Goal: Task Accomplishment & Management: Use online tool/utility

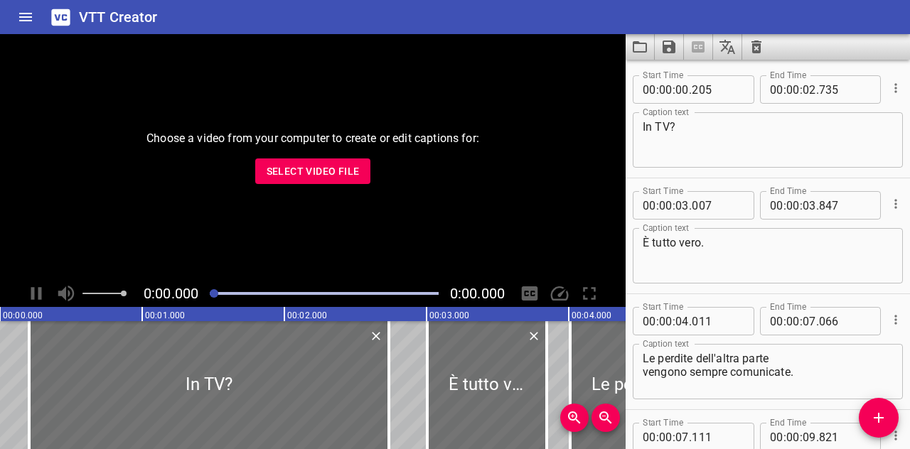
scroll to position [6864, 0]
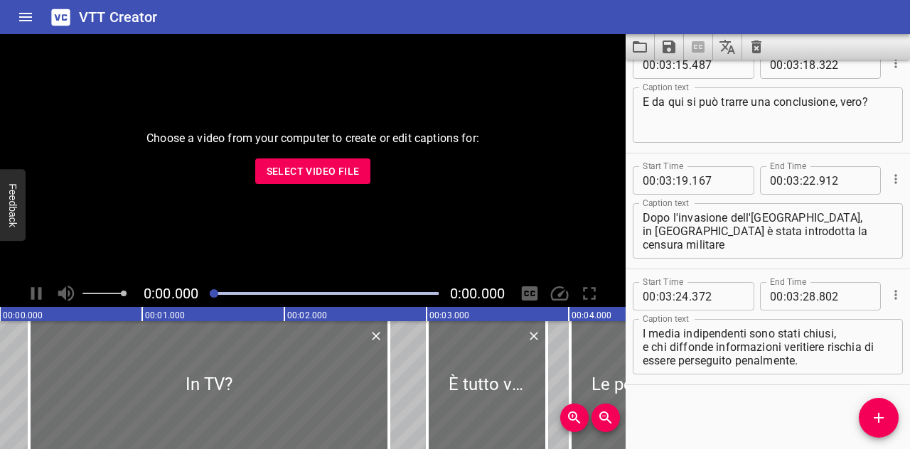
click at [331, 183] on button "Select Video File" at bounding box center [313, 172] width 116 height 26
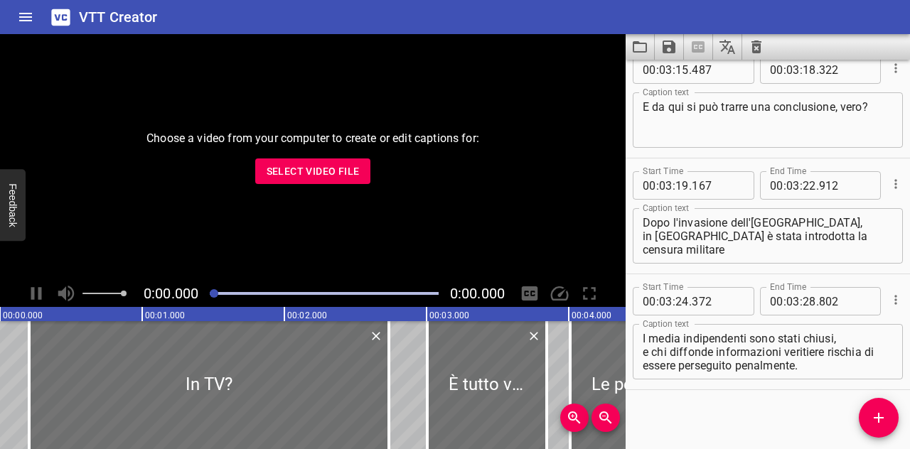
scroll to position [6864, 0]
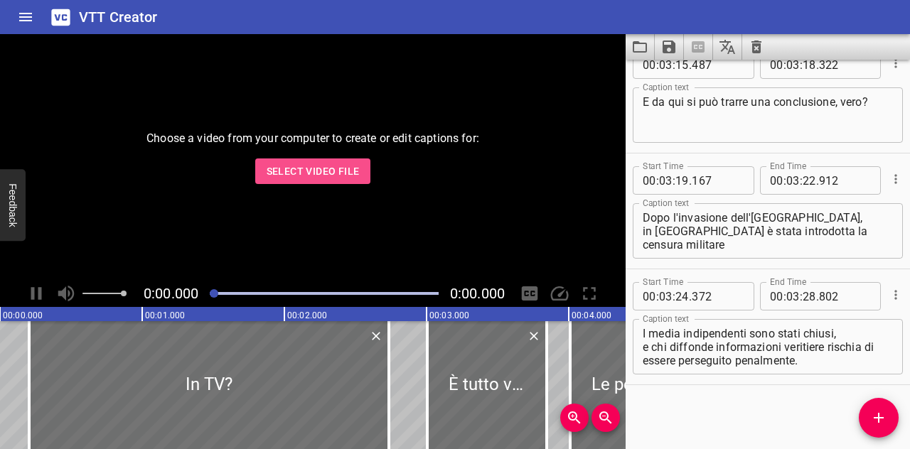
click at [298, 171] on span "Select Video File" at bounding box center [313, 172] width 93 height 18
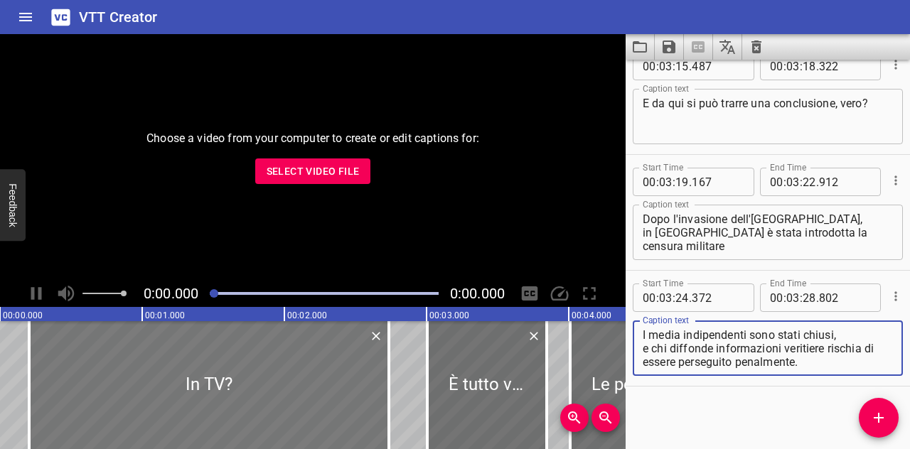
scroll to position [6864, 0]
click at [293, 173] on span "Select Video File" at bounding box center [313, 172] width 93 height 18
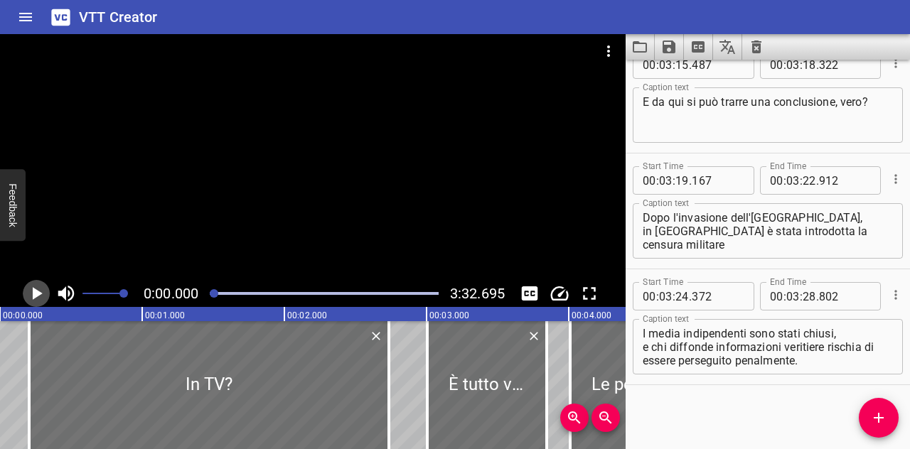
click at [40, 294] on icon "Play/Pause" at bounding box center [38, 293] width 10 height 13
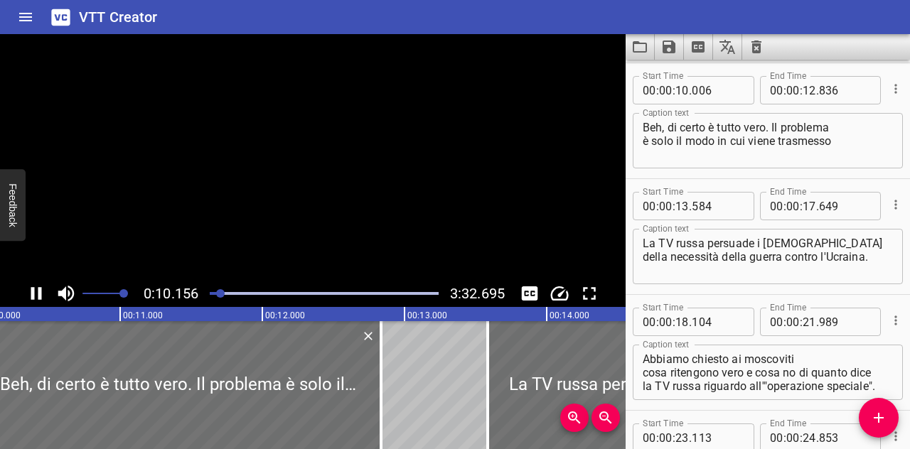
scroll to position [464, 0]
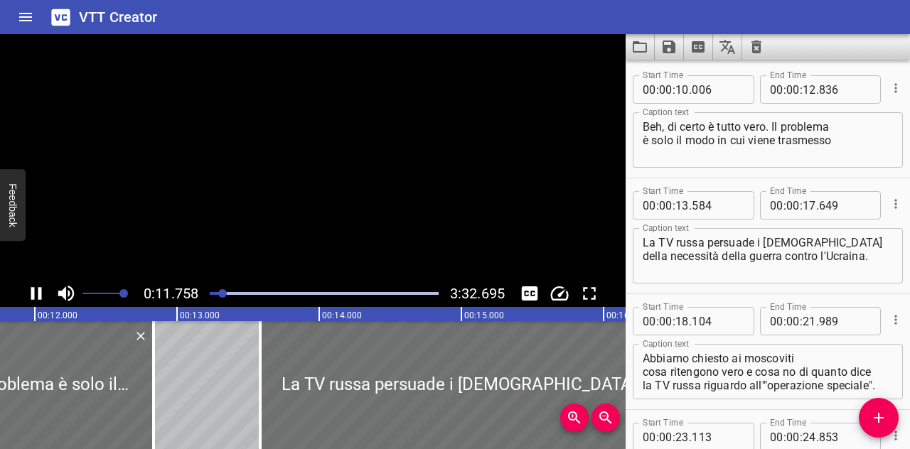
click at [40, 294] on icon "Play/Pause" at bounding box center [36, 293] width 11 height 13
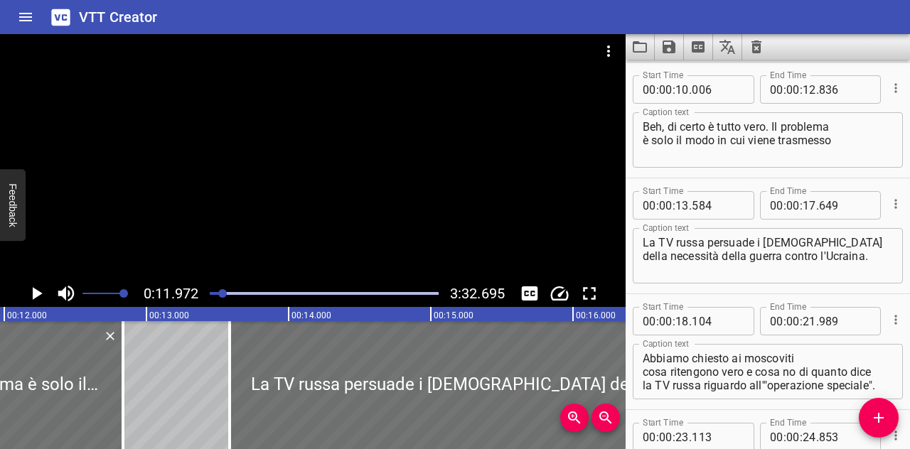
click at [40, 294] on icon "Play/Pause" at bounding box center [38, 293] width 10 height 13
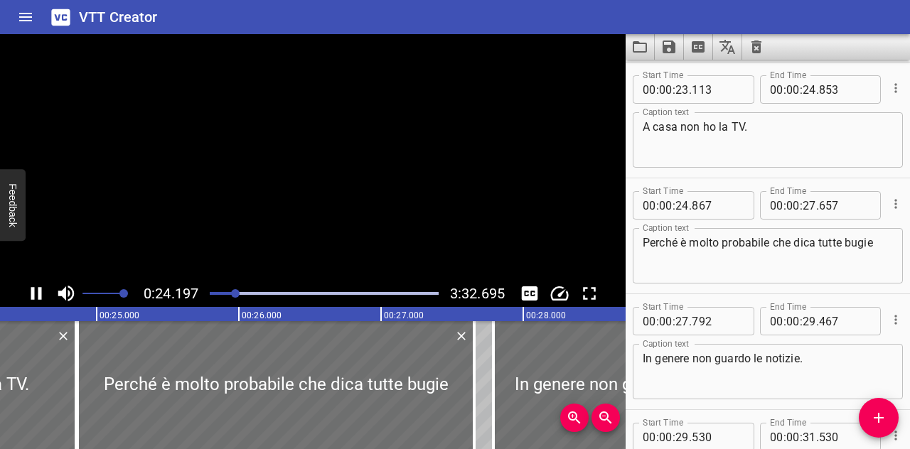
click at [23, 280] on button "Play/Pause" at bounding box center [36, 293] width 27 height 27
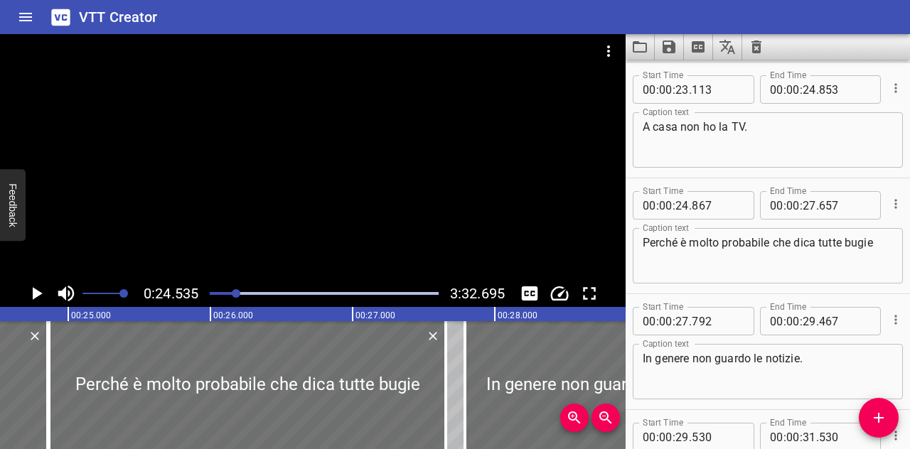
click at [23, 280] on button "Play/Pause" at bounding box center [36, 293] width 27 height 27
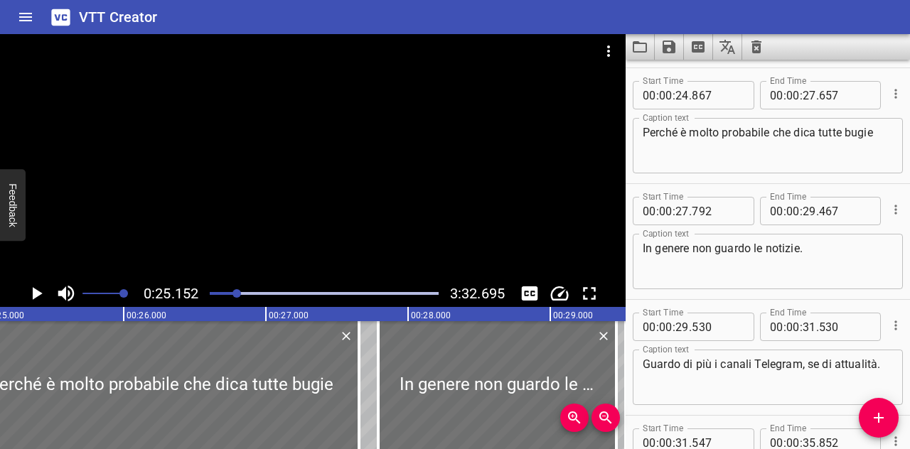
click at [23, 280] on button "Play/Pause" at bounding box center [36, 293] width 27 height 27
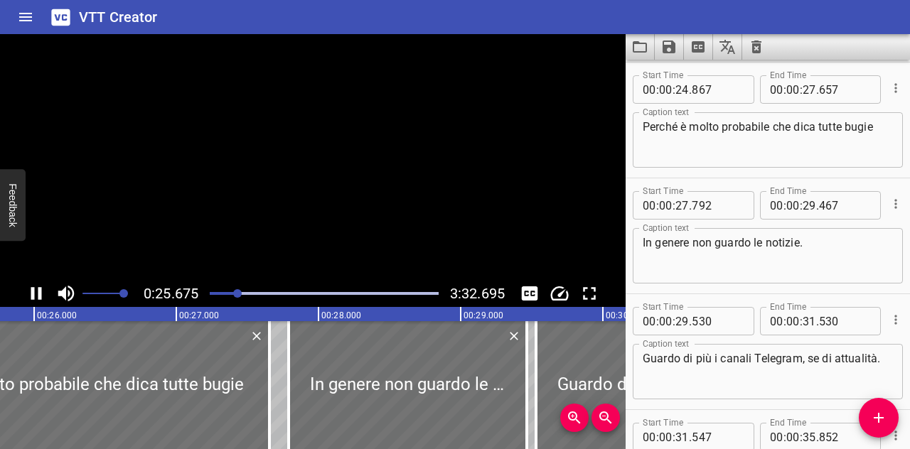
click at [23, 280] on button "Play/Pause" at bounding box center [36, 293] width 27 height 27
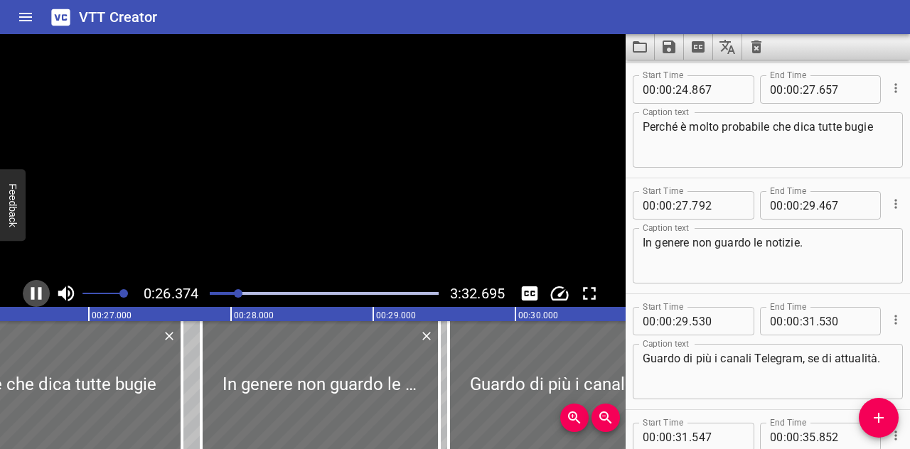
click at [40, 294] on icon "Play/Pause" at bounding box center [36, 293] width 11 height 13
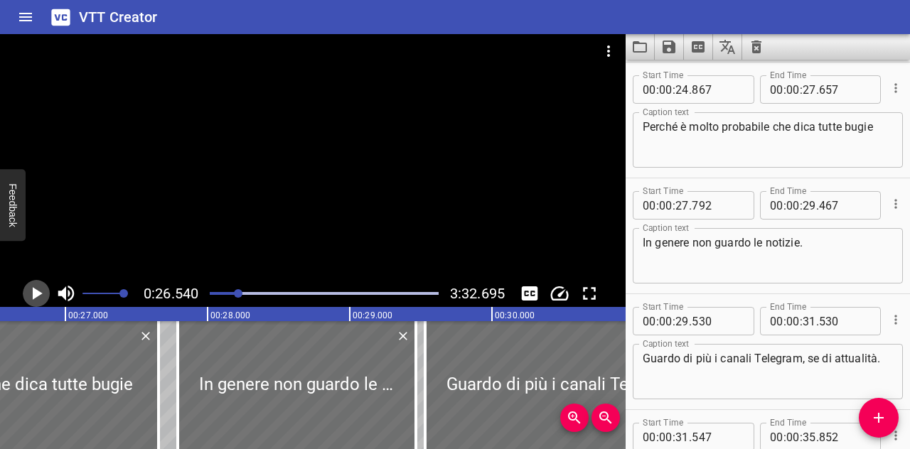
click at [34, 296] on icon "Play/Pause" at bounding box center [38, 293] width 10 height 13
click at [34, 296] on icon "Play/Pause" at bounding box center [36, 293] width 11 height 13
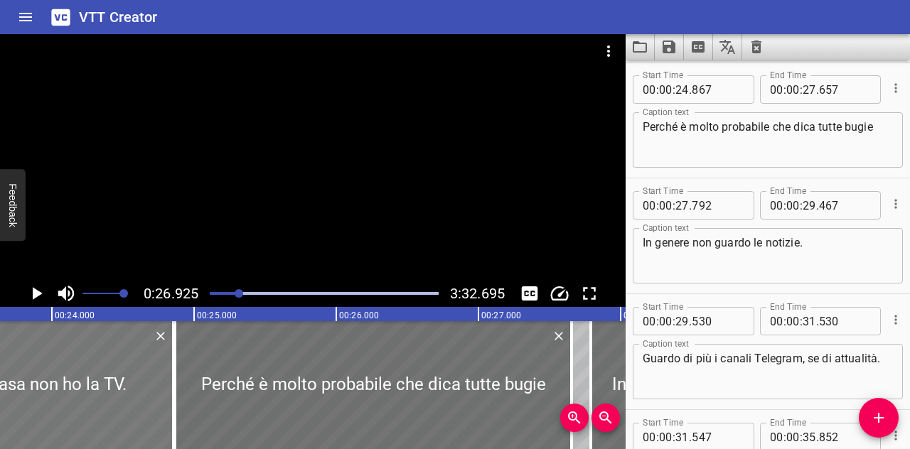
click at [92, 382] on div at bounding box center [49, 385] width 247 height 128
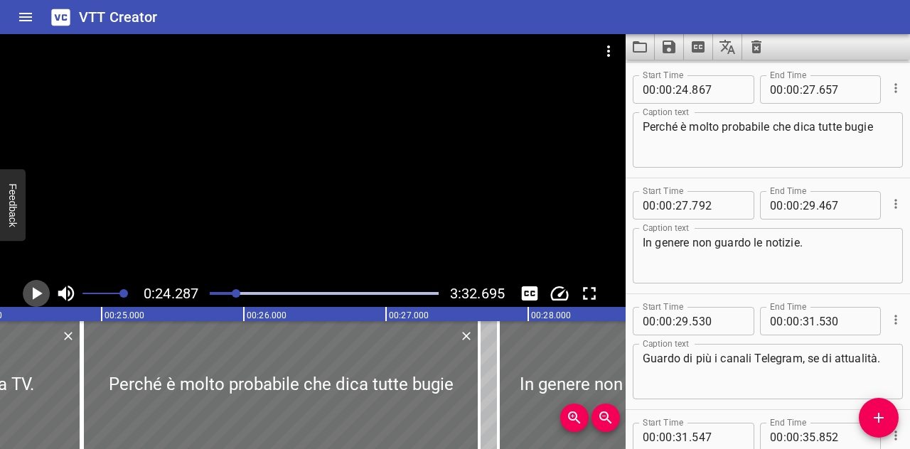
click at [36, 298] on icon "Play/Pause" at bounding box center [36, 293] width 21 height 21
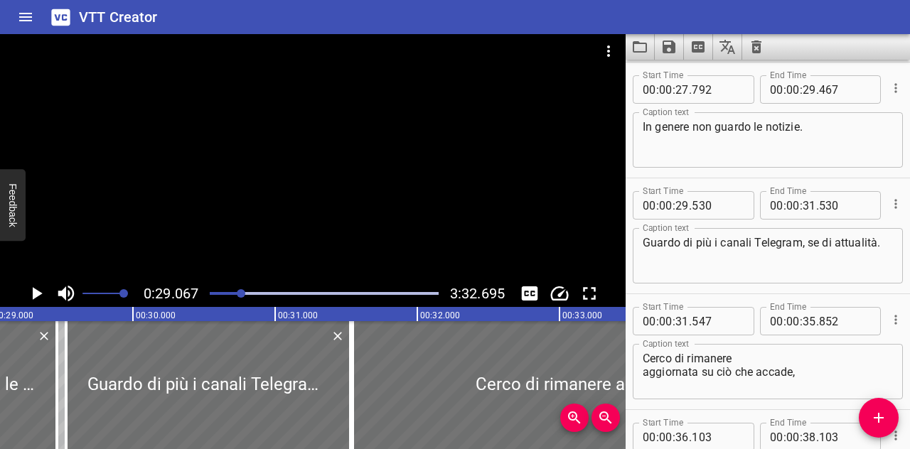
click at [23, 280] on button "Play/Pause" at bounding box center [36, 293] width 27 height 27
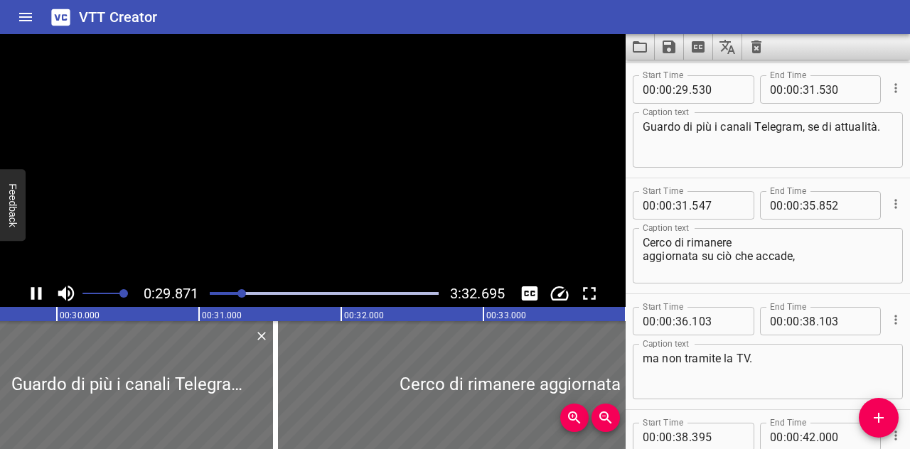
click at [36, 298] on icon "Play/Pause" at bounding box center [36, 293] width 21 height 21
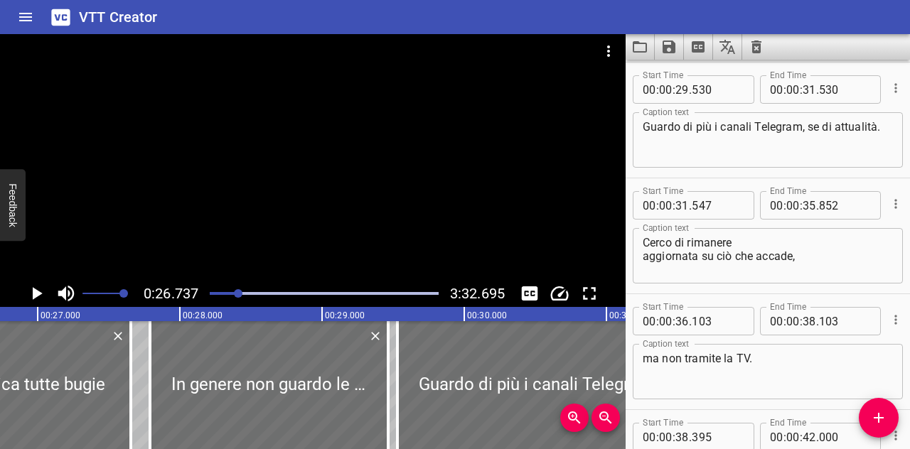
click at [42, 299] on icon "Play/Pause" at bounding box center [36, 293] width 21 height 21
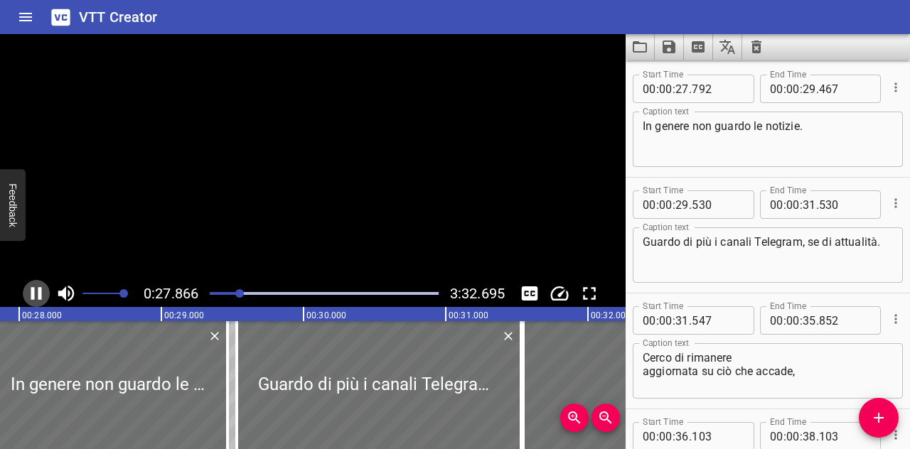
click at [42, 299] on icon "Play/Pause" at bounding box center [36, 293] width 21 height 21
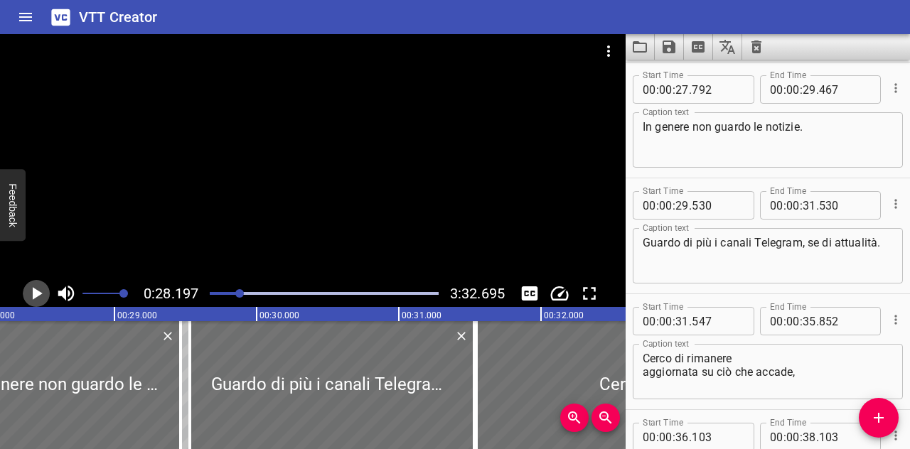
click at [42, 299] on icon "Play/Pause" at bounding box center [36, 293] width 21 height 21
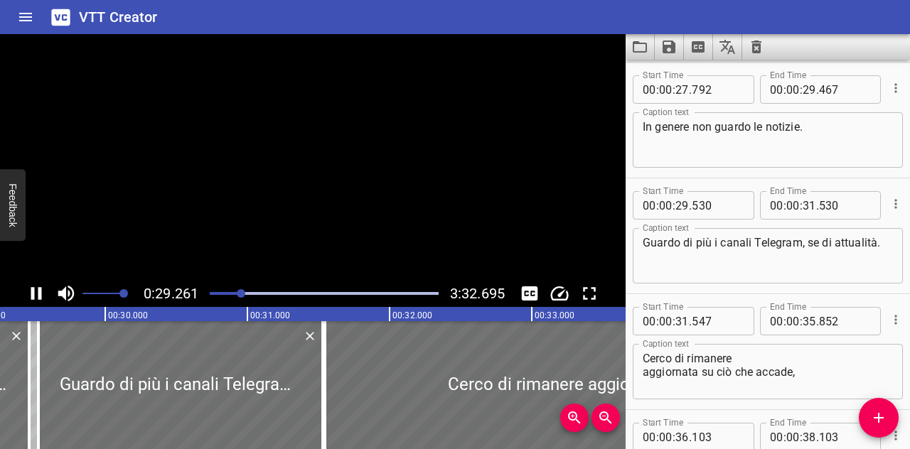
click at [42, 299] on icon "Play/Pause" at bounding box center [36, 293] width 21 height 21
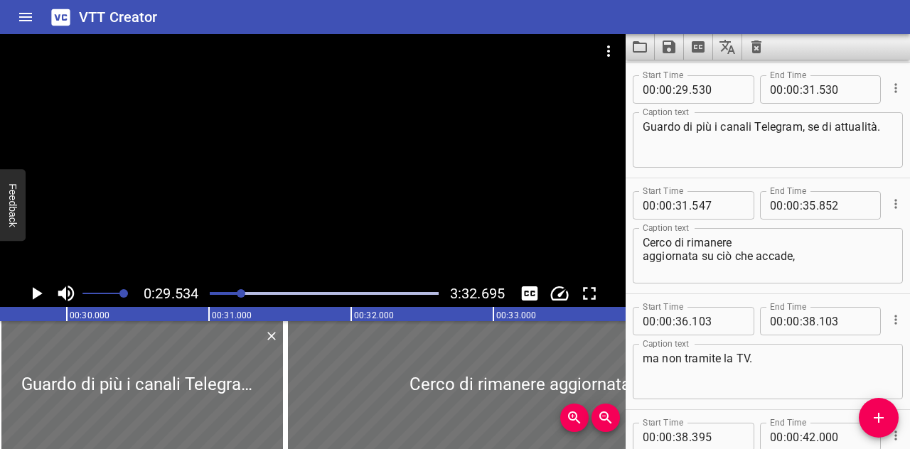
click at [42, 299] on icon "Play/Pause" at bounding box center [36, 293] width 21 height 21
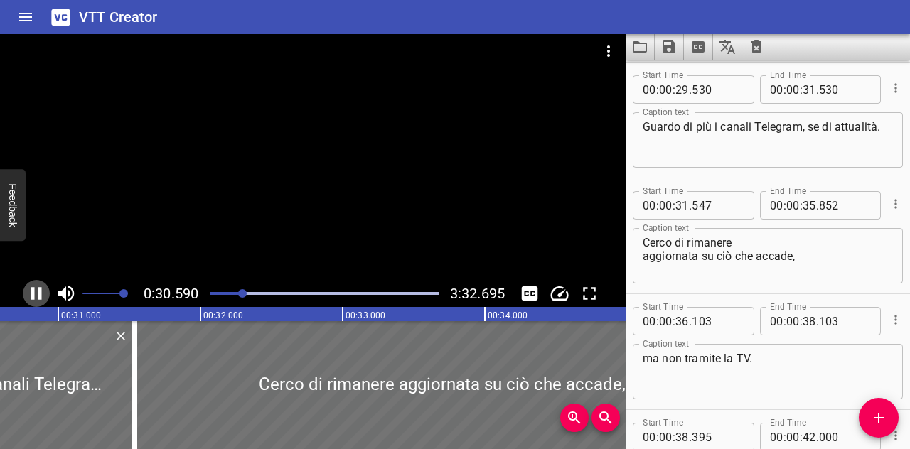
click at [42, 299] on icon "Play/Pause" at bounding box center [36, 293] width 21 height 21
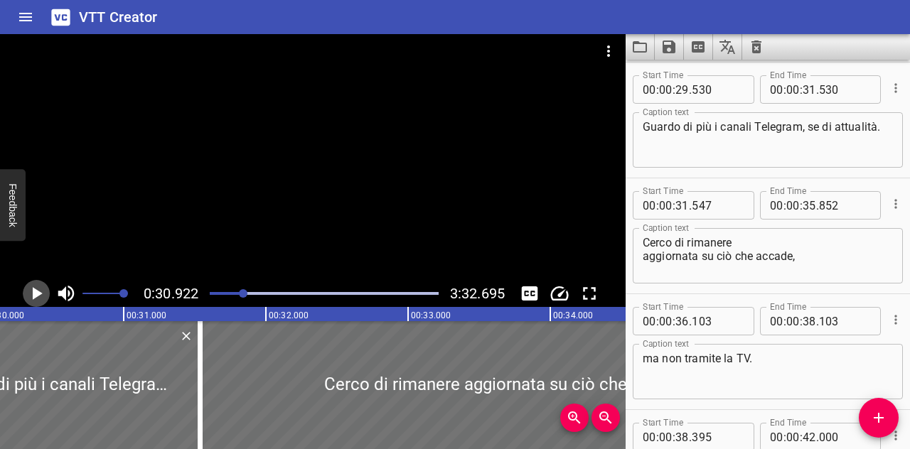
click at [33, 287] on icon "Play/Pause" at bounding box center [38, 293] width 10 height 13
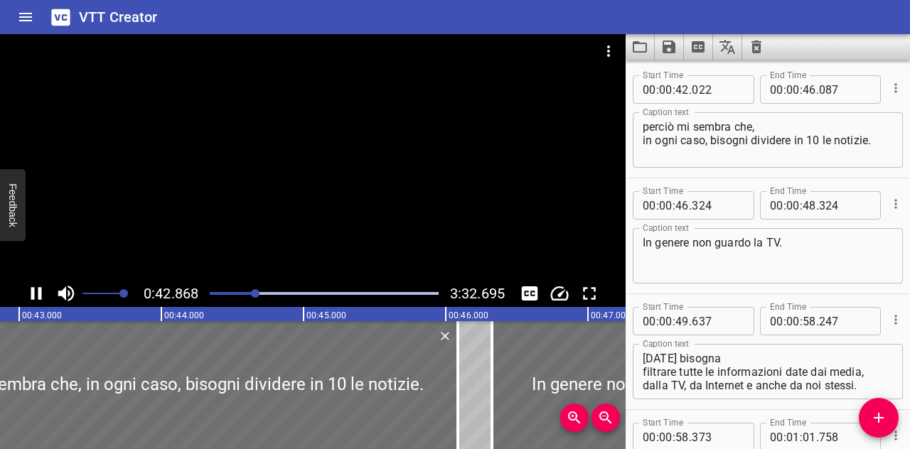
click at [36, 290] on icon "Play/Pause" at bounding box center [36, 293] width 21 height 21
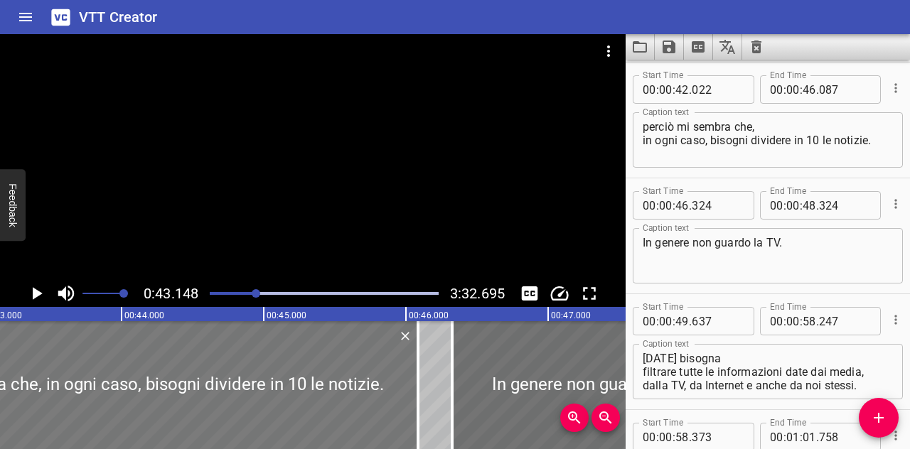
click at [276, 405] on div at bounding box center [129, 385] width 578 height 128
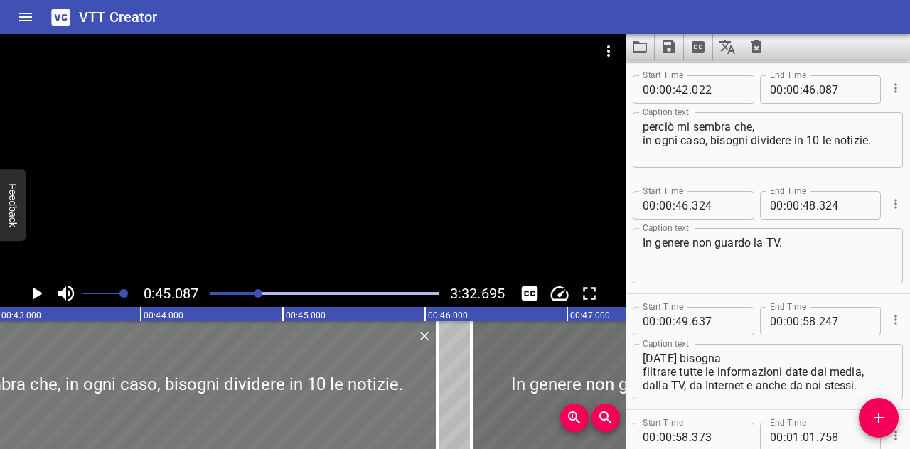
scroll to position [0, 6116]
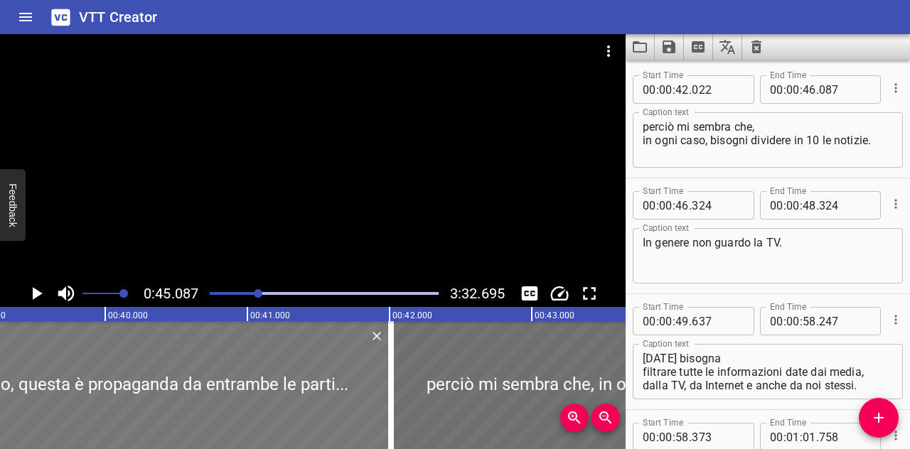
click at [107, 351] on div at bounding box center [133, 385] width 513 height 128
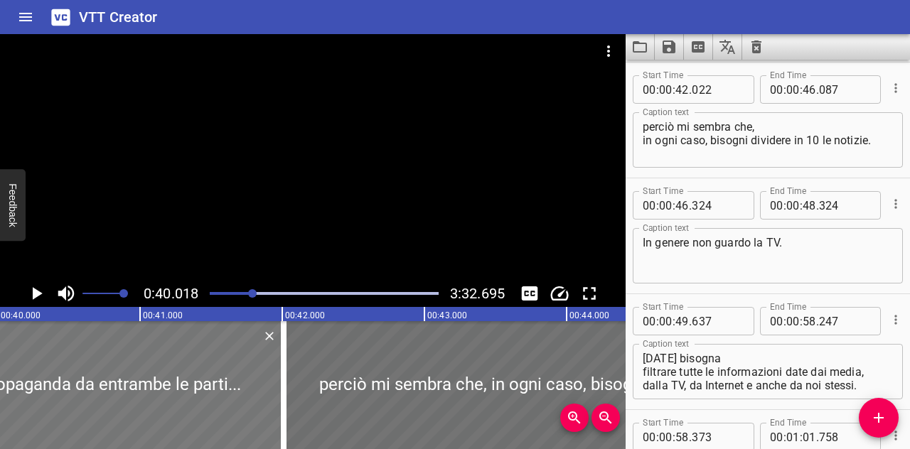
scroll to position [0, 5692]
click at [594, 285] on icon "Toggle fullscreen" at bounding box center [589, 293] width 21 height 21
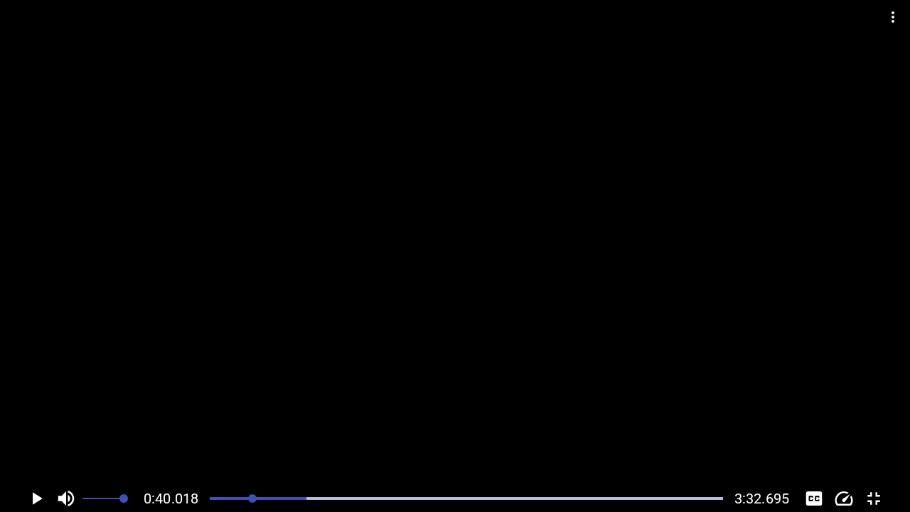
click at [873, 449] on icon "Toggle fullscreen" at bounding box center [873, 498] width 21 height 21
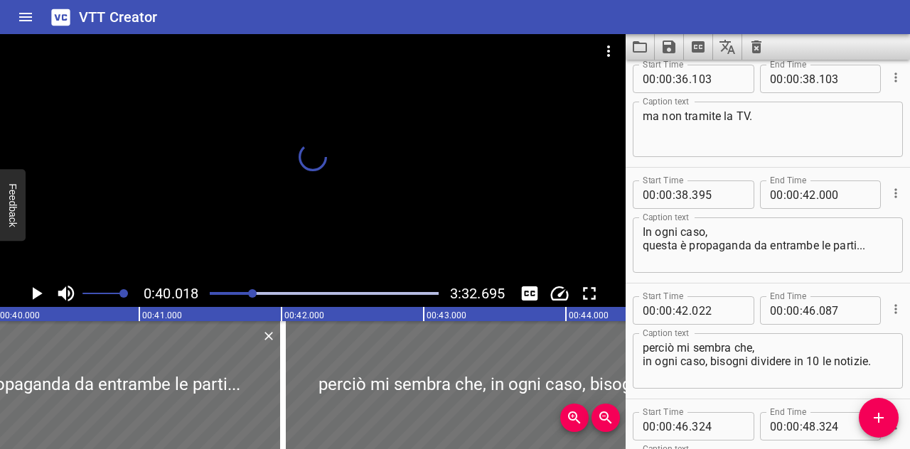
scroll to position [0, 5685]
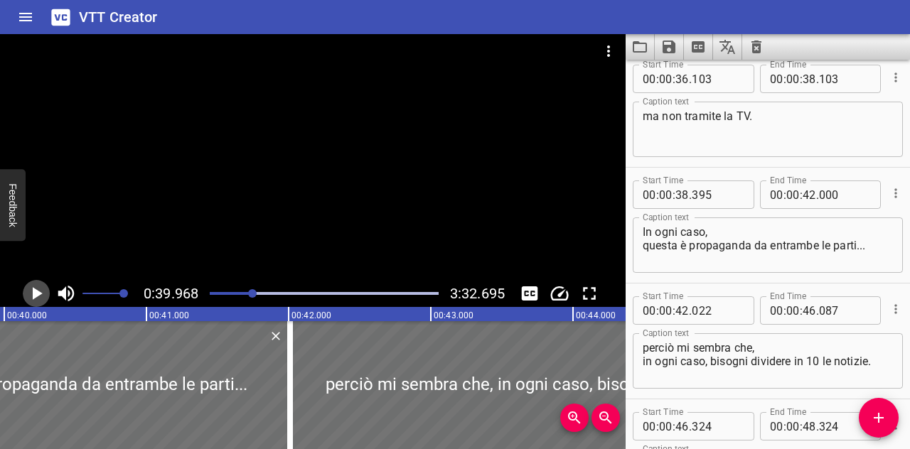
click at [31, 301] on icon "Play/Pause" at bounding box center [36, 293] width 21 height 21
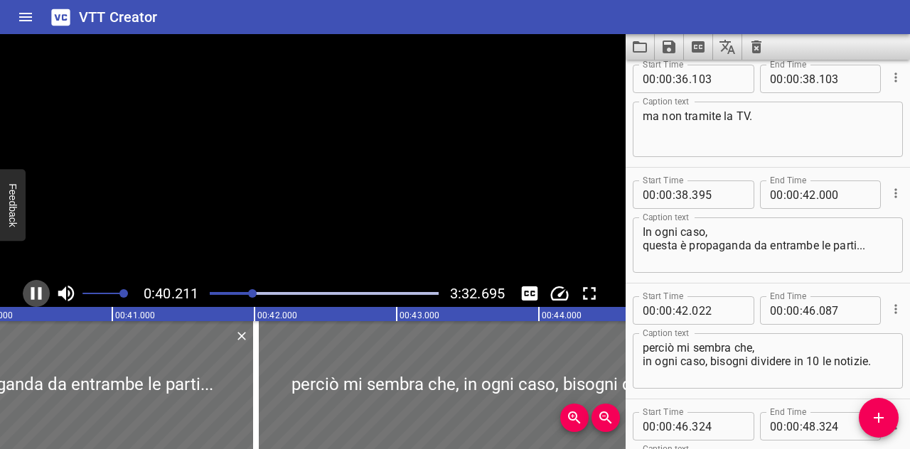
click at [31, 301] on icon "Play/Pause" at bounding box center [36, 293] width 21 height 21
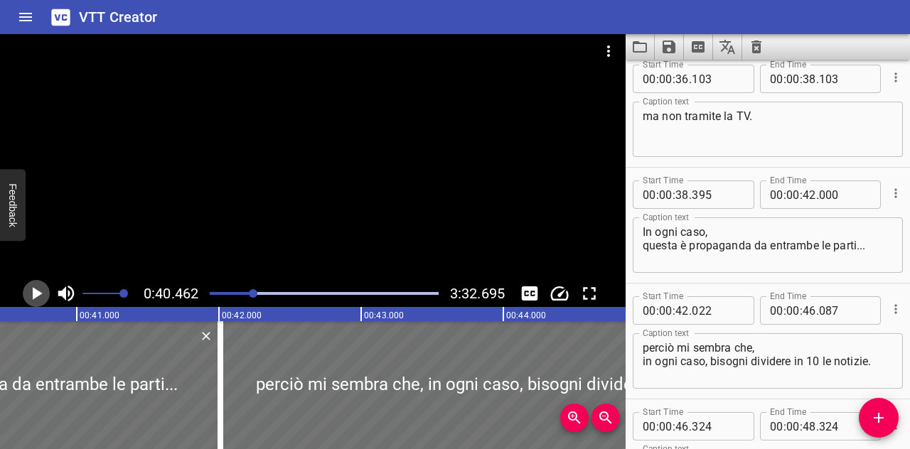
click at [31, 301] on icon "Play/Pause" at bounding box center [36, 293] width 21 height 21
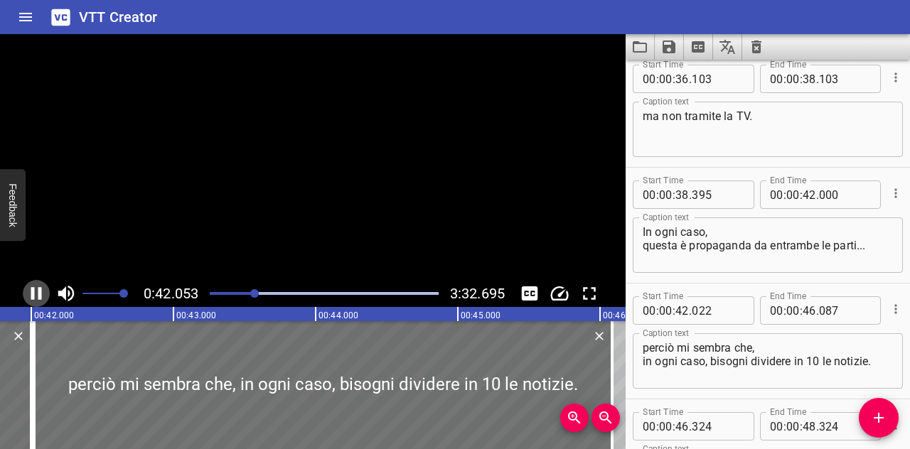
click at [31, 301] on icon "Play/Pause" at bounding box center [36, 293] width 21 height 21
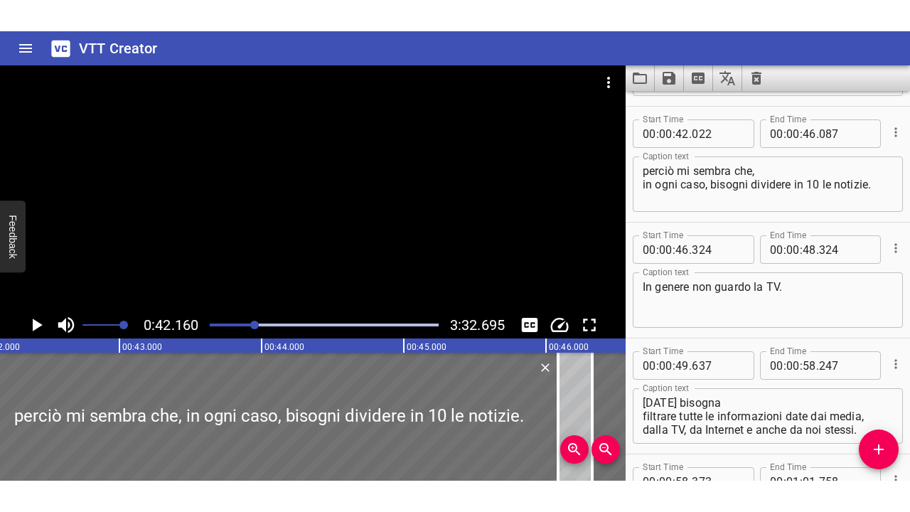
scroll to position [1623, 0]
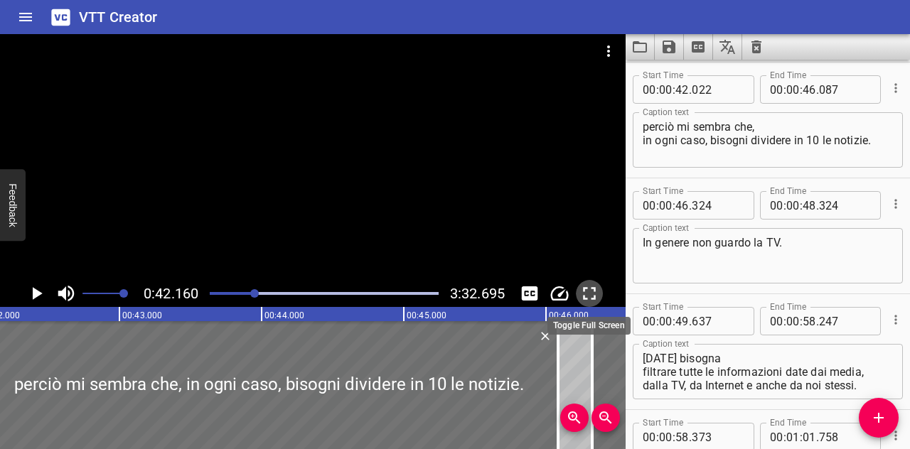
click at [590, 291] on icon "Toggle fullscreen" at bounding box center [589, 293] width 21 height 21
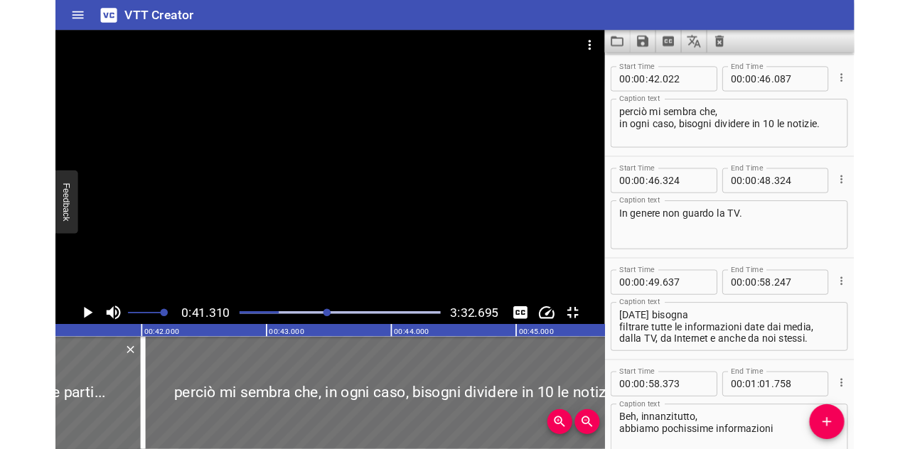
scroll to position [0, 5868]
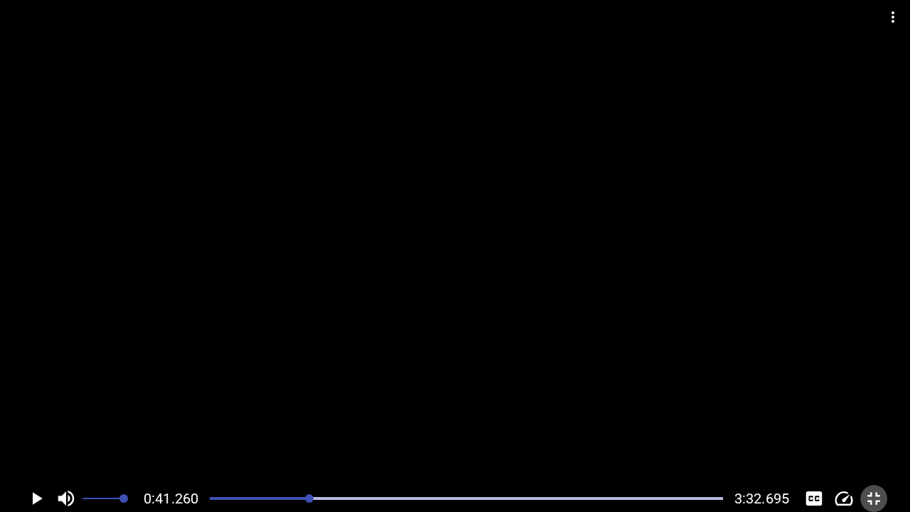
click at [877, 449] on icon "Toggle fullscreen" at bounding box center [873, 498] width 21 height 21
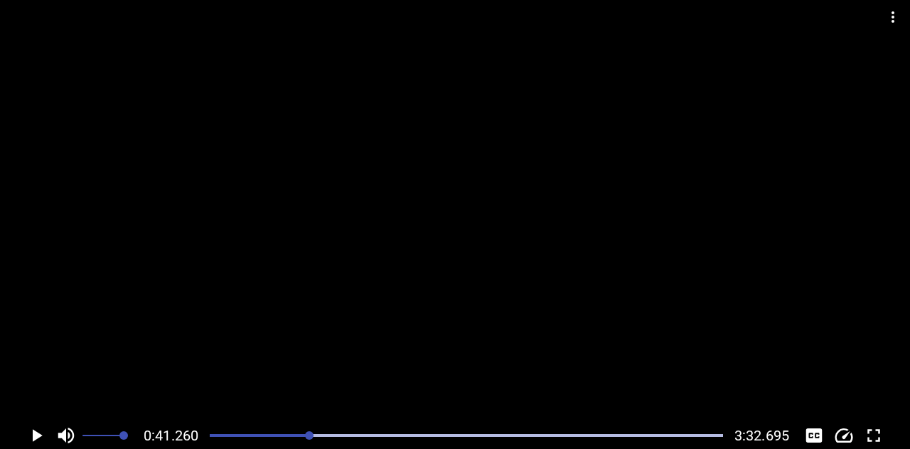
scroll to position [0, 5059]
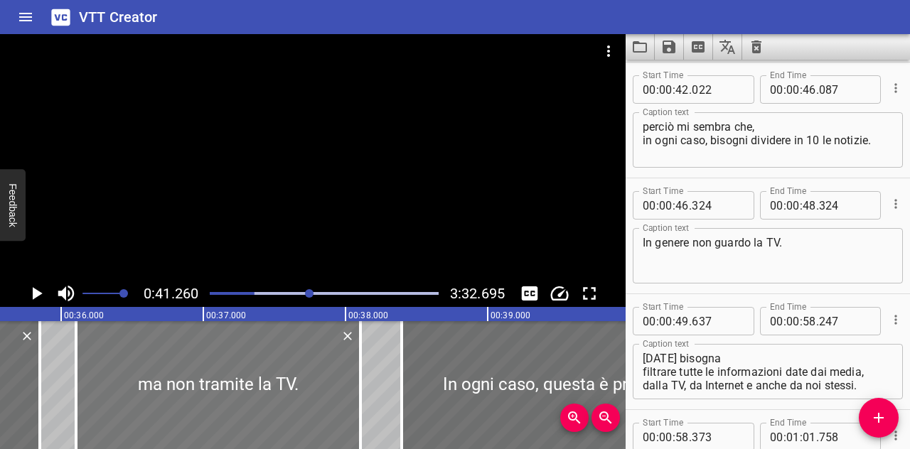
click at [117, 373] on div at bounding box center [218, 385] width 284 height 128
click at [33, 295] on icon "Play/Pause" at bounding box center [38, 293] width 10 height 13
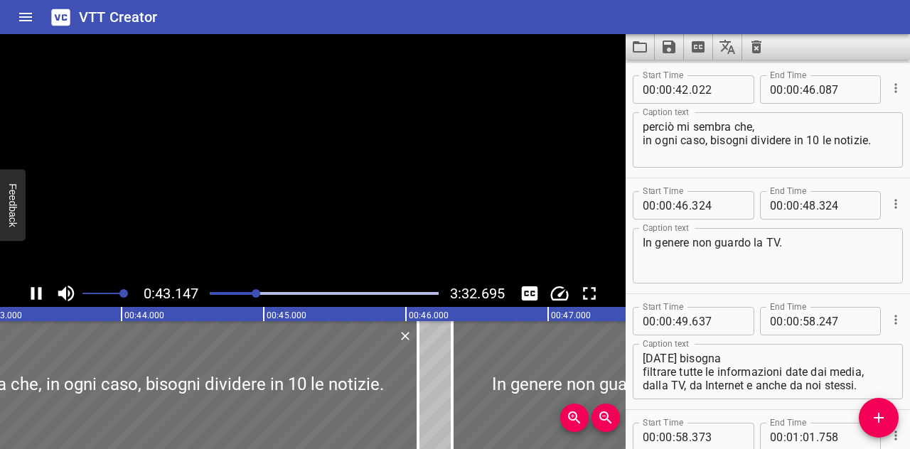
click at [23, 280] on button "Play/Pause" at bounding box center [36, 293] width 27 height 27
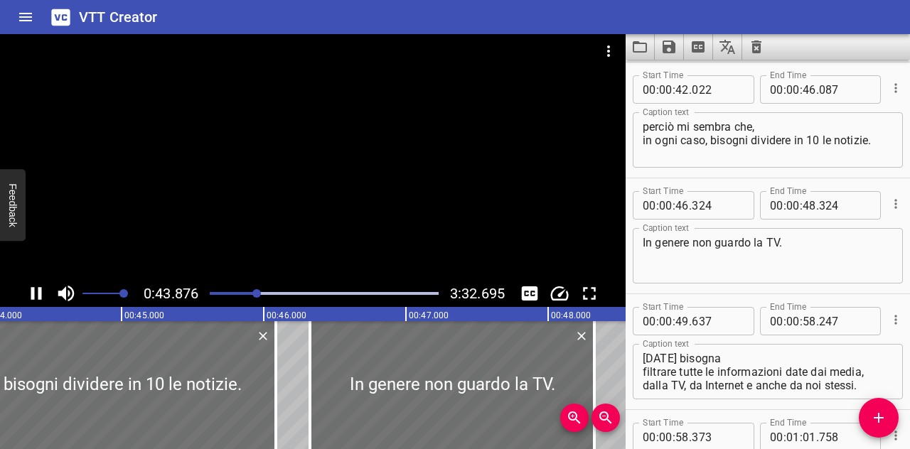
click at [38, 301] on icon "Play/Pause" at bounding box center [36, 293] width 21 height 21
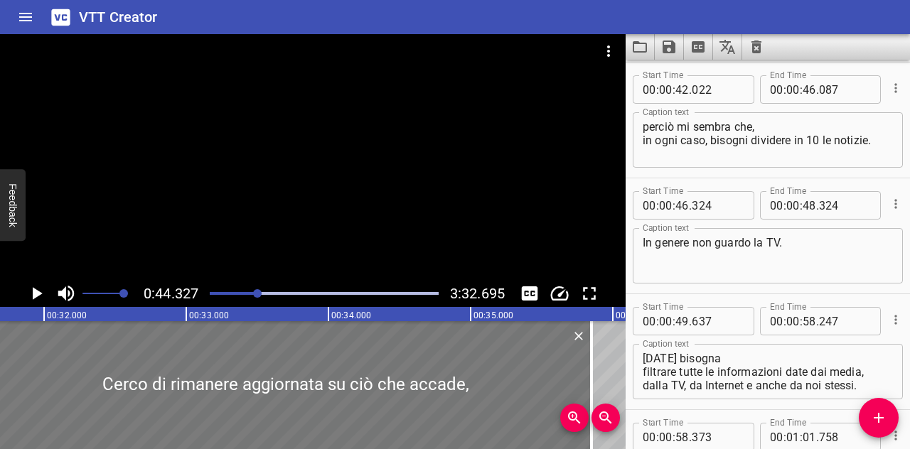
click at [81, 370] on div at bounding box center [285, 385] width 612 height 128
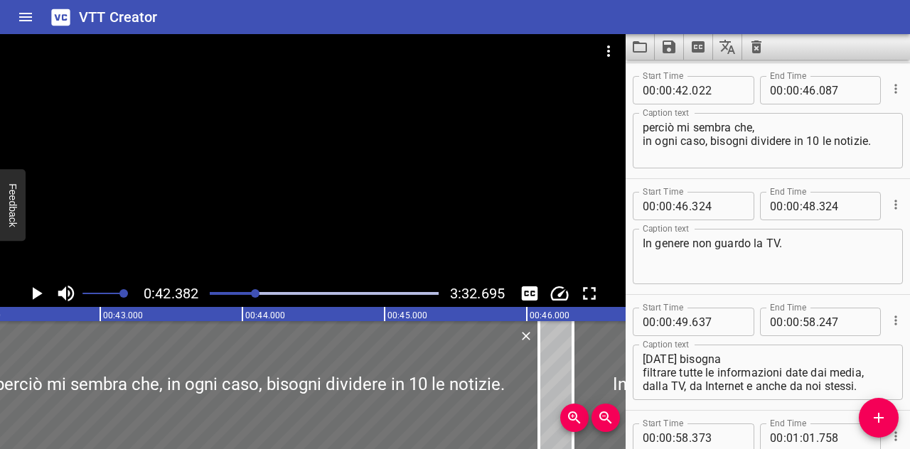
scroll to position [1623, 0]
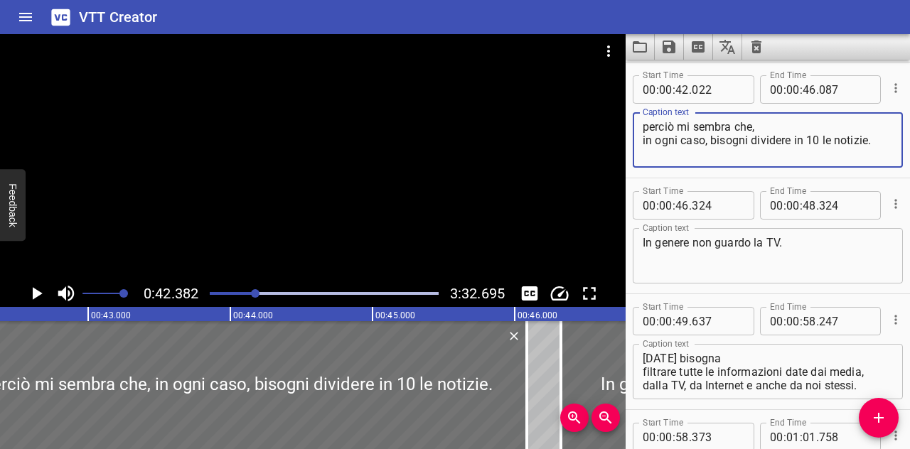
click at [705, 143] on textarea "perciò mi sembra che, in ogni caso, bisogni dividere in 10 le notizie." at bounding box center [768, 140] width 250 height 41
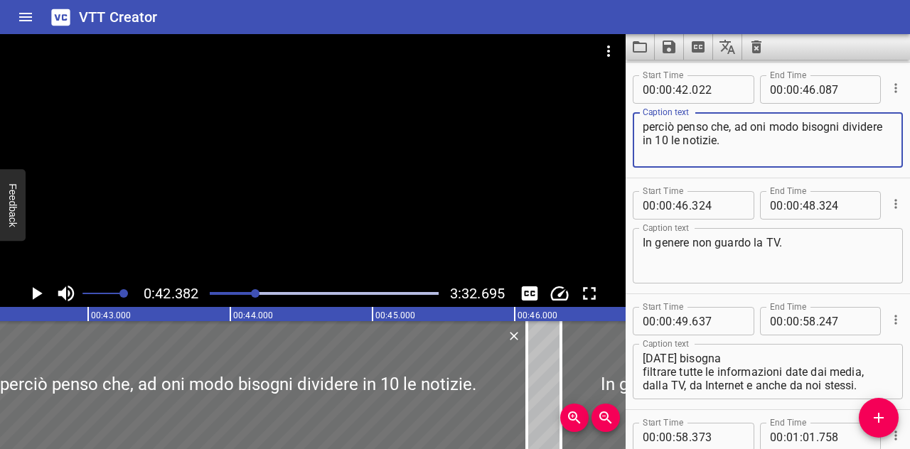
click at [759, 123] on textarea "perciò penso che, ad oni modo bisogni dividere in 10 le notizie." at bounding box center [768, 140] width 250 height 41
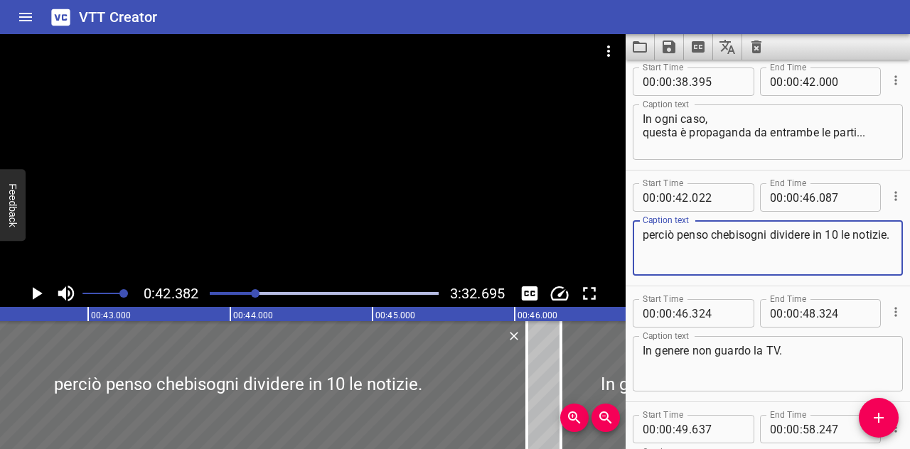
scroll to position [1528, 0]
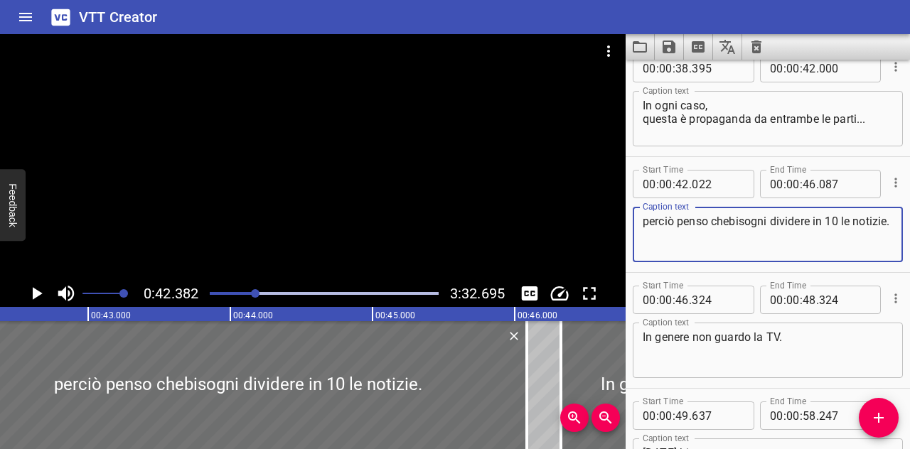
click at [681, 227] on textarea "perciò penso chebisogni dividere in 10 le notizie." at bounding box center [768, 235] width 250 height 41
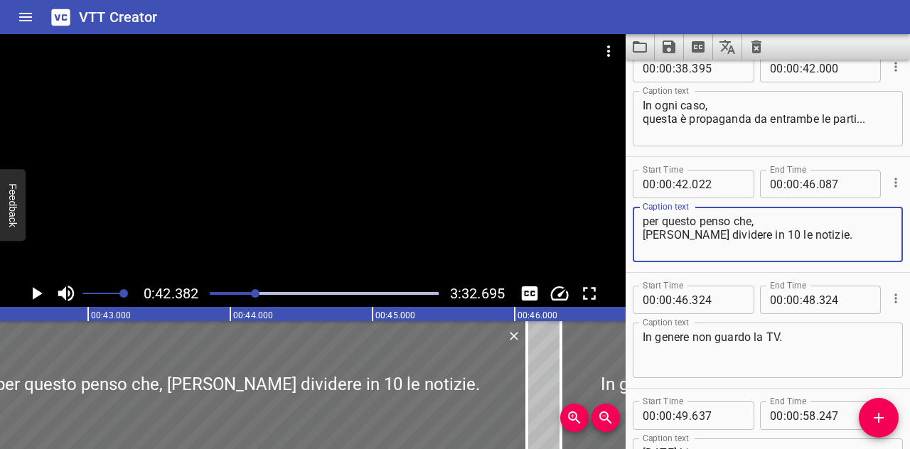
click at [759, 225] on textarea "per questo penso che, bisogni dividere in 10 le notizie." at bounding box center [768, 235] width 250 height 41
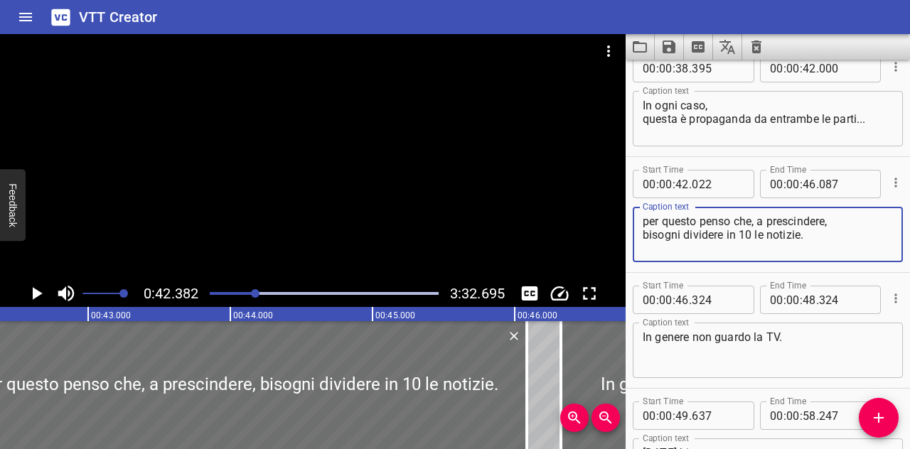
click at [643, 232] on textarea "per questo penso che, a prescindere, bisogni dividere in 10 le notizie." at bounding box center [768, 235] width 250 height 41
drag, startPoint x: 768, startPoint y: 247, endPoint x: 613, endPoint y: 262, distance: 155.7
click at [613, 262] on main "0:42.382 3:32.695 00:00.000 00:01.000 00:02.000 00:03.000 00:04.000 00:05.000 0…" at bounding box center [455, 241] width 910 height 415
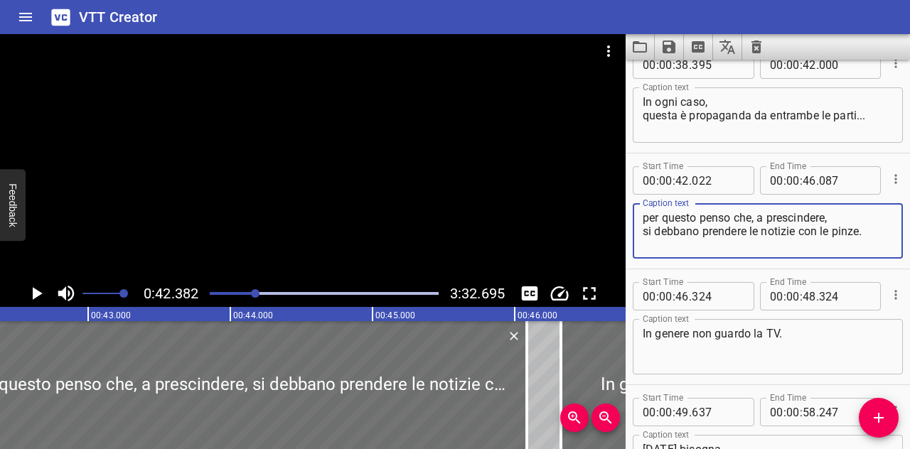
scroll to position [1531, 0]
click at [707, 234] on textarea "per questo penso che, a prescindere, si debbano prendere le notizie con le pinz…" at bounding box center [768, 232] width 250 height 41
type textarea "per questo penso che, a prescindere, si debbano prendere le notizie con le pinz…"
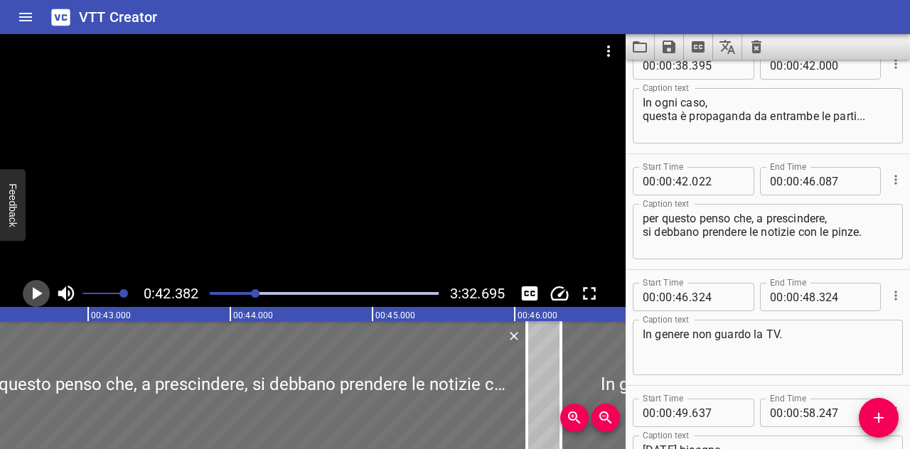
click at [46, 297] on icon "Play/Pause" at bounding box center [36, 293] width 21 height 21
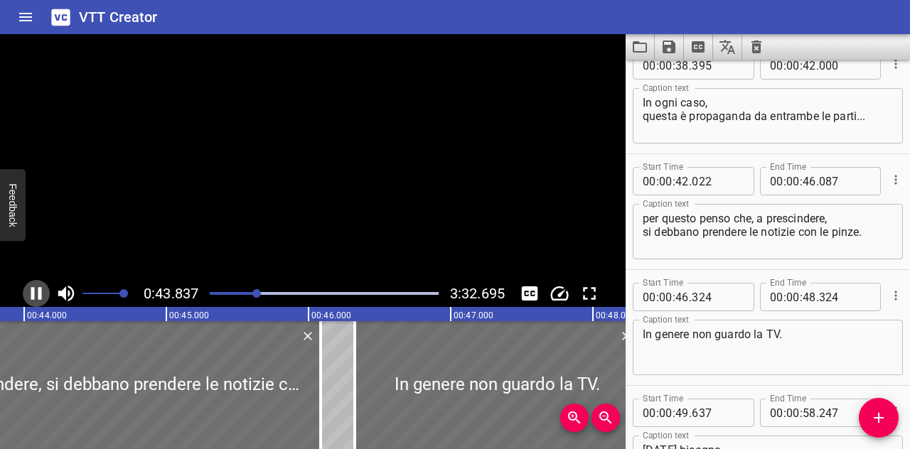
click at [46, 297] on icon "Play/Pause" at bounding box center [36, 293] width 21 height 21
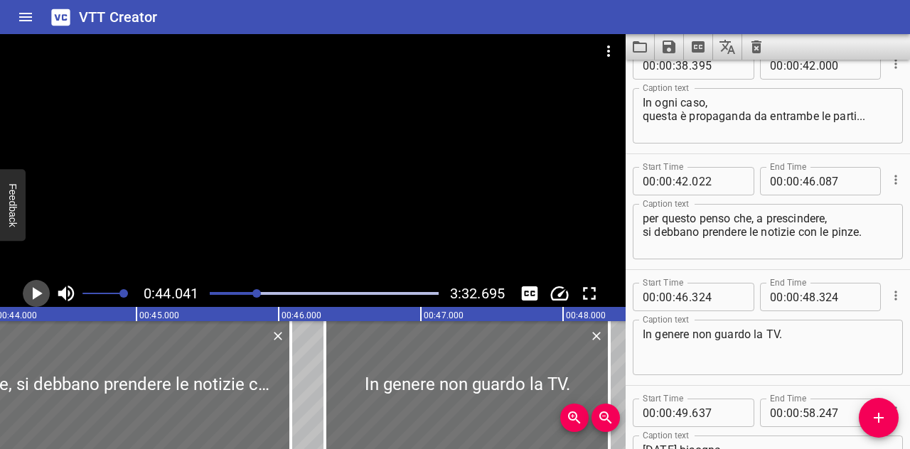
click at [46, 297] on icon "Play/Pause" at bounding box center [36, 293] width 21 height 21
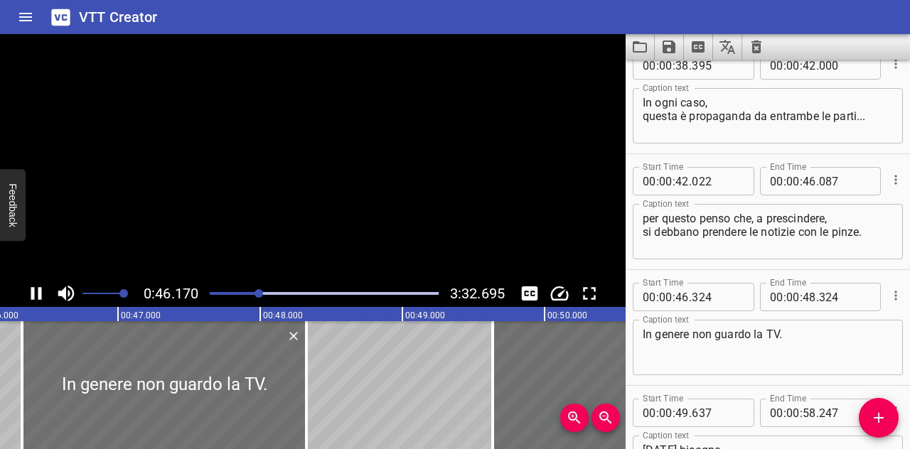
scroll to position [0, 6603]
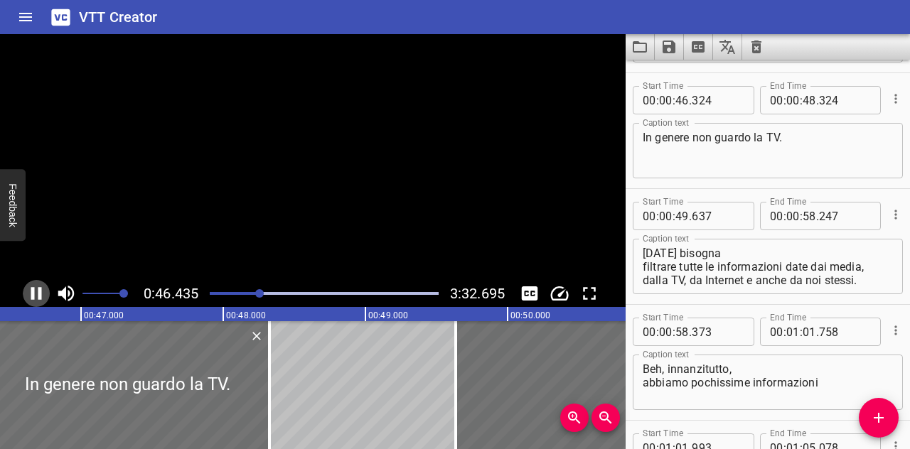
click at [46, 297] on icon "Play/Pause" at bounding box center [36, 293] width 21 height 21
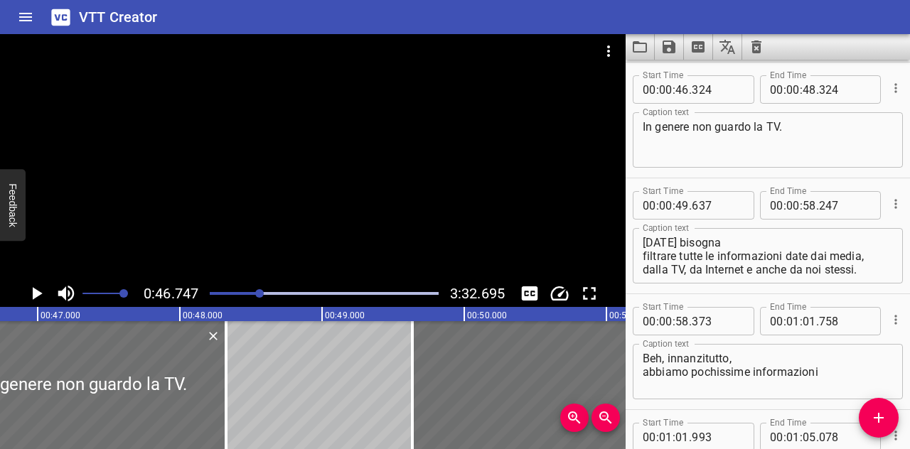
scroll to position [0, 6648]
click at [33, 294] on icon "Play/Pause" at bounding box center [38, 293] width 10 height 13
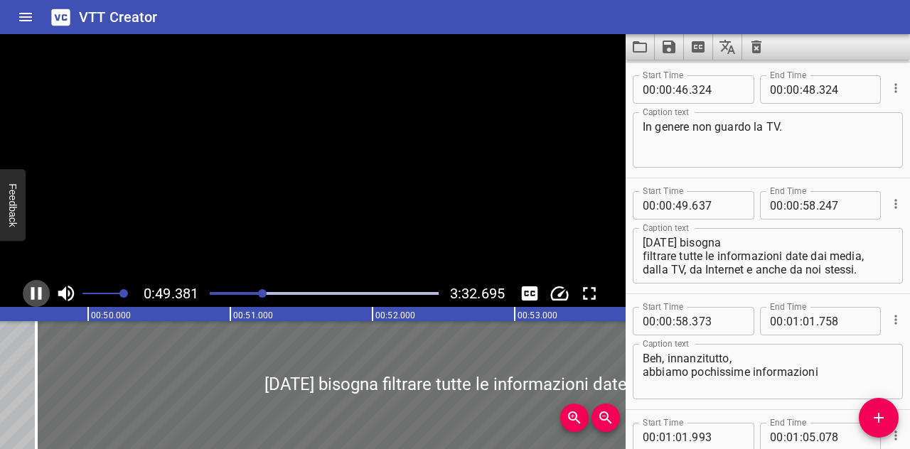
click at [33, 294] on icon "Play/Pause" at bounding box center [36, 293] width 11 height 13
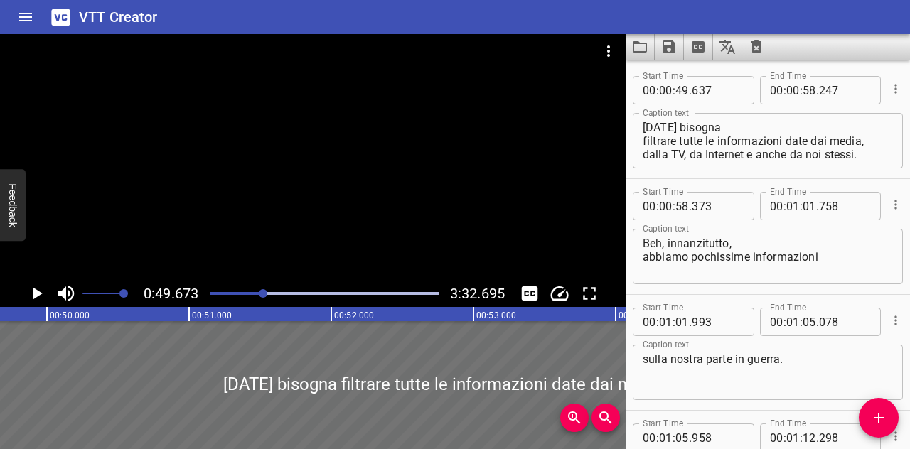
scroll to position [1855, 0]
click at [33, 294] on icon "Play/Pause" at bounding box center [38, 293] width 10 height 13
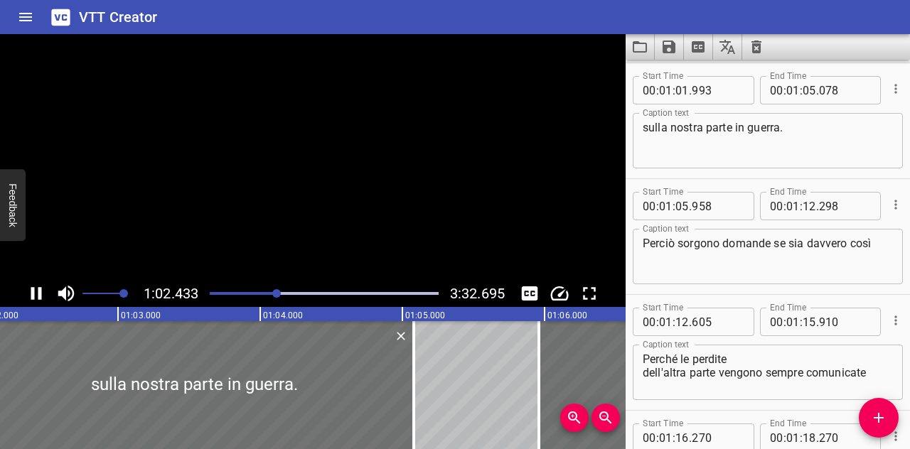
scroll to position [2086, 0]
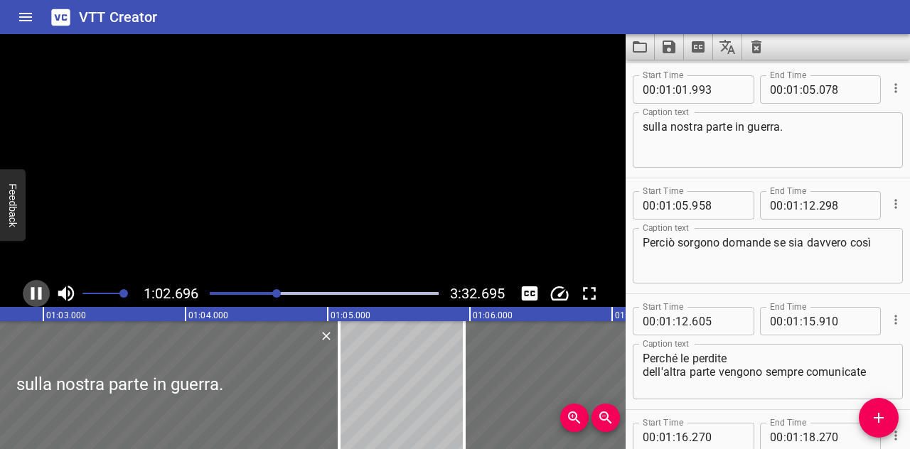
click at [33, 294] on icon "Play/Pause" at bounding box center [36, 293] width 11 height 13
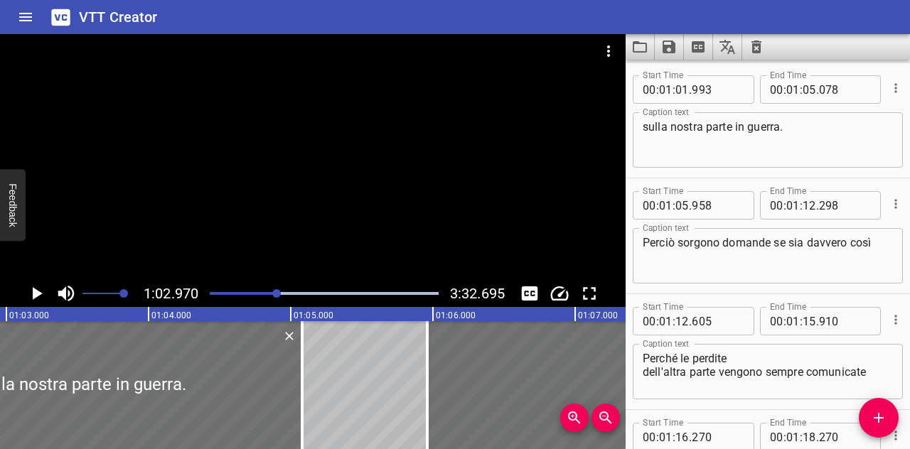
scroll to position [0, 8956]
click at [33, 294] on icon "Play/Pause" at bounding box center [38, 293] width 10 height 13
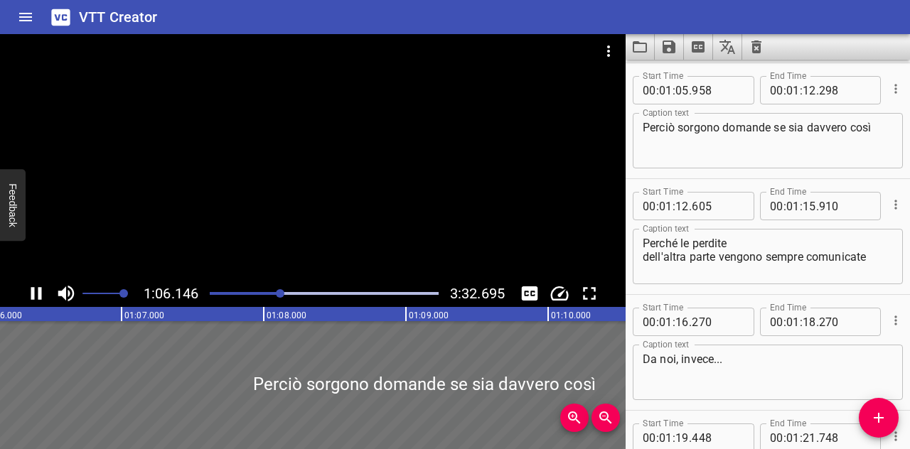
scroll to position [2202, 0]
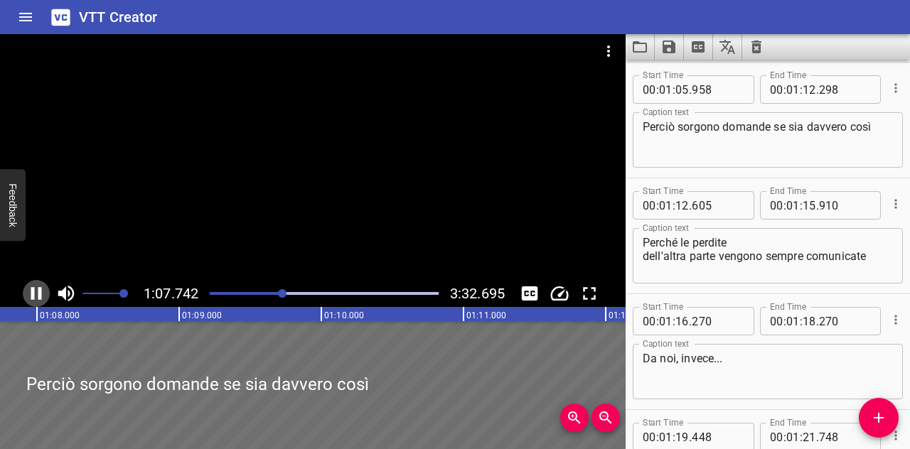
click at [27, 292] on icon "Play/Pause" at bounding box center [36, 293] width 21 height 21
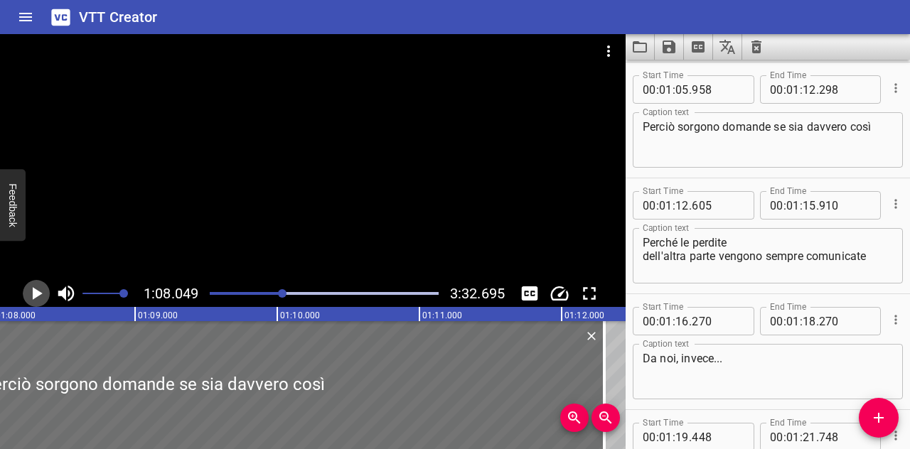
click at [27, 292] on icon "Play/Pause" at bounding box center [36, 293] width 21 height 21
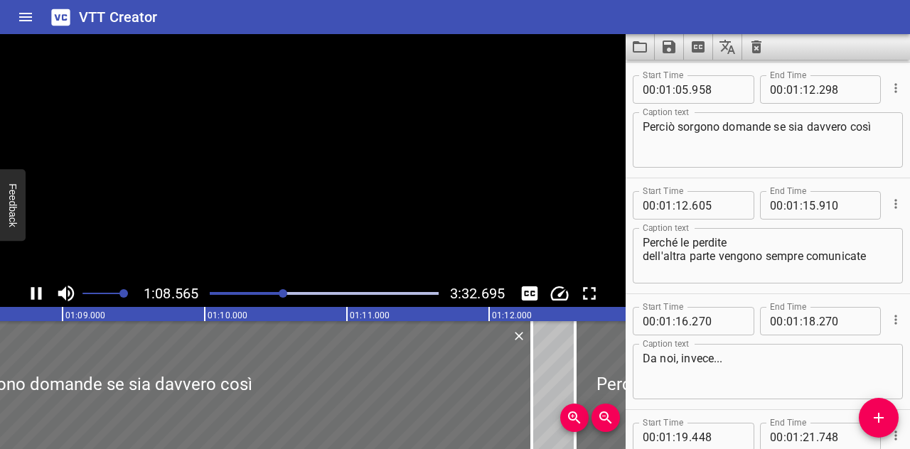
click at [27, 292] on icon "Play/Pause" at bounding box center [36, 293] width 21 height 21
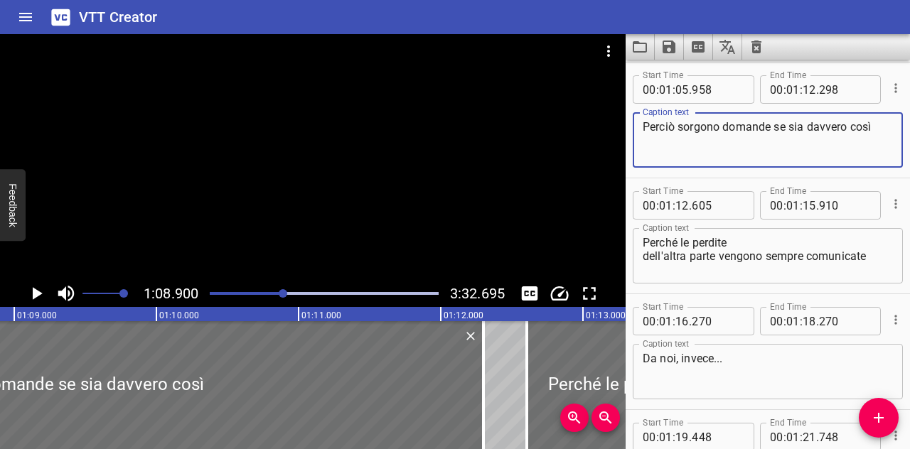
drag, startPoint x: 878, startPoint y: 124, endPoint x: 722, endPoint y: 146, distance: 157.9
click at [722, 146] on textarea "Perciò sorgono domande se sia davvero così" at bounding box center [768, 140] width 250 height 41
click at [29, 290] on icon "Play/Pause" at bounding box center [36, 293] width 21 height 21
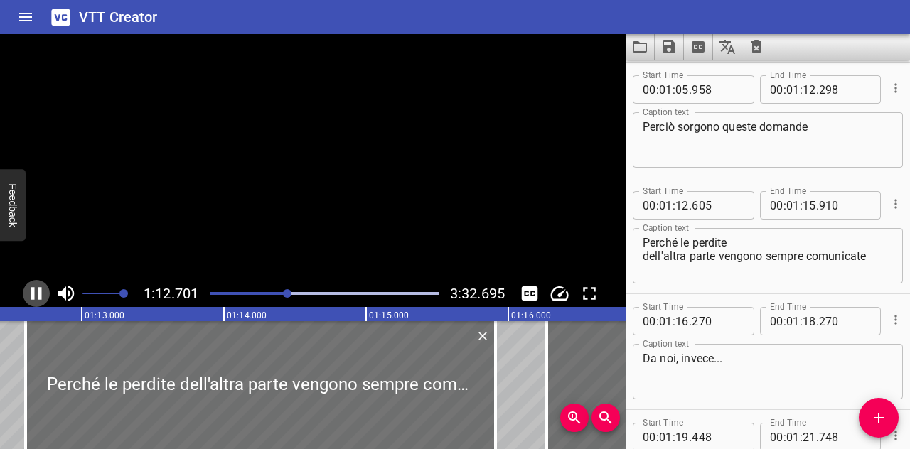
click at [29, 290] on icon "Play/Pause" at bounding box center [36, 293] width 21 height 21
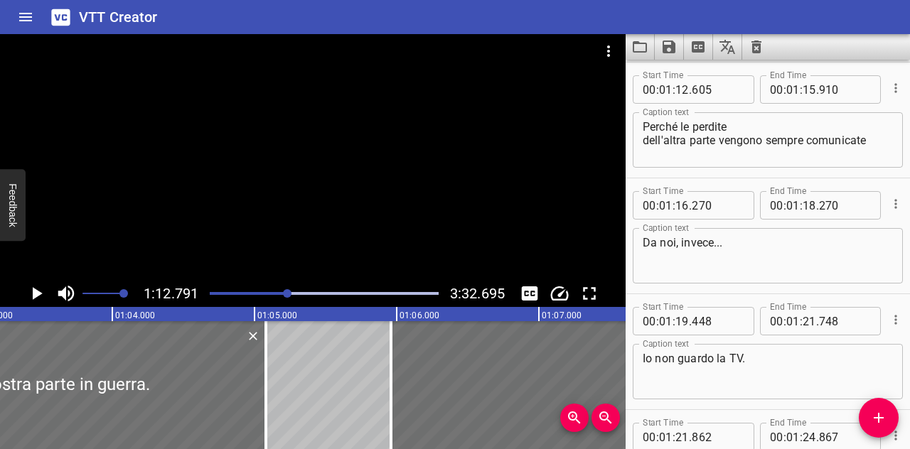
scroll to position [0, 8971]
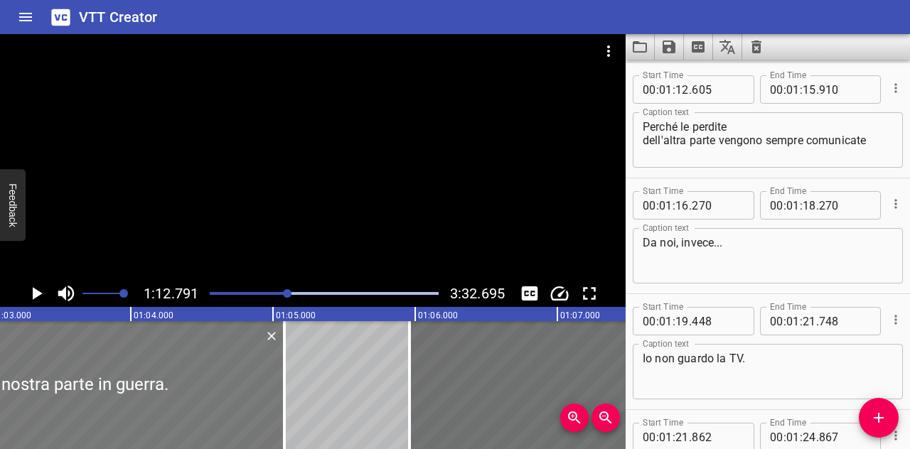
click at [85, 366] on div at bounding box center [65, 385] width 439 height 128
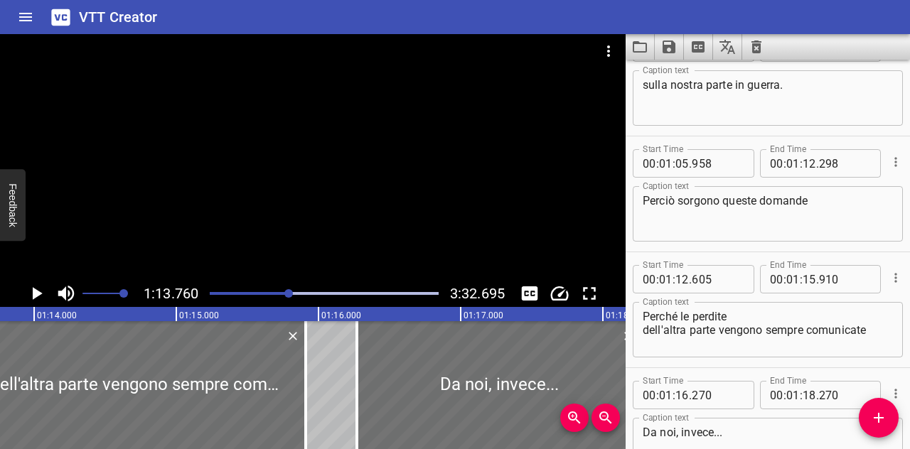
scroll to position [2128, 0]
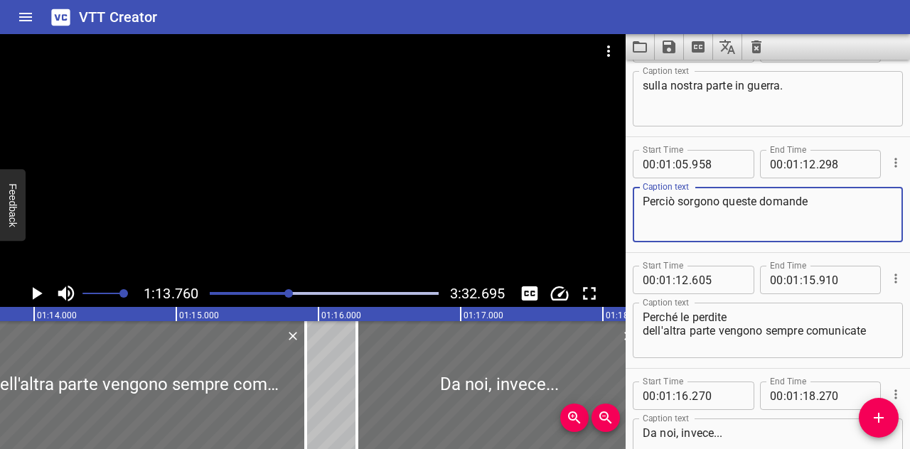
click at [708, 224] on textarea "Perciò sorgono queste domande" at bounding box center [768, 215] width 250 height 41
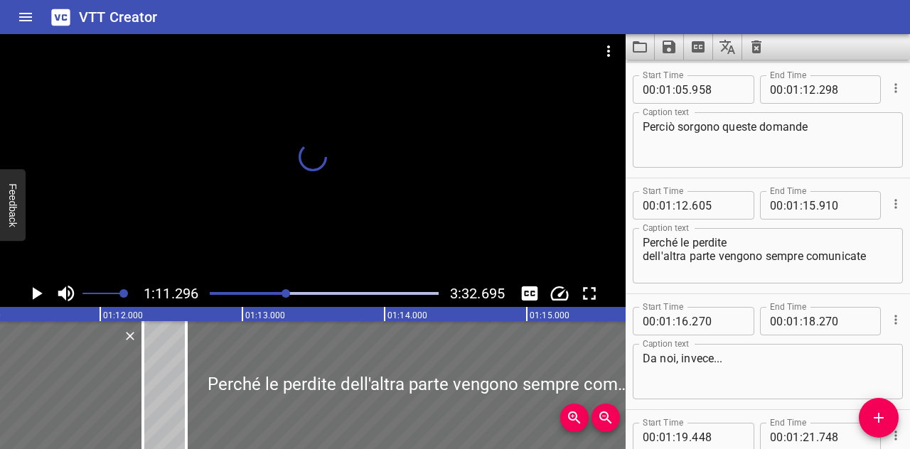
scroll to position [0, 10133]
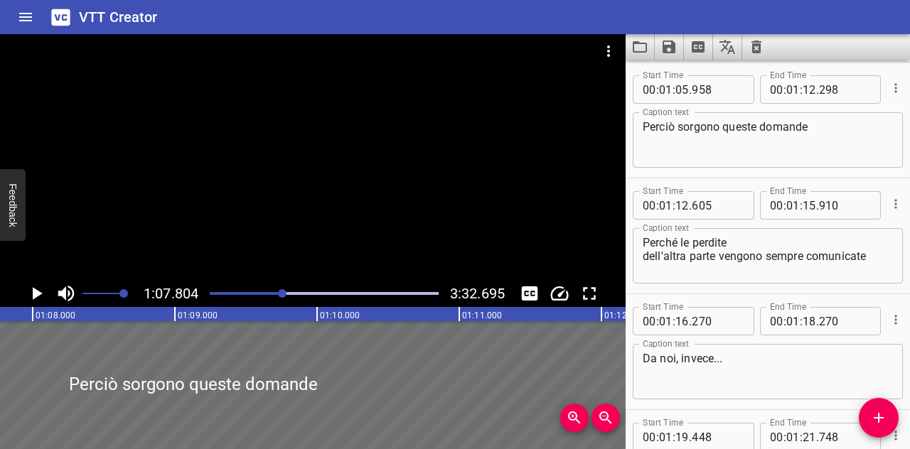
scroll to position [0, 9643]
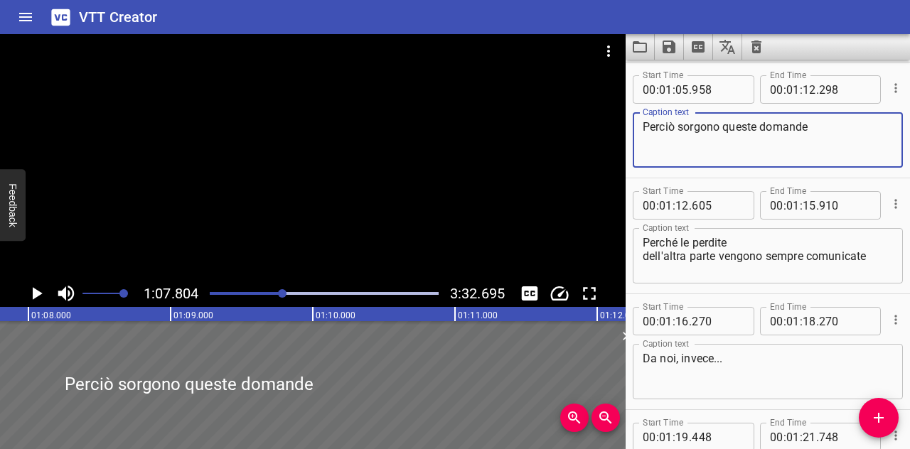
click at [815, 129] on textarea "Perciò sorgono queste domande" at bounding box center [768, 140] width 250 height 41
drag, startPoint x: 732, startPoint y: 138, endPoint x: 678, endPoint y: 129, distance: 54.8
click at [678, 129] on textarea "Perciò sorgono domande come... è davvero così?" at bounding box center [768, 140] width 250 height 41
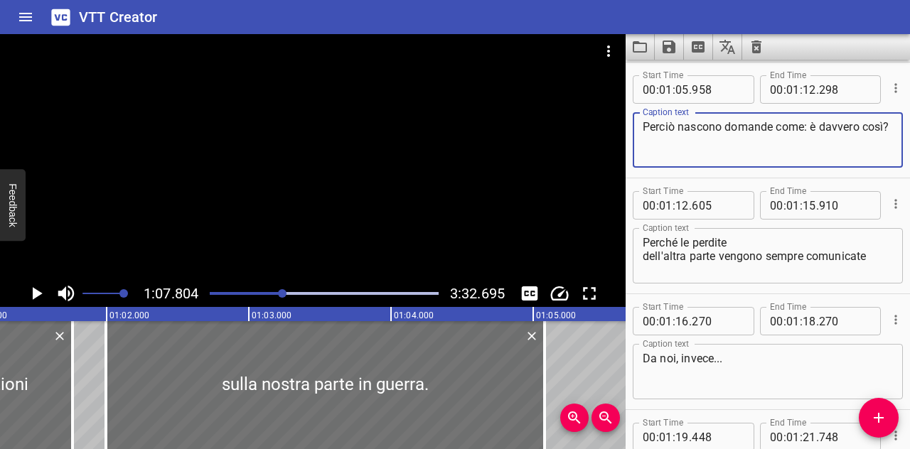
scroll to position [0, 8694]
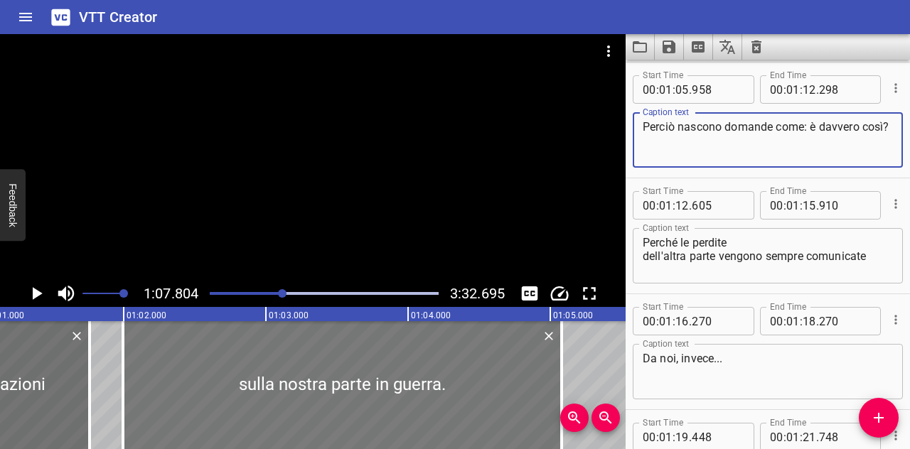
type textarea "Perciò nascono domande come: è davvero così?"
click at [245, 403] on div at bounding box center [342, 385] width 439 height 128
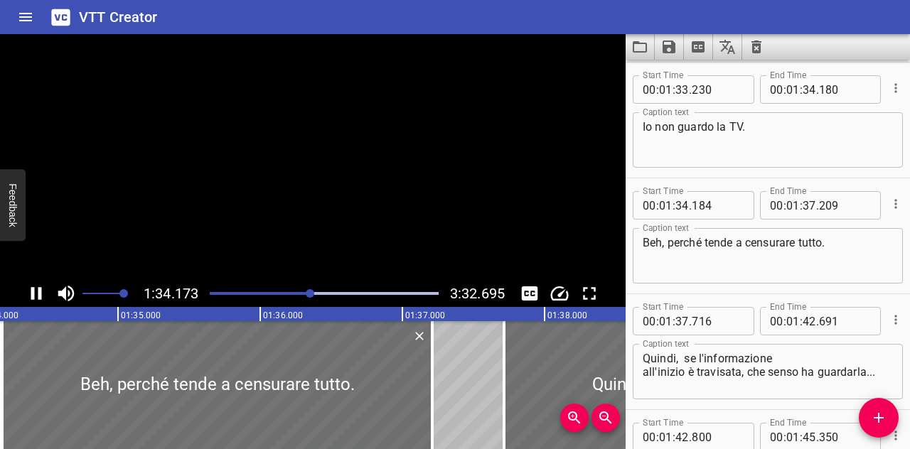
scroll to position [0, 13430]
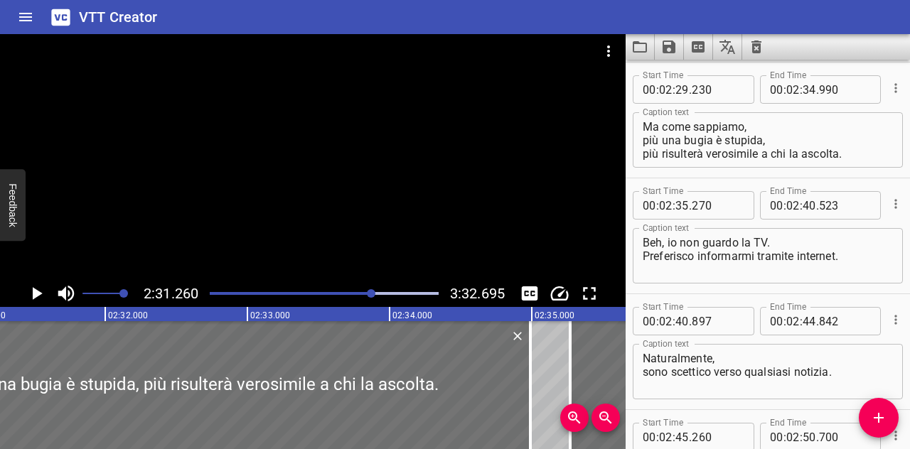
click at [533, 292] on icon "Toggle captions" at bounding box center [529, 293] width 21 height 21
click at [592, 288] on icon "Toggle fullscreen" at bounding box center [589, 293] width 13 height 13
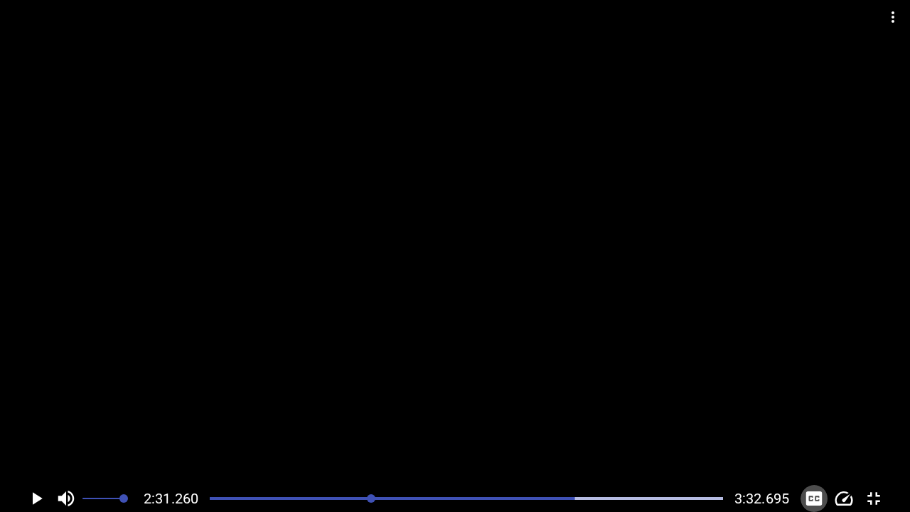
click at [811, 449] on icon "Toggle captions" at bounding box center [814, 498] width 21 height 21
click at [809, 449] on icon "Toggle captions" at bounding box center [814, 498] width 16 height 14
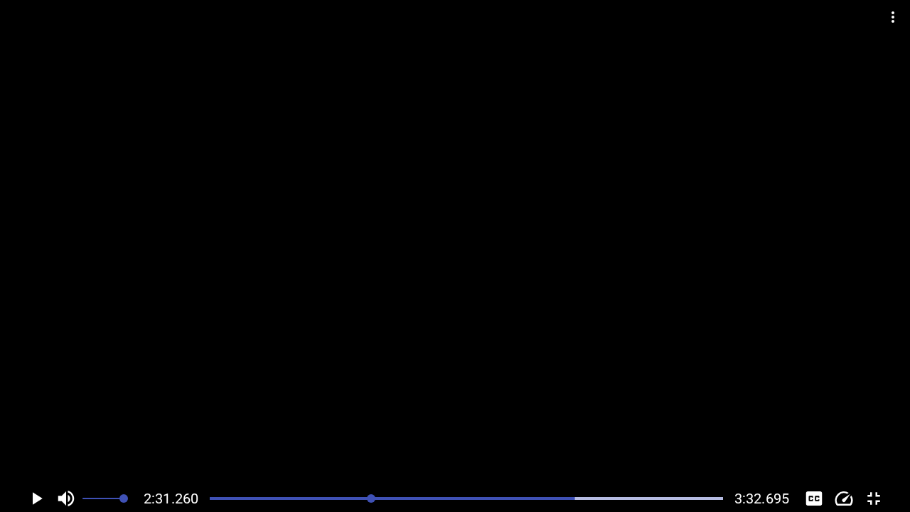
click at [875, 449] on icon "Toggle fullscreen" at bounding box center [873, 498] width 21 height 21
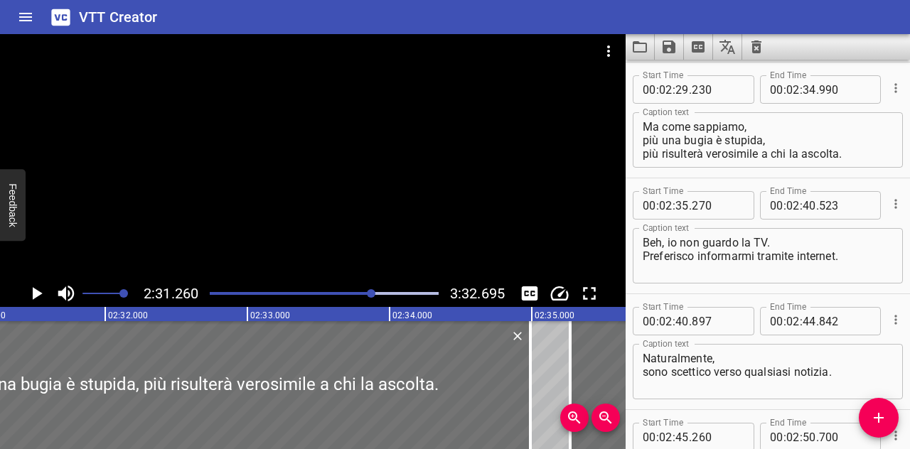
click at [765, 154] on textarea "Ma come sappiamo, più una bugia è stupida, più risulterà verosimile a chi la as…" at bounding box center [768, 140] width 250 height 41
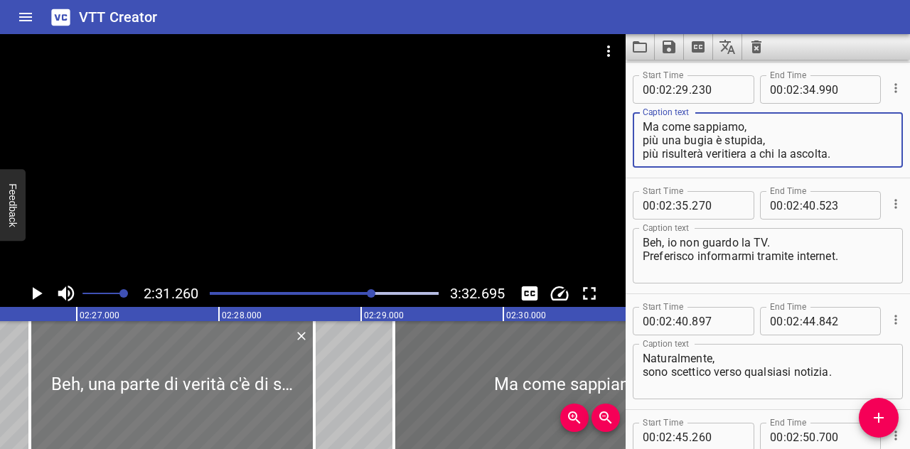
type textarea "Ma come sappiamo, più una bugia è stupida, più risulterà veritiera a chi la asc…"
click at [162, 376] on div at bounding box center [172, 385] width 284 height 128
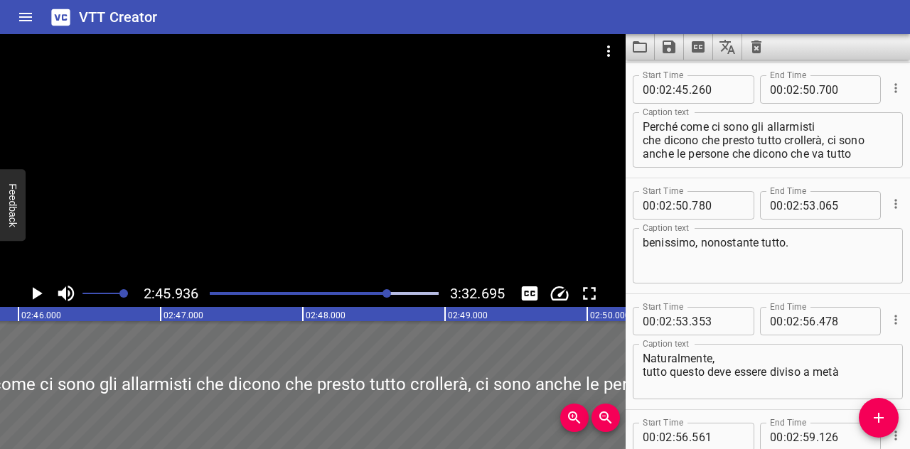
scroll to position [0, 23600]
click at [371, 292] on div "Play progress" at bounding box center [274, 293] width 229 height 3
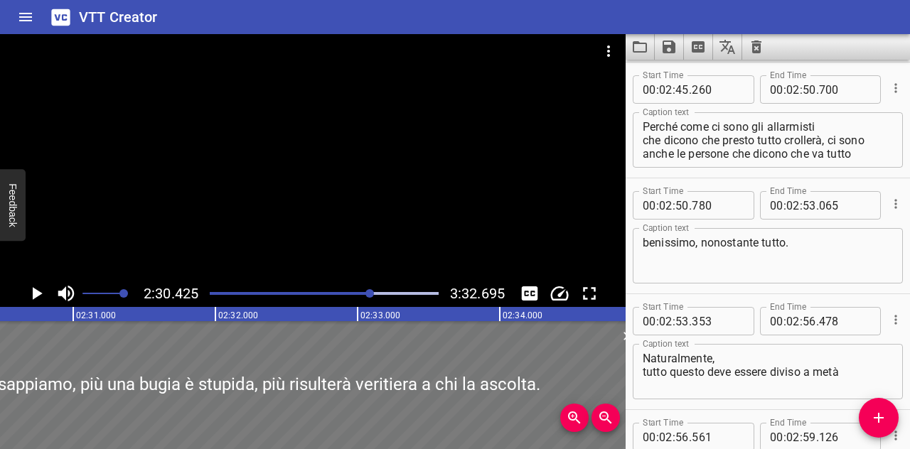
scroll to position [0, 21394]
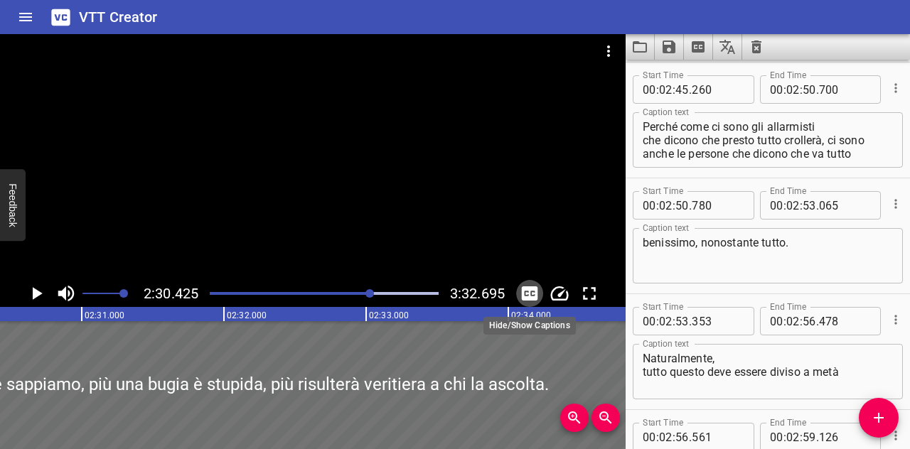
click at [523, 295] on icon "Toggle captions" at bounding box center [530, 294] width 16 height 14
click at [30, 288] on icon "Play/Pause" at bounding box center [36, 293] width 21 height 21
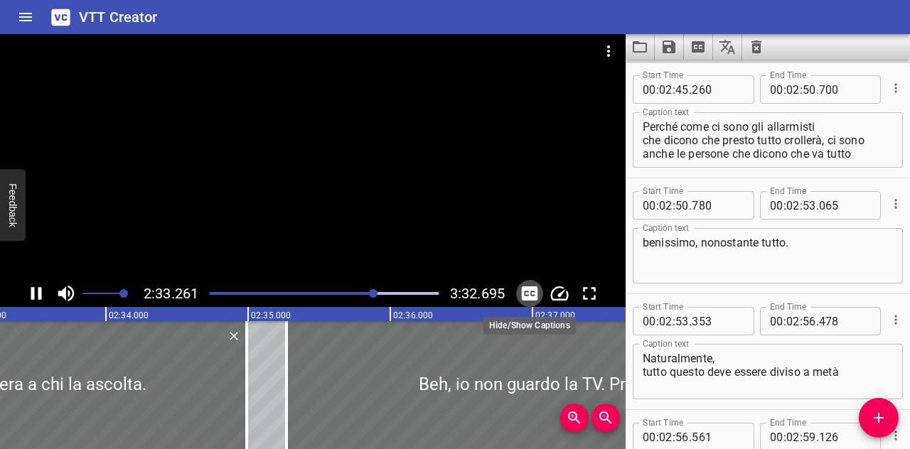
click at [529, 291] on icon "Toggle captions" at bounding box center [530, 294] width 16 height 14
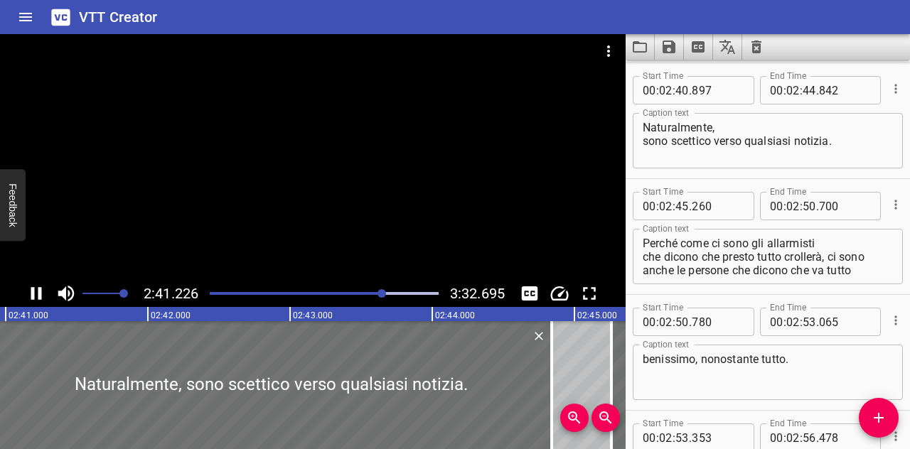
scroll to position [5680, 0]
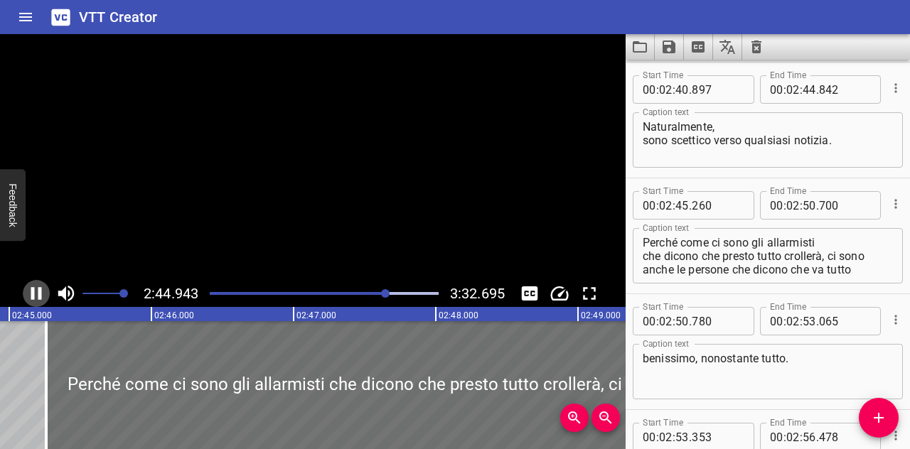
click at [38, 295] on icon "Play/Pause" at bounding box center [36, 293] width 21 height 21
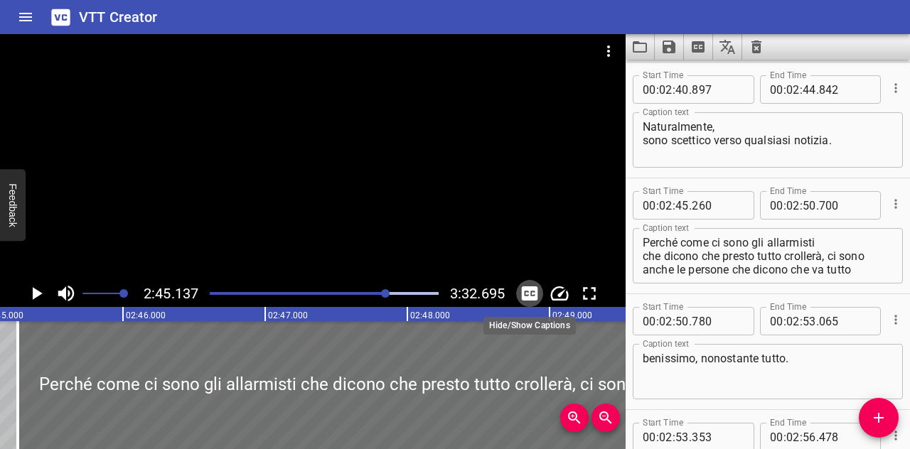
click at [526, 295] on icon "Toggle captions" at bounding box center [529, 293] width 21 height 21
click at [33, 298] on icon "Play/Pause" at bounding box center [38, 293] width 10 height 13
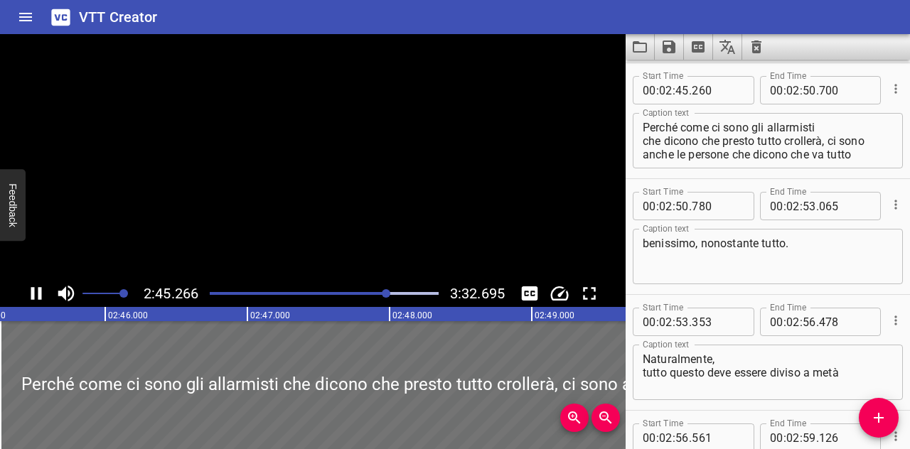
scroll to position [5796, 0]
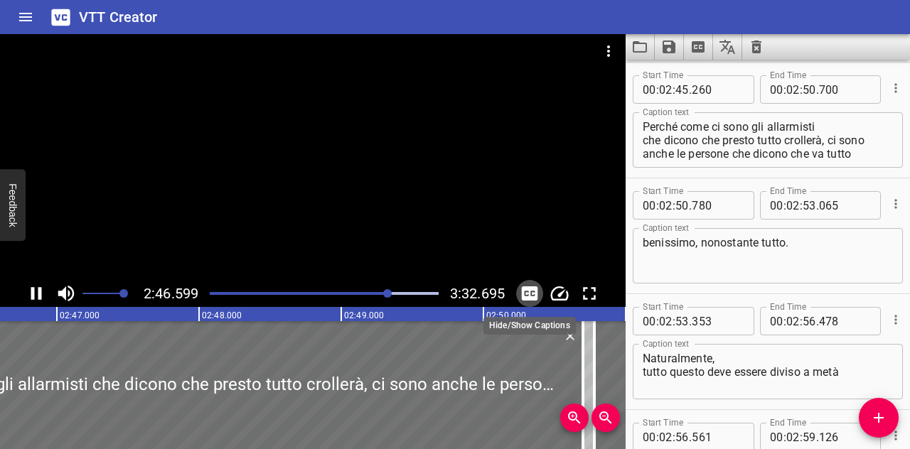
click at [521, 295] on icon "Toggle captions" at bounding box center [529, 293] width 21 height 21
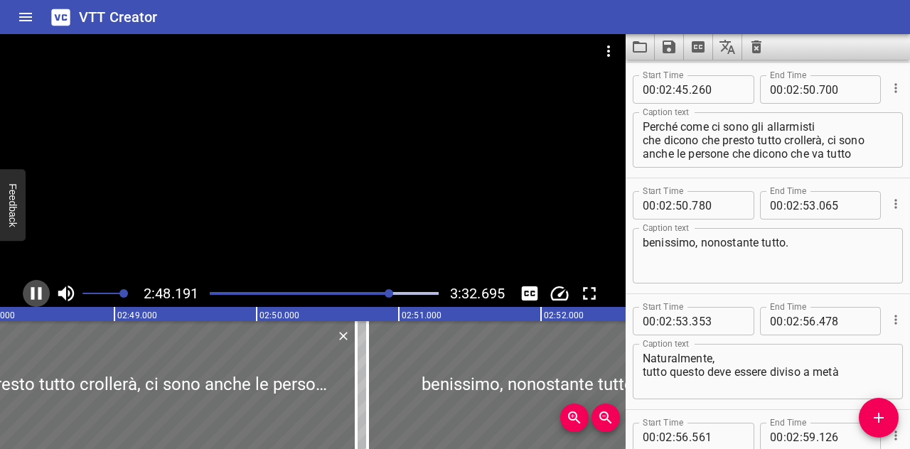
click at [39, 287] on icon "Play/Pause" at bounding box center [36, 293] width 21 height 21
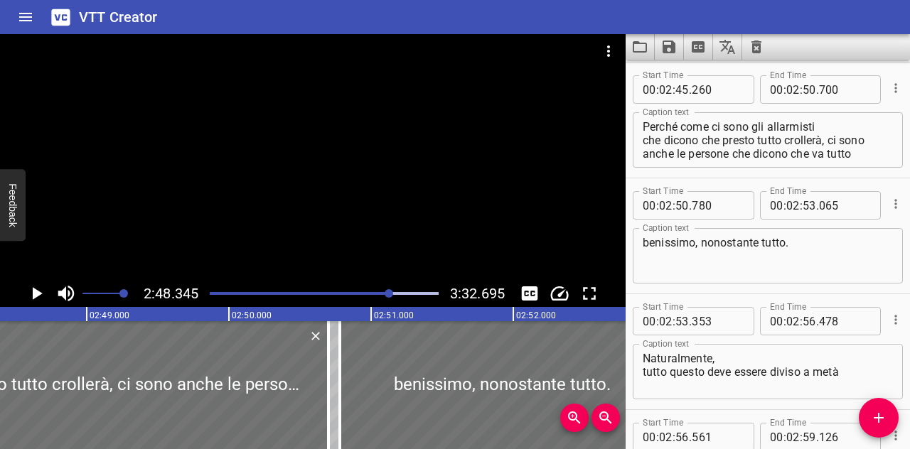
scroll to position [0, 23942]
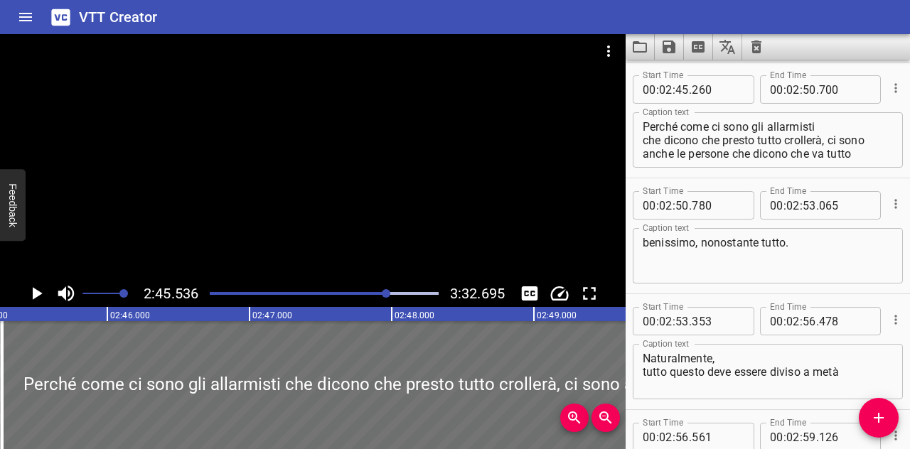
scroll to position [0, 23543]
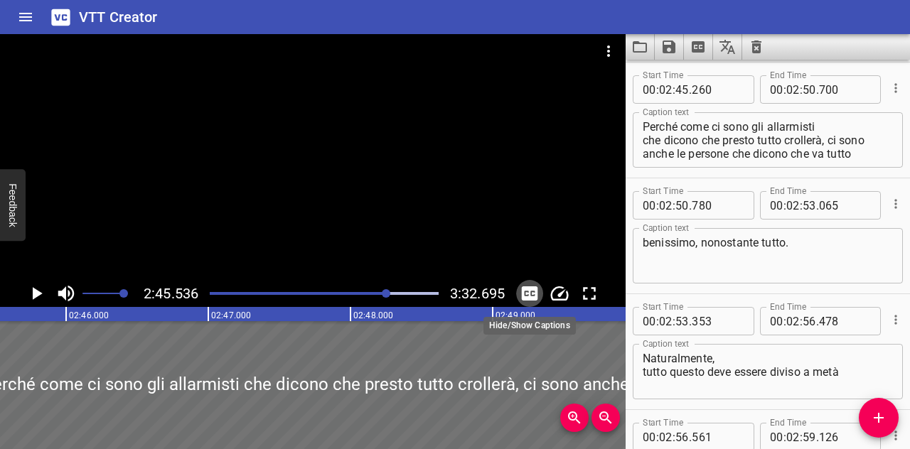
click at [530, 301] on icon "Toggle captions" at bounding box center [530, 294] width 16 height 14
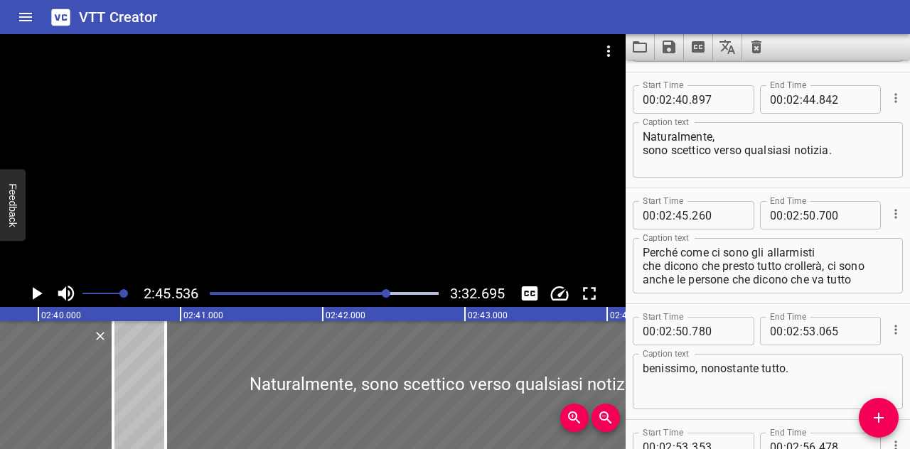
scroll to position [5684, 0]
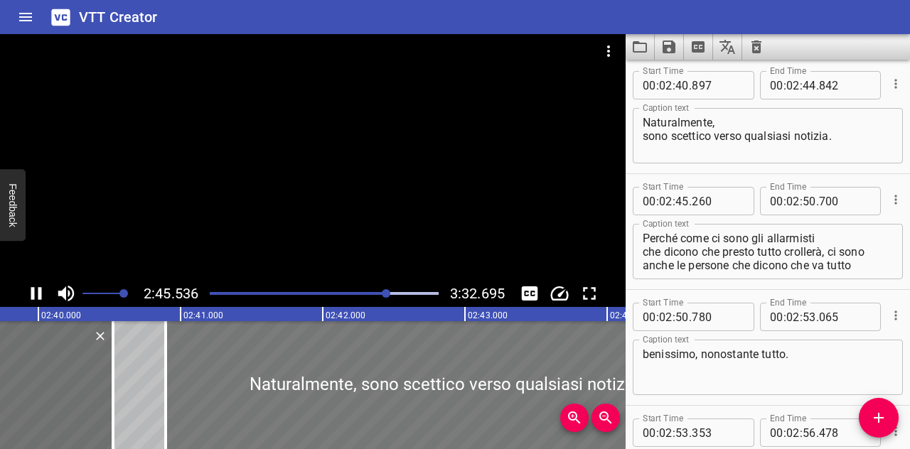
click at [516, 280] on button "Toggle captions" at bounding box center [529, 293] width 27 height 27
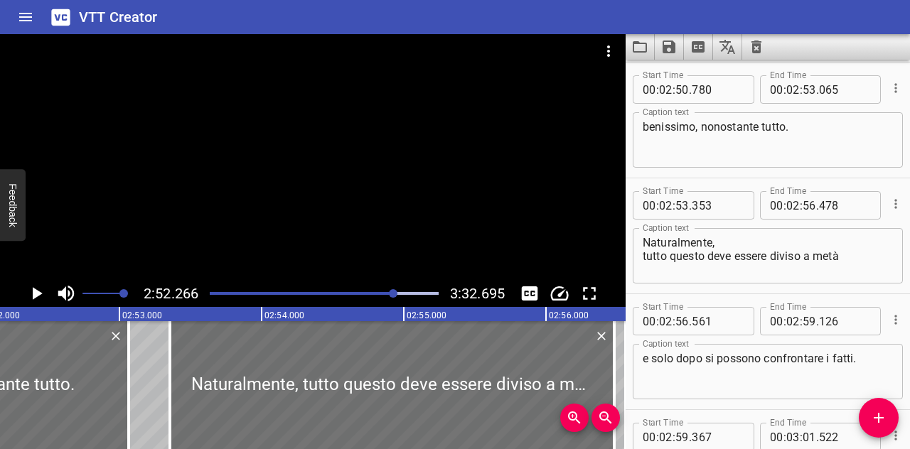
scroll to position [0, 24500]
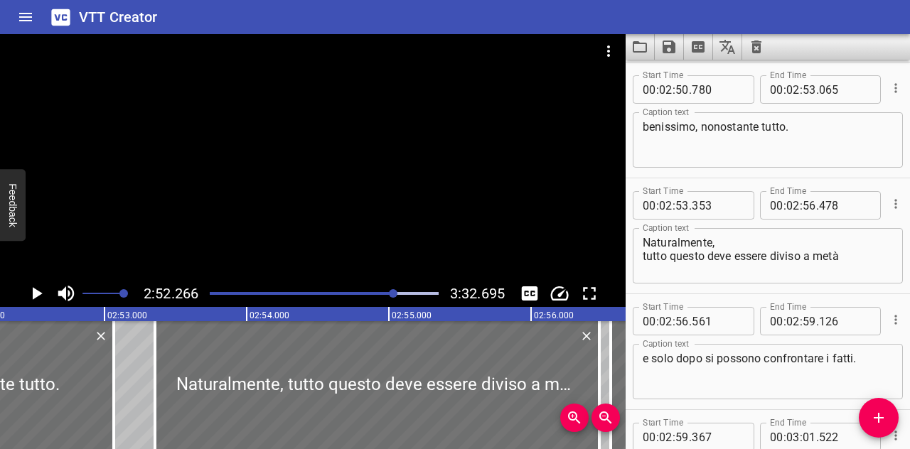
click at [516, 280] on button "Toggle captions" at bounding box center [529, 293] width 27 height 27
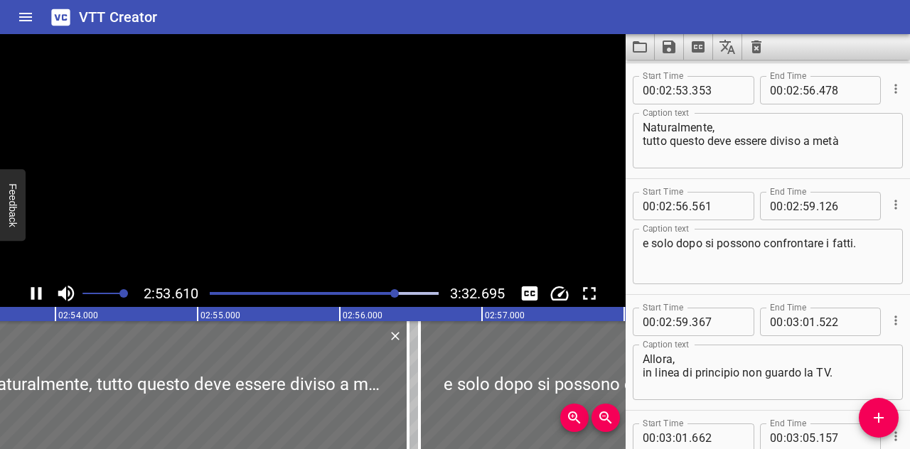
scroll to position [6027, 0]
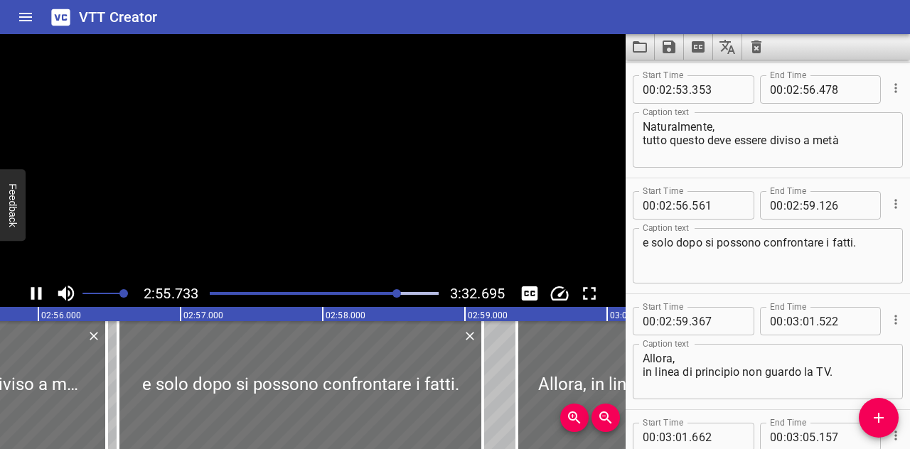
click at [516, 280] on button "Toggle captions" at bounding box center [529, 293] width 27 height 27
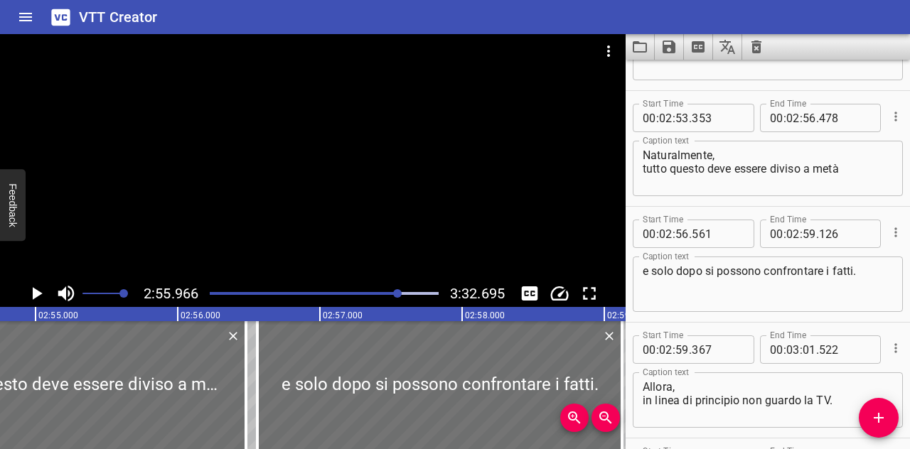
scroll to position [5998, 0]
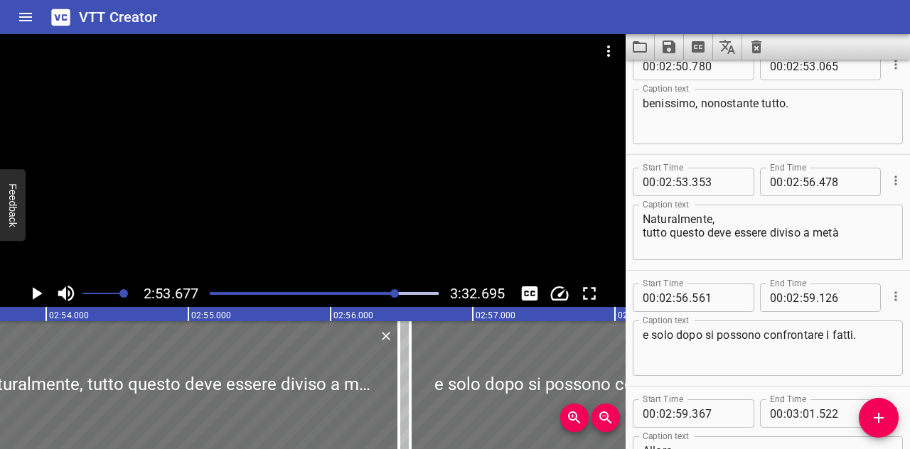
scroll to position [5946, 0]
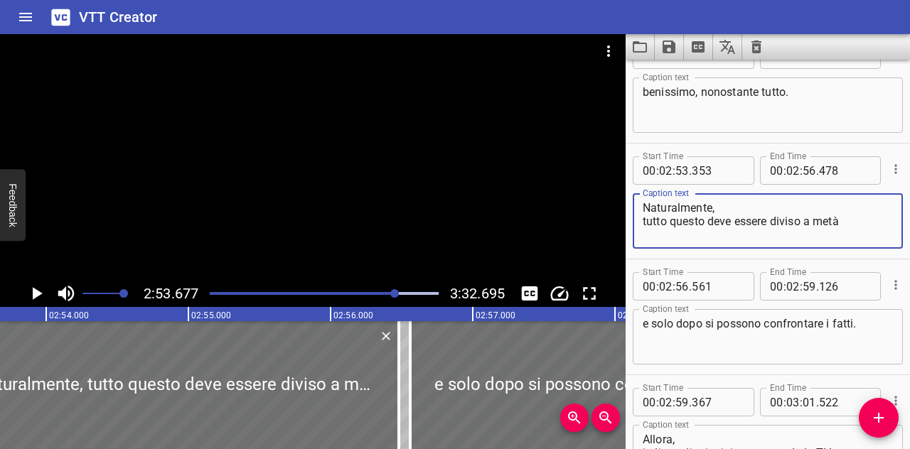
click at [848, 220] on textarea "Naturalmente, tutto questo deve essere diviso a metà" at bounding box center [768, 221] width 250 height 41
type textarea "Naturalmente, tutto questo deve essere maneggiato con cura"
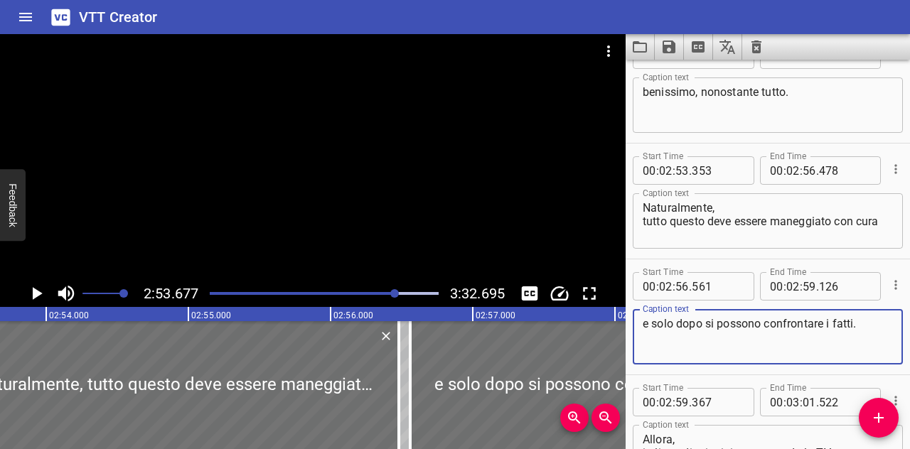
click at [855, 331] on textarea "e solo dopo si possono confrontare i fatti." at bounding box center [768, 337] width 250 height 41
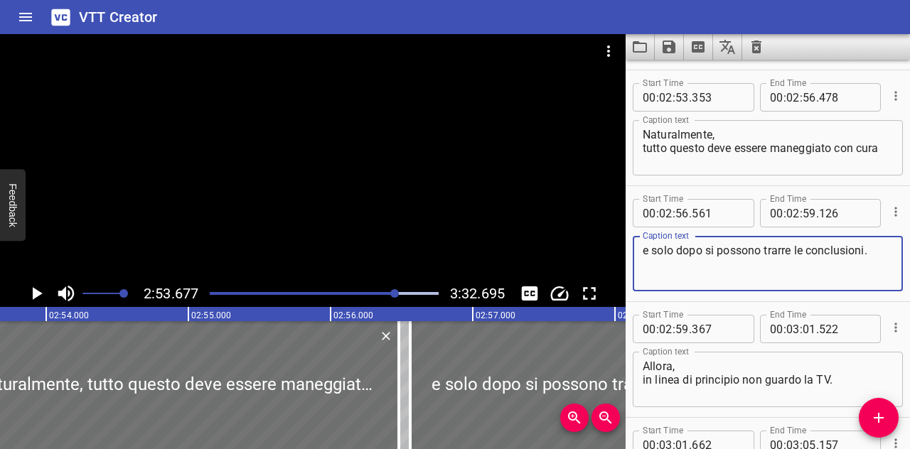
scroll to position [6020, 0]
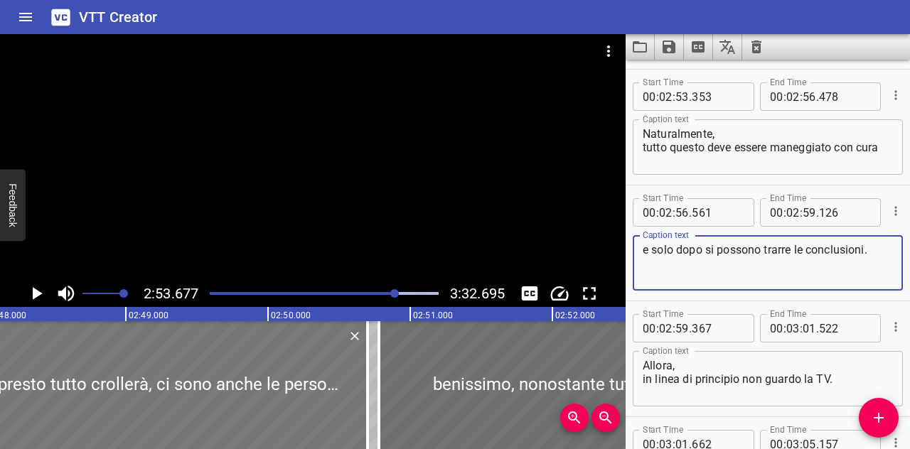
type textarea "e solo dopo si possono trarre le conclusioni."
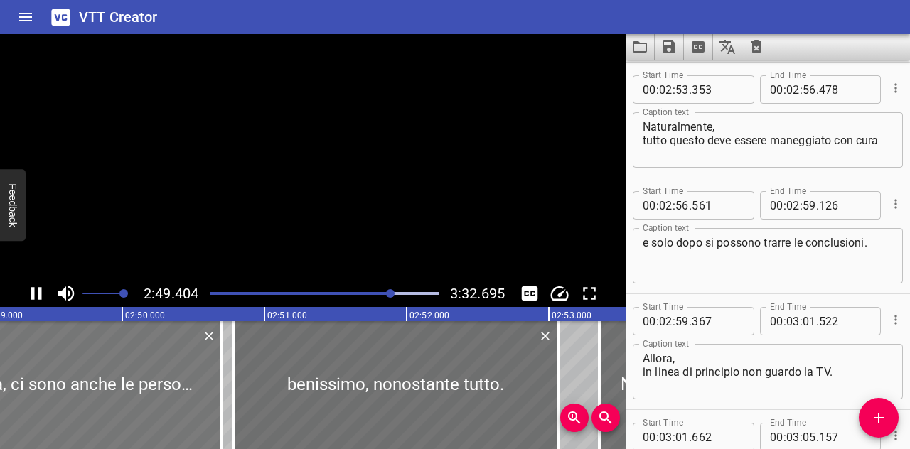
scroll to position [0, 24105]
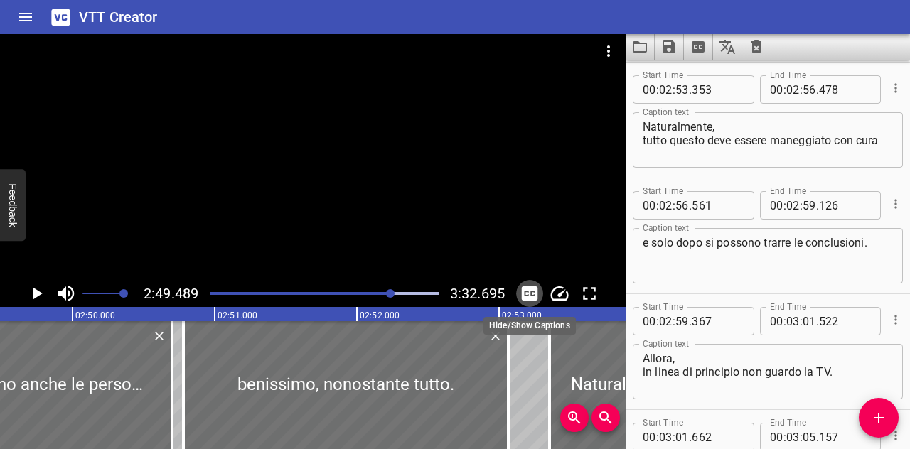
click at [527, 295] on icon "Toggle captions" at bounding box center [529, 293] width 21 height 21
click at [516, 280] on button "Toggle captions" at bounding box center [529, 293] width 27 height 27
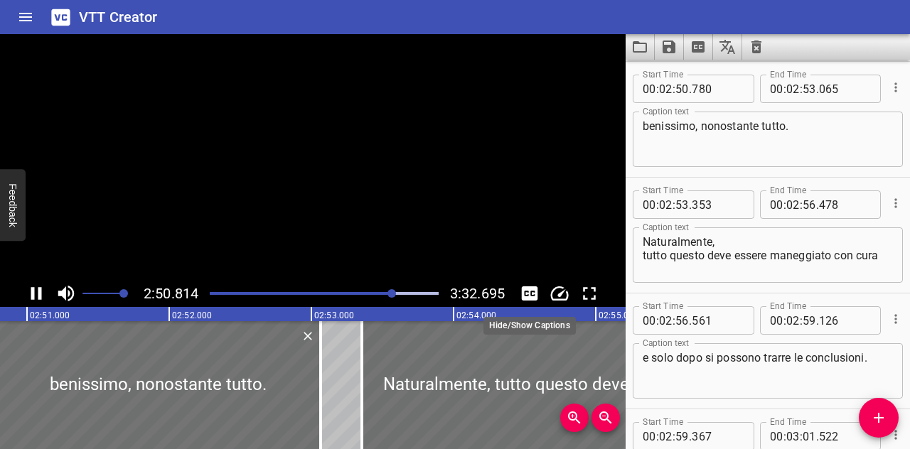
scroll to position [5912, 0]
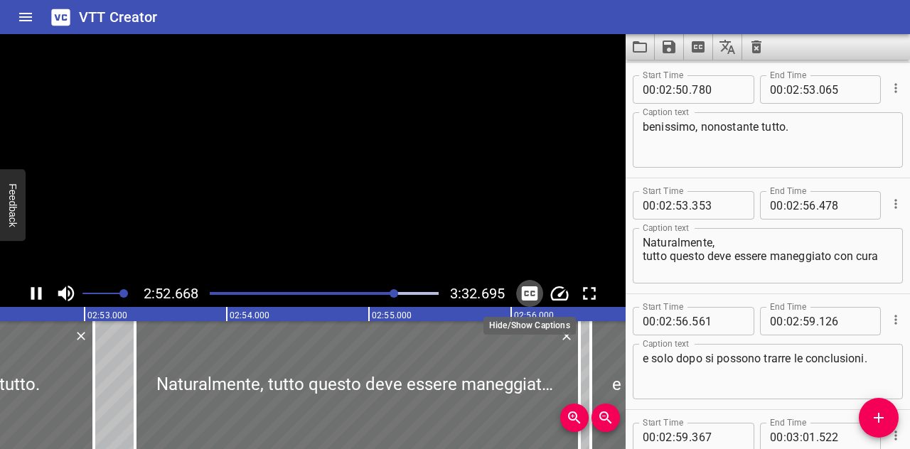
click at [527, 295] on icon "Toggle captions" at bounding box center [529, 293] width 21 height 21
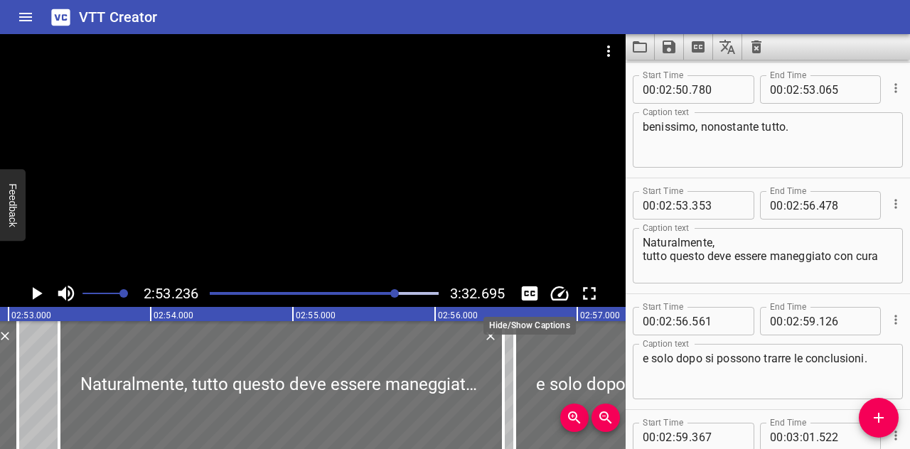
scroll to position [0, 24638]
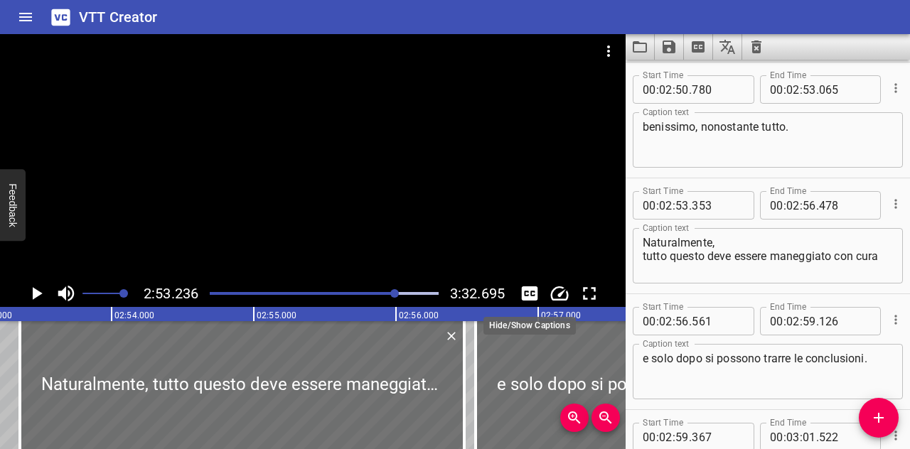
click at [516, 280] on button "Toggle captions" at bounding box center [529, 293] width 27 height 27
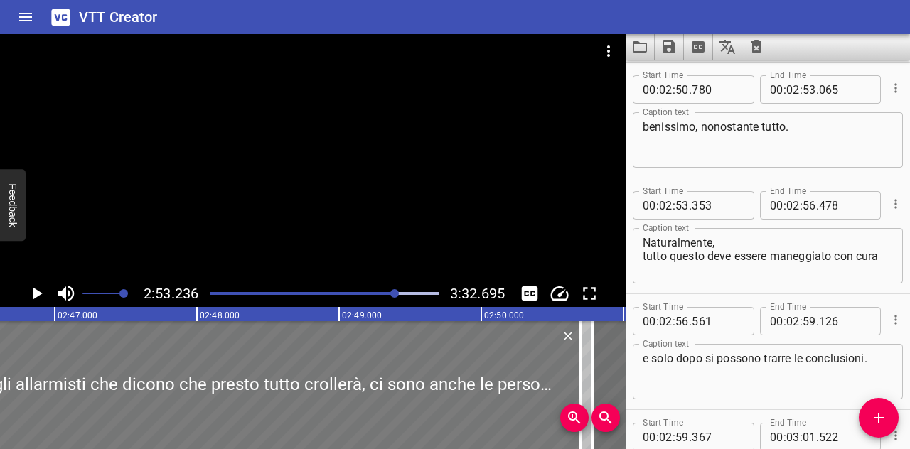
click at [229, 356] on div at bounding box center [194, 385] width 774 height 128
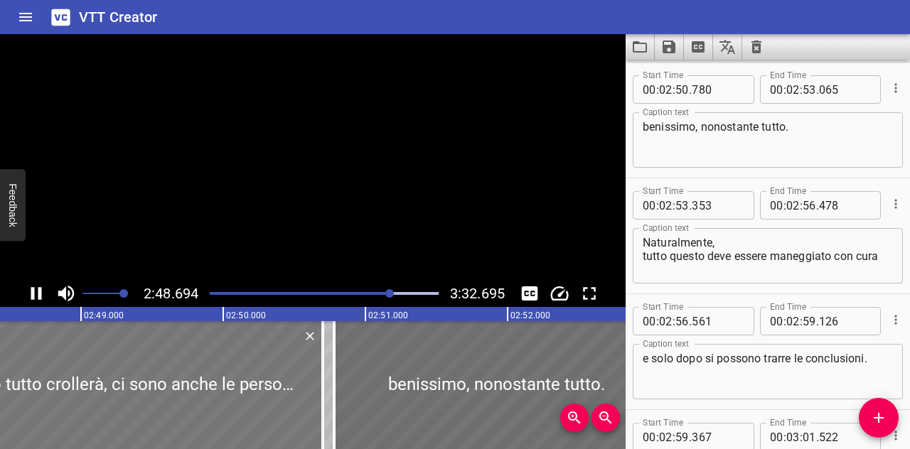
scroll to position [0, 24007]
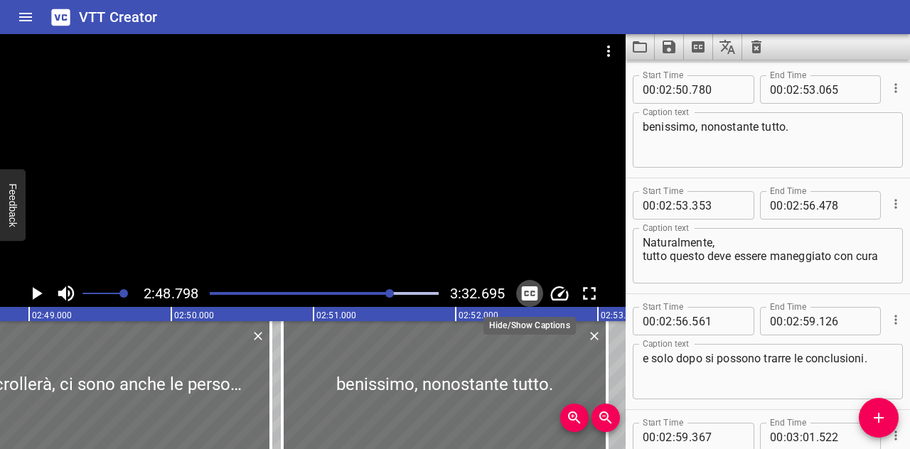
click at [532, 288] on icon "Toggle captions" at bounding box center [530, 294] width 16 height 14
click at [516, 280] on button "Toggle captions" at bounding box center [529, 293] width 27 height 27
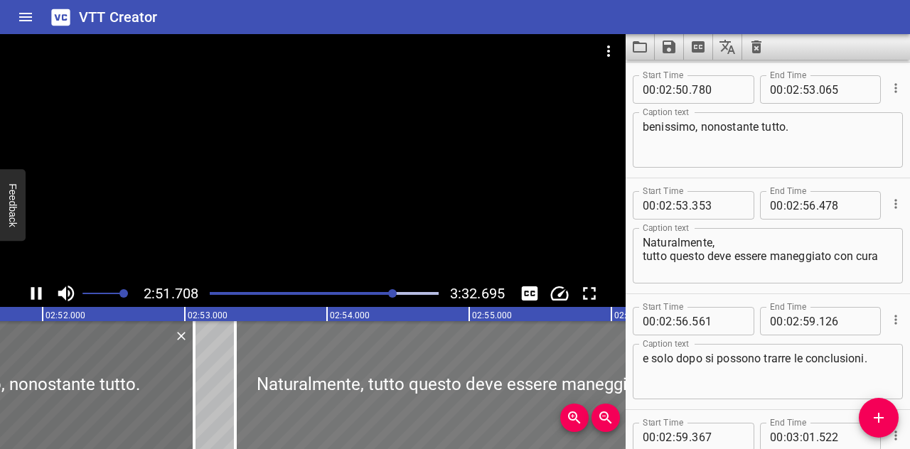
scroll to position [0, 24452]
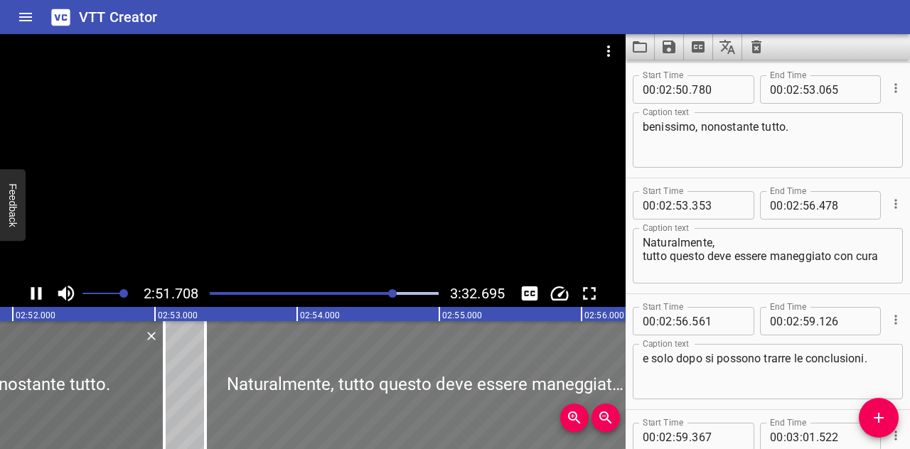
click at [516, 280] on button "Toggle captions" at bounding box center [529, 293] width 27 height 27
click at [242, 351] on div at bounding box center [425, 385] width 444 height 128
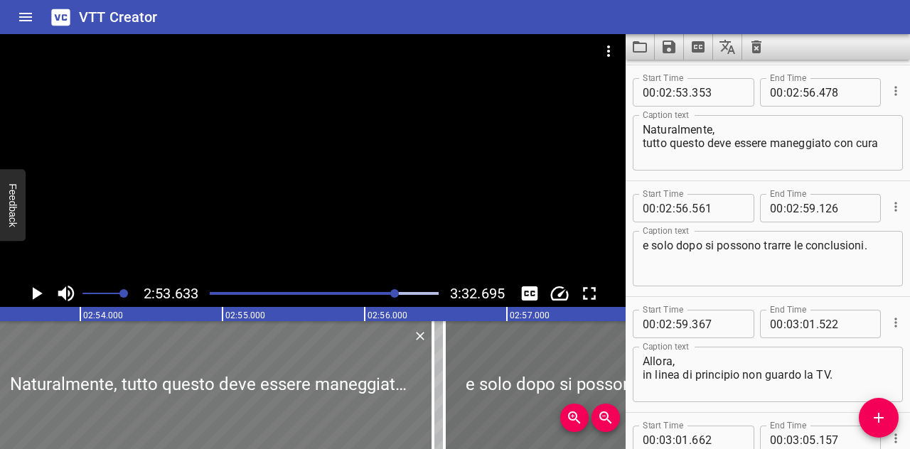
scroll to position [6027, 0]
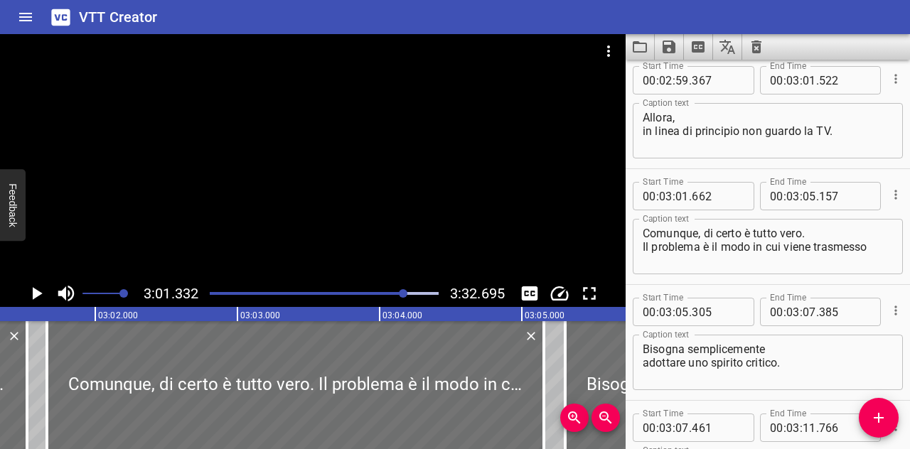
scroll to position [6271, 0]
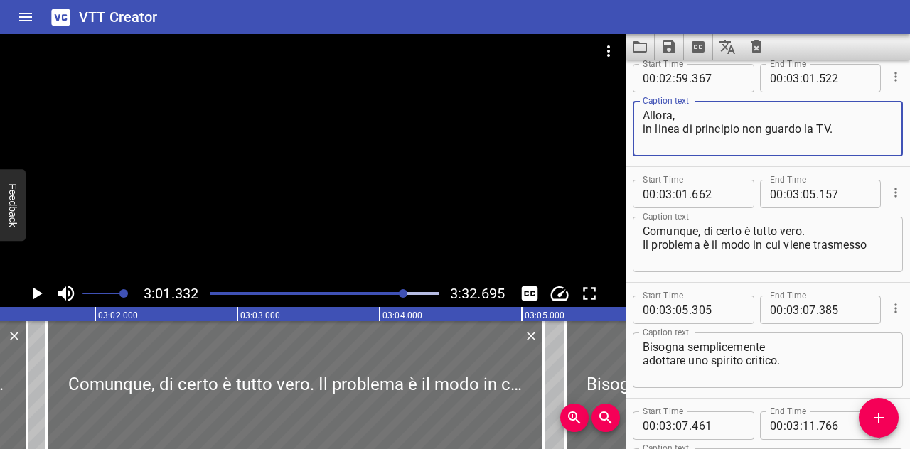
click at [838, 136] on textarea "Allora, in linea di principio non guardo la TV." at bounding box center [768, 129] width 250 height 41
click at [829, 132] on textarea "Allora, in linea di principio non guardo la TV." at bounding box center [768, 129] width 250 height 41
click at [833, 127] on textarea "Allora, in linea di principio non guardo la TV." at bounding box center [768, 129] width 250 height 41
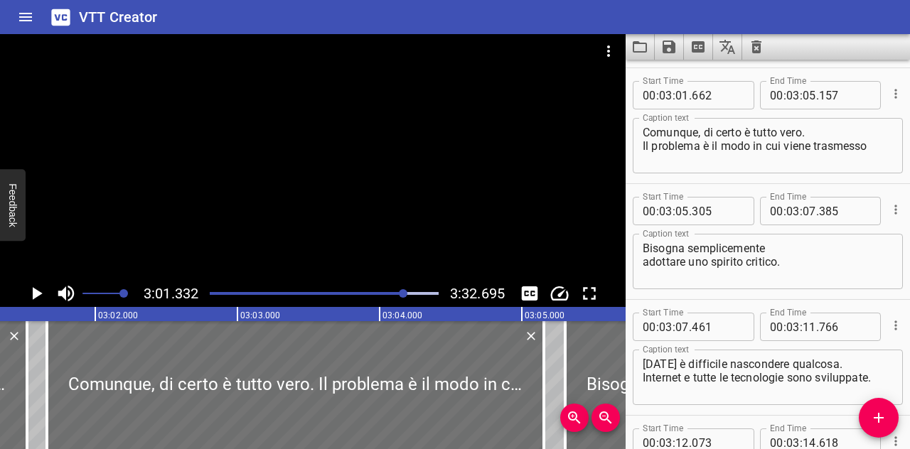
scroll to position [6332, 0]
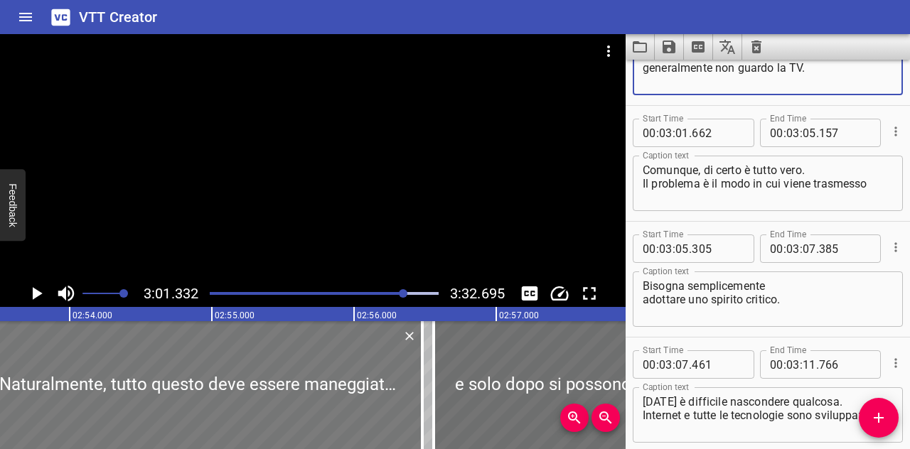
type textarea "Allora, generalmente non guardo la TV."
click at [105, 366] on div at bounding box center [200, 385] width 444 height 128
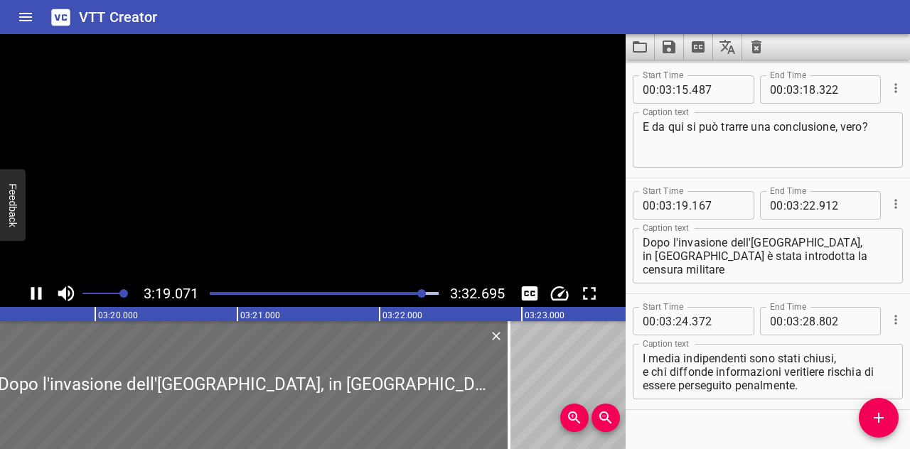
scroll to position [6864, 0]
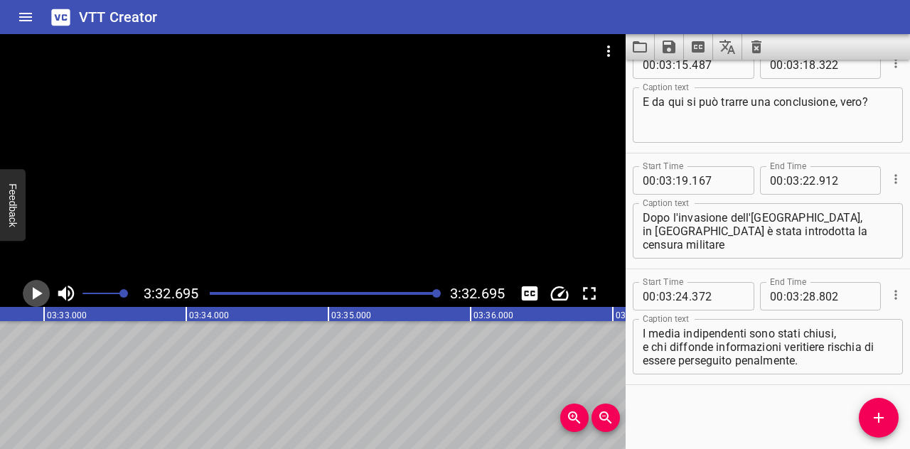
click at [35, 287] on icon "Play/Pause" at bounding box center [36, 293] width 21 height 21
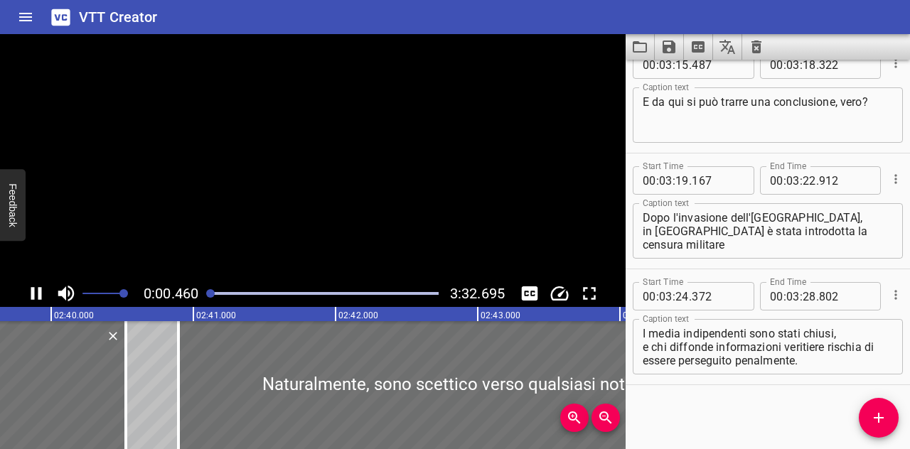
scroll to position [6753, 0]
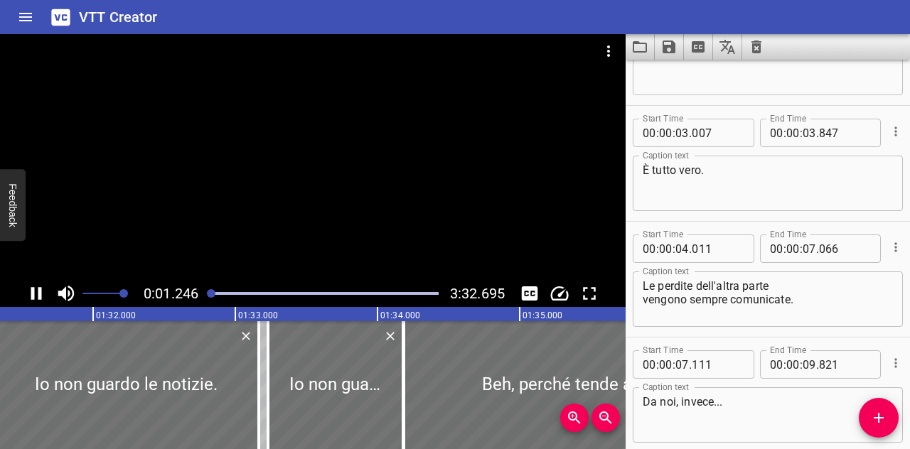
click at [23, 280] on button "Play/Pause" at bounding box center [36, 293] width 27 height 27
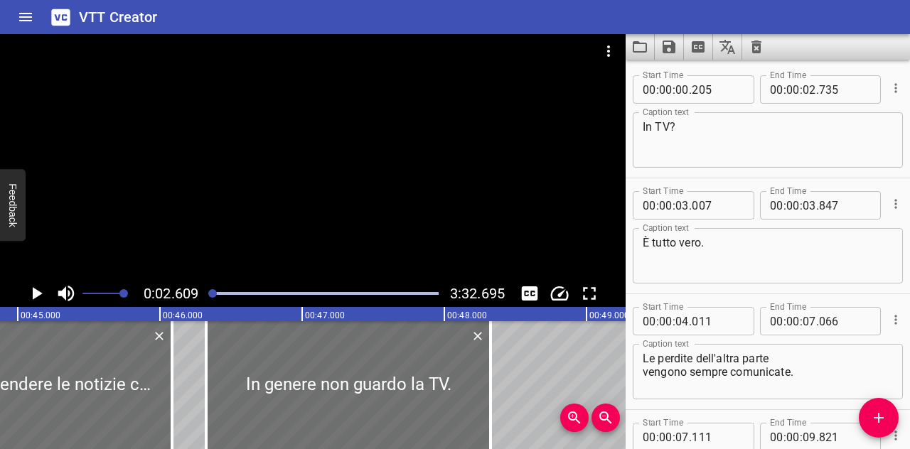
click at [23, 280] on button "Play/Pause" at bounding box center [36, 293] width 27 height 27
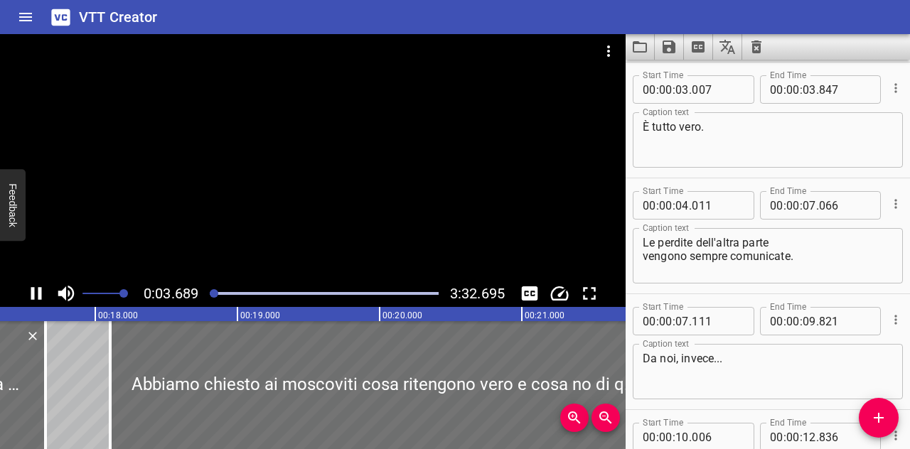
click at [32, 289] on icon "Play/Pause" at bounding box center [36, 293] width 11 height 13
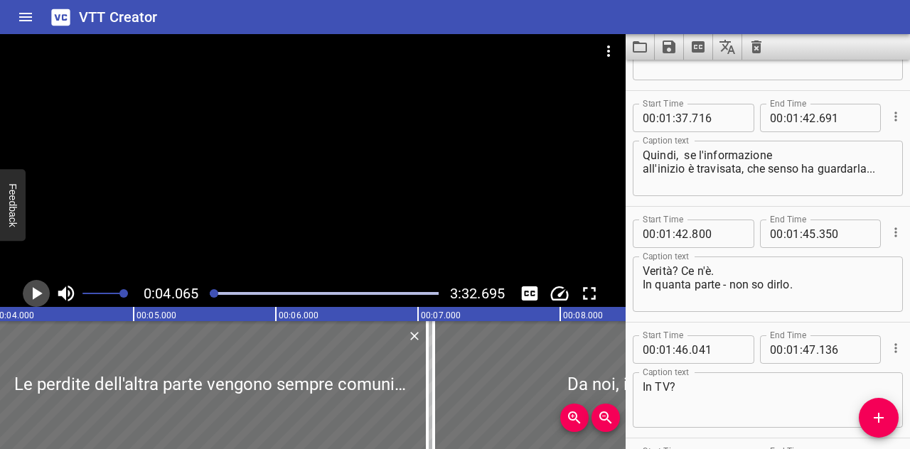
scroll to position [3450, 0]
click at [686, 158] on textarea "Quindi, se l'informazione all'inizio è travisata, che senso ha guardarla..." at bounding box center [768, 167] width 250 height 41
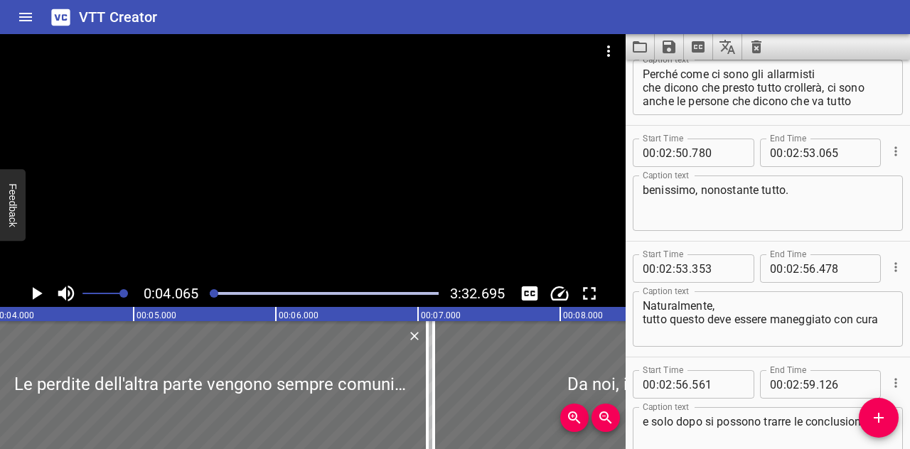
scroll to position [5850, 0]
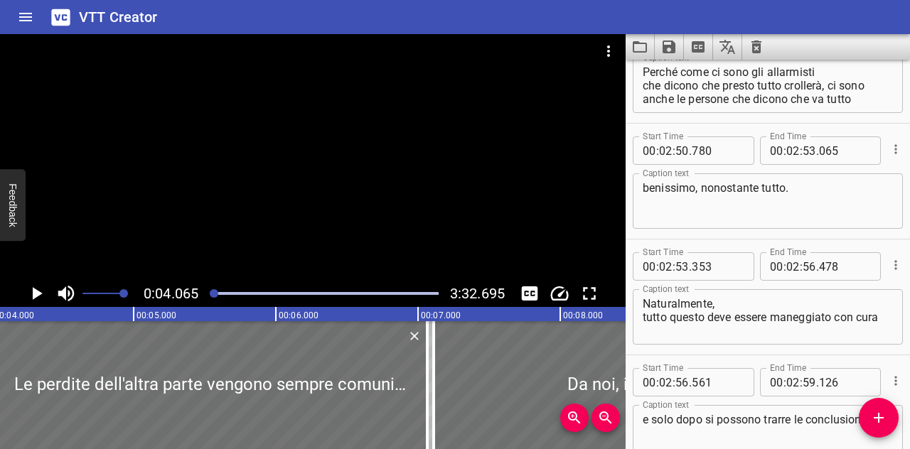
type textarea "Quindi, se l'informazione all'inizio è travisata, che senso ha guardarla..."
click at [751, 72] on textarea "Perché come ci sono gli allarmisti che dicono che presto tutto crollerà, ci son…" at bounding box center [768, 85] width 250 height 41
click at [666, 87] on textarea "Perché come gli allarmisti che dicono che presto tutto crollerà, ci sono anche …" at bounding box center [768, 85] width 250 height 41
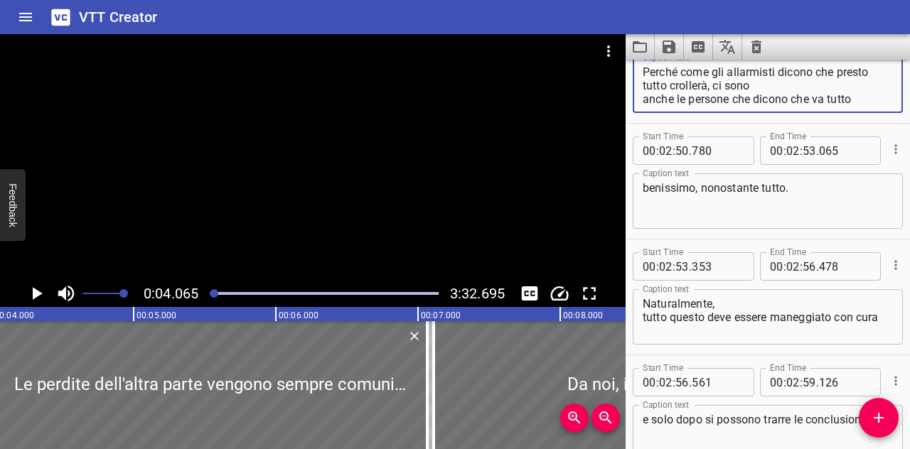
click at [714, 87] on textarea "Perché come gli allarmisti dicono che presto tutto crollerà, ci sono anche le p…" at bounding box center [768, 85] width 250 height 41
click at [788, 99] on textarea "Perché come gli allarmisti dicono che presto tutto crollerà, сosì ci sono anche…" at bounding box center [768, 85] width 250 height 41
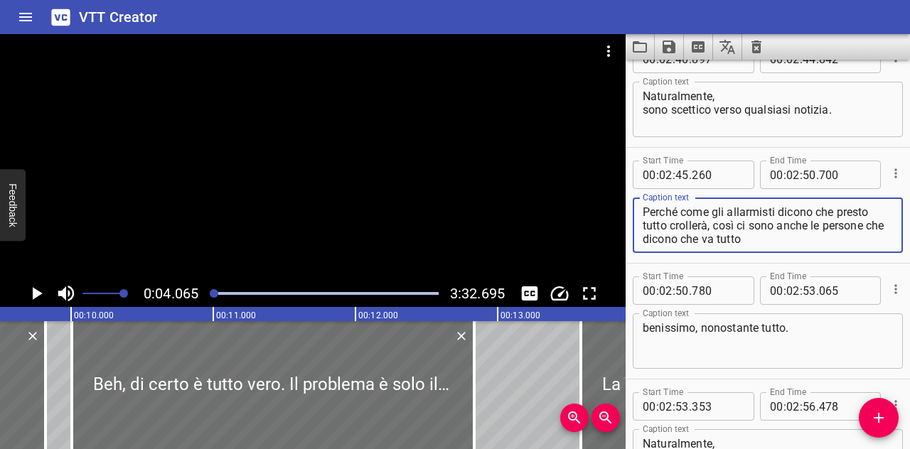
scroll to position [5707, 0]
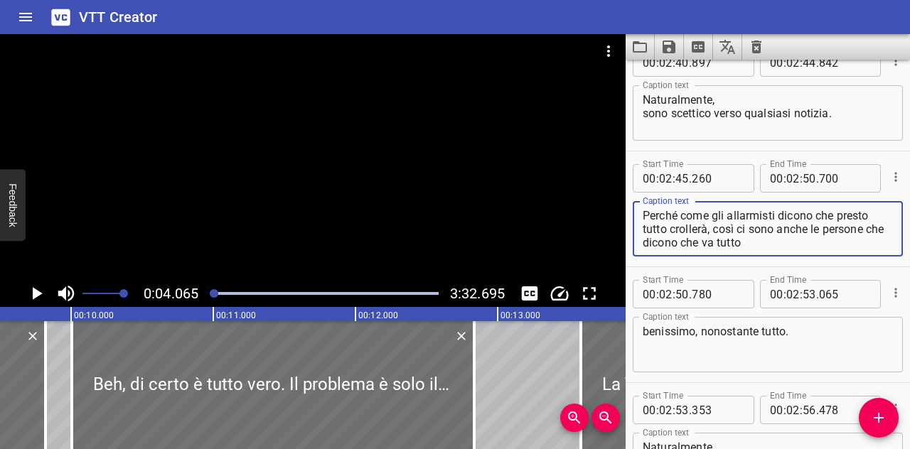
click at [817, 228] on textarea "Perché come gli allarmisti dicono che presto tutto crollerà, сosì ci sono anche…" at bounding box center [768, 229] width 250 height 41
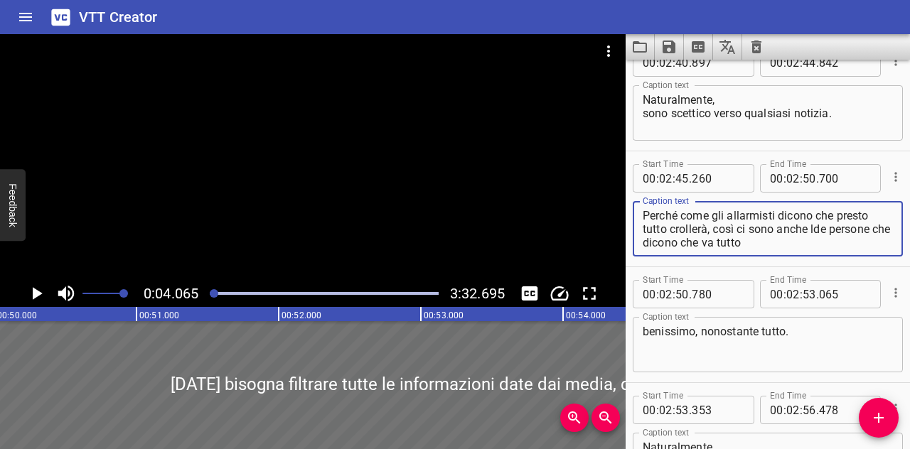
scroll to position [0, 7883]
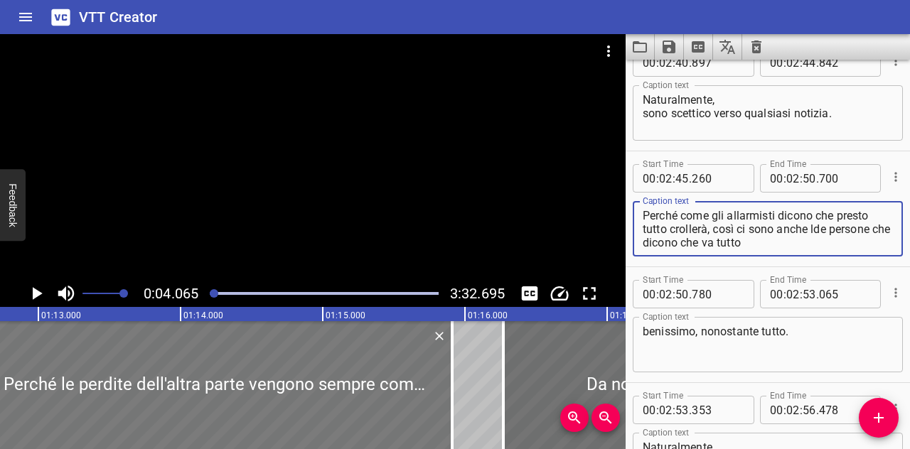
type textarea "Perché come gli allarmisti dicono che presto tutto crollerà, сosì ci sono anche…"
click at [168, 397] on div at bounding box center [217, 385] width 470 height 128
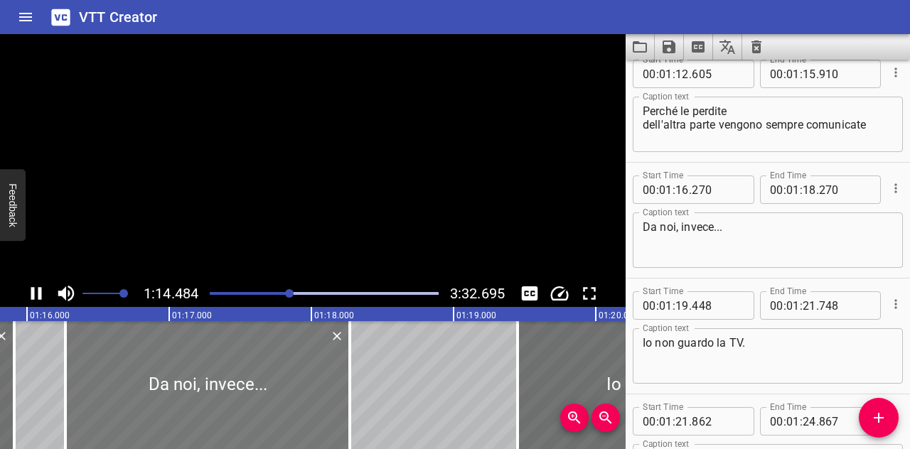
scroll to position [0, 10697]
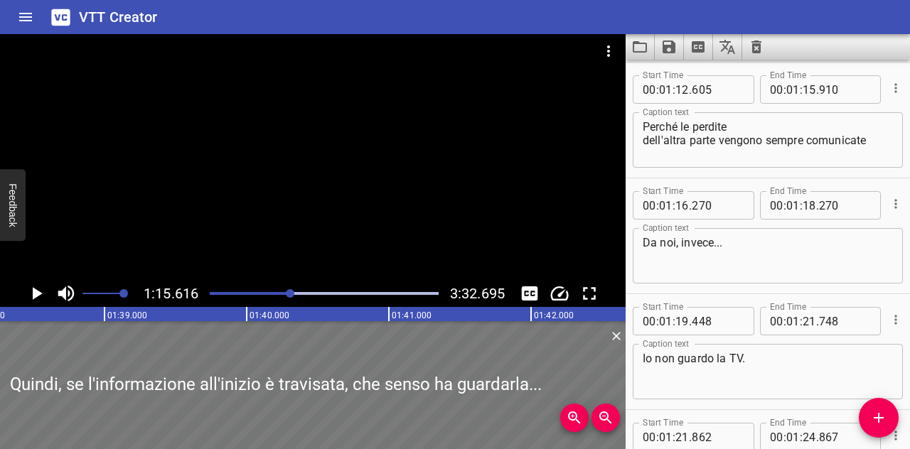
click at [321, 417] on div at bounding box center [276, 385] width 708 height 128
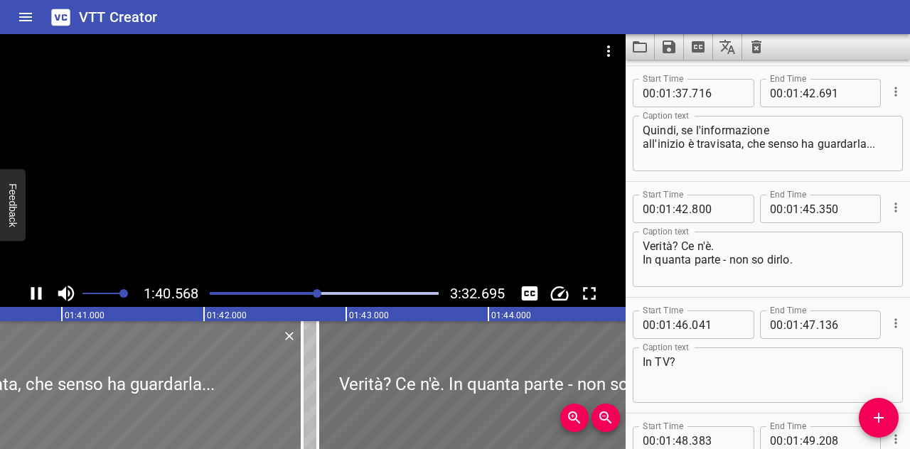
scroll to position [3477, 0]
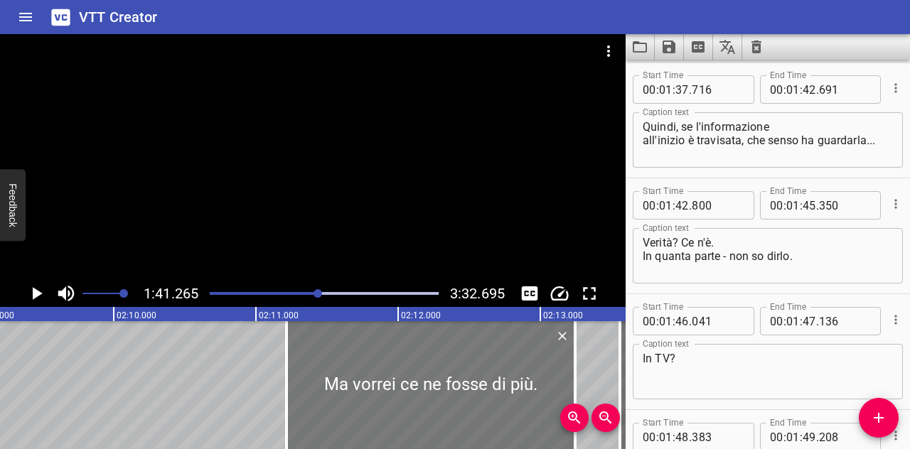
click at [371, 387] on div at bounding box center [431, 385] width 289 height 128
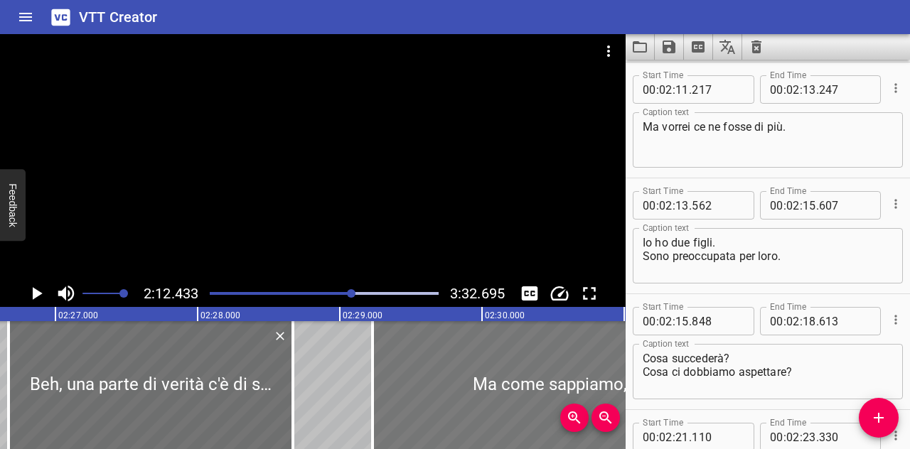
click at [400, 373] on div at bounding box center [782, 385] width 819 height 128
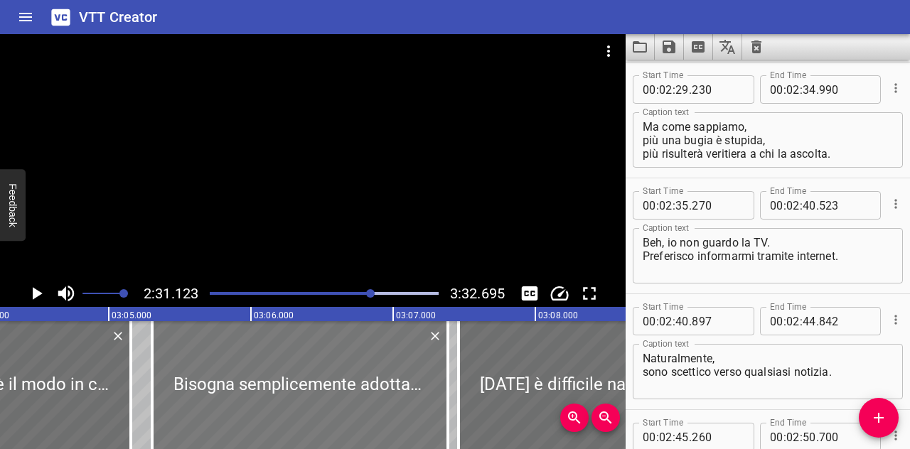
click at [294, 375] on div at bounding box center [300, 385] width 296 height 128
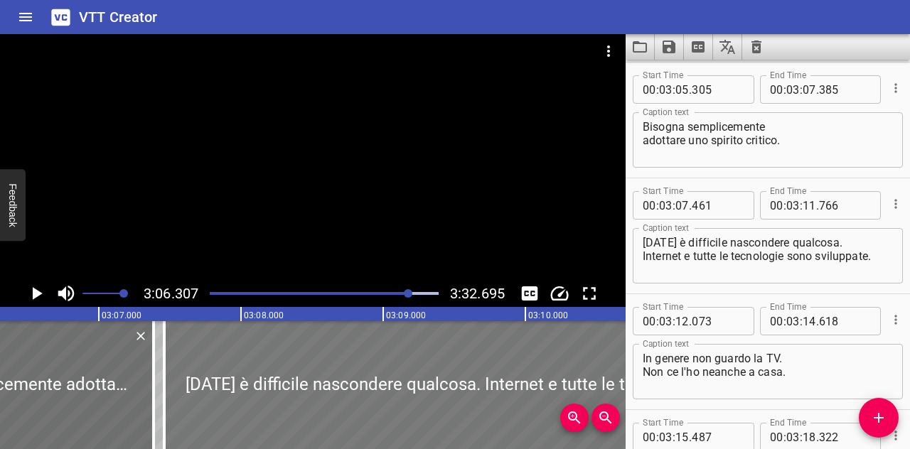
click at [220, 377] on div at bounding box center [470, 385] width 612 height 128
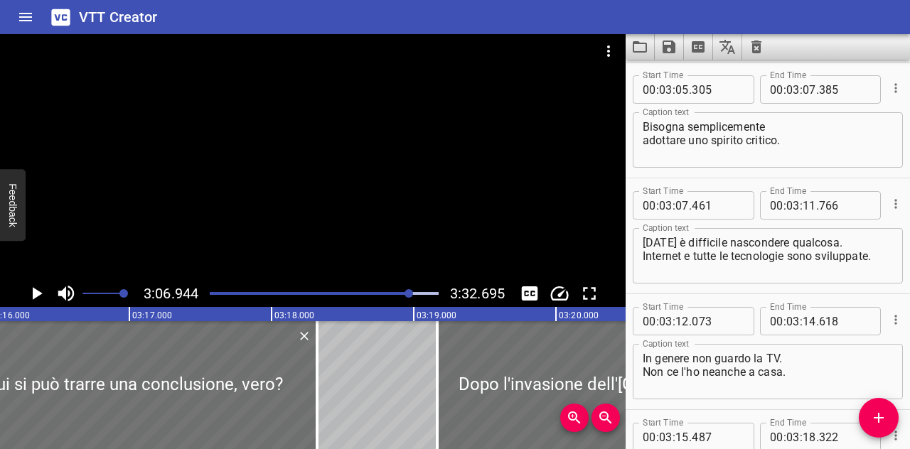
scroll to position [0, 27890]
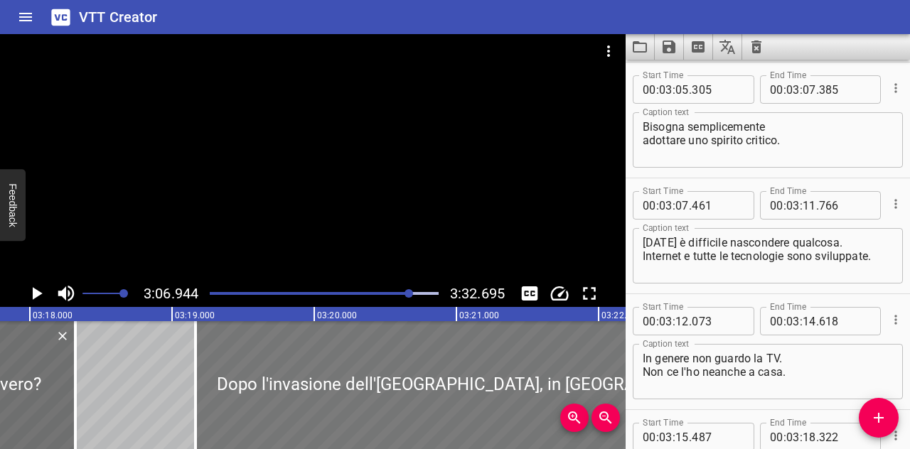
click at [225, 383] on div at bounding box center [462, 385] width 533 height 128
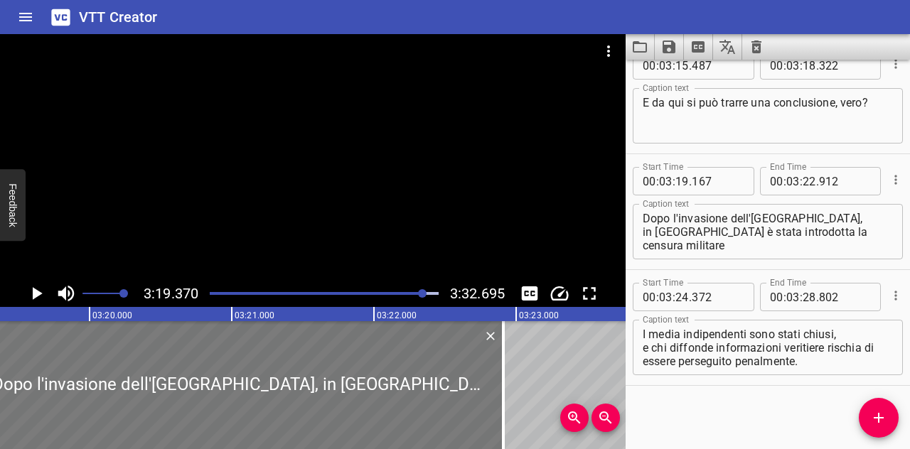
scroll to position [6864, 0]
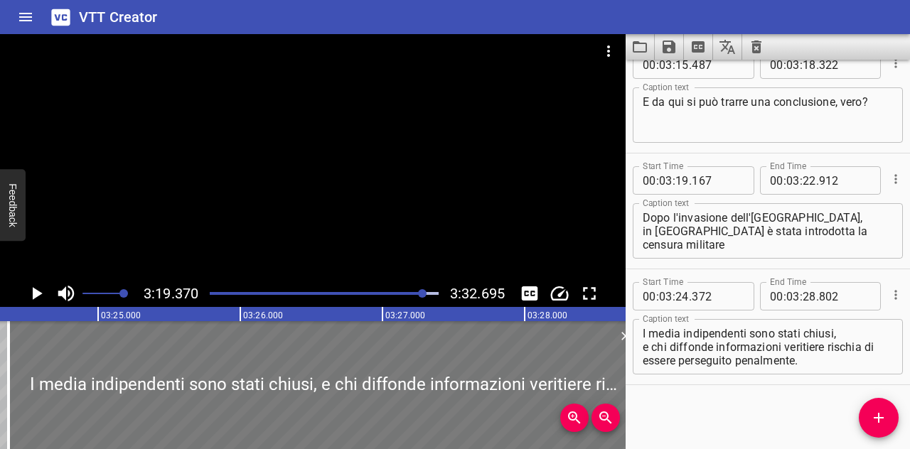
click at [112, 373] on div at bounding box center [324, 385] width 630 height 128
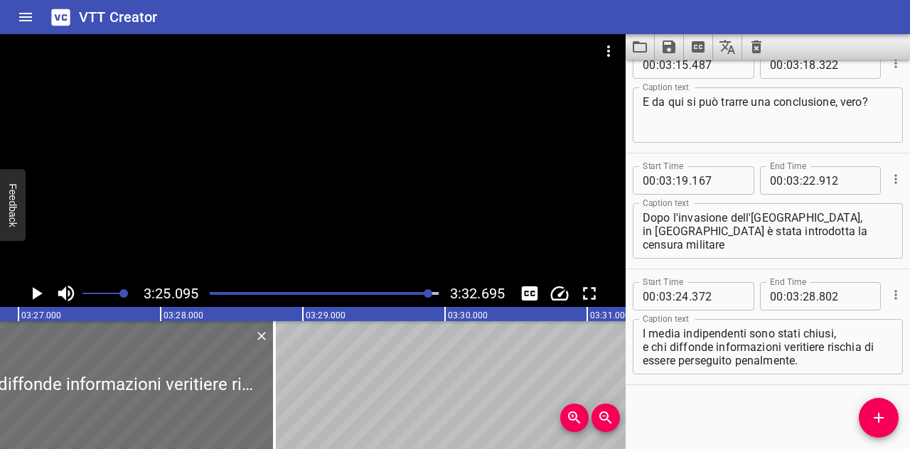
scroll to position [0, 29422]
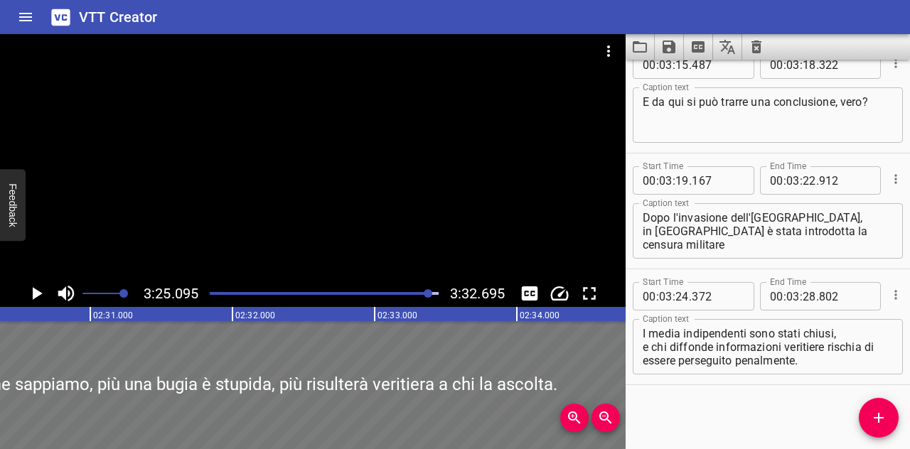
click at [159, 409] on div at bounding box center [248, 385] width 819 height 128
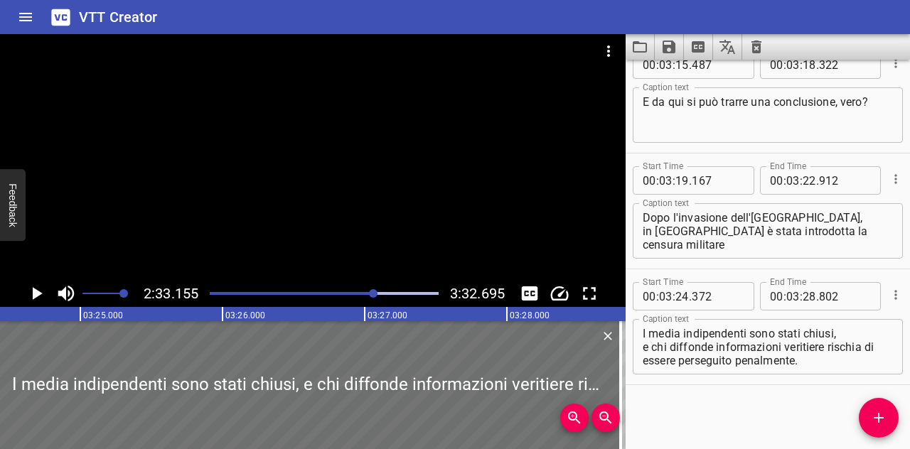
scroll to position [0, 29075]
click at [529, 298] on icon "Toggle captions" at bounding box center [530, 294] width 16 height 14
click at [534, 292] on icon "Toggle captions" at bounding box center [529, 293] width 21 height 21
click at [296, 262] on div at bounding box center [313, 157] width 626 height 246
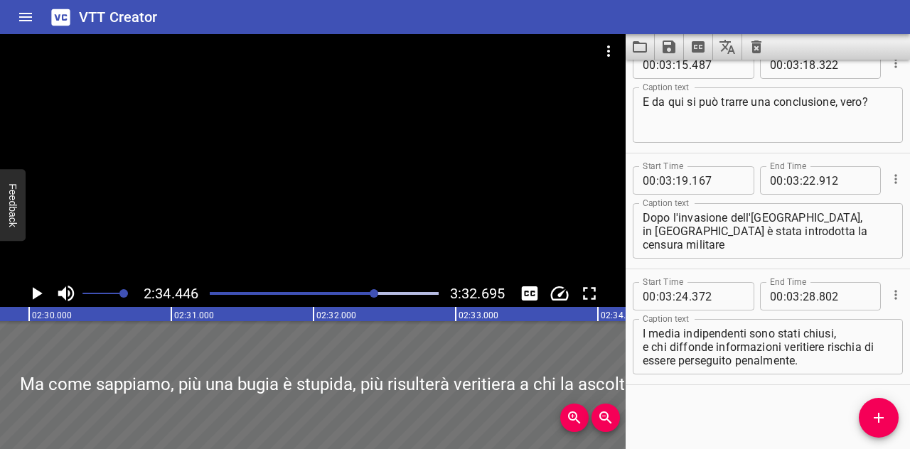
scroll to position [0, 21304]
click at [191, 395] on div at bounding box center [329, 385] width 819 height 128
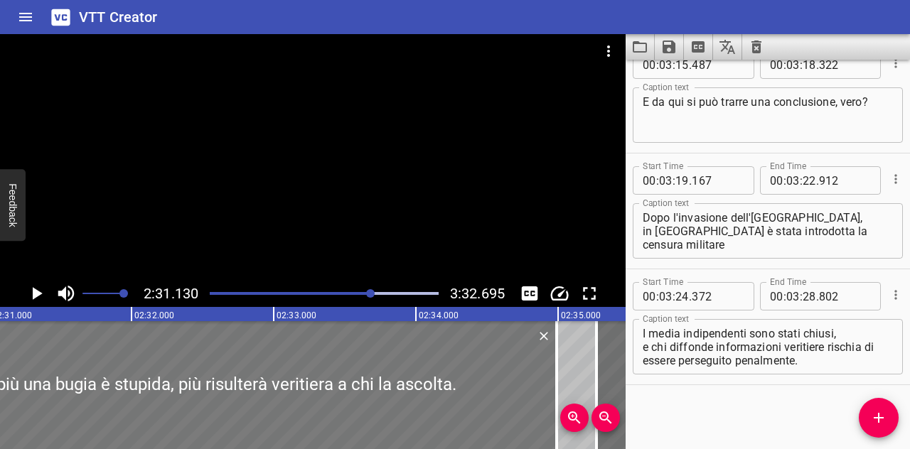
scroll to position [0, 21494]
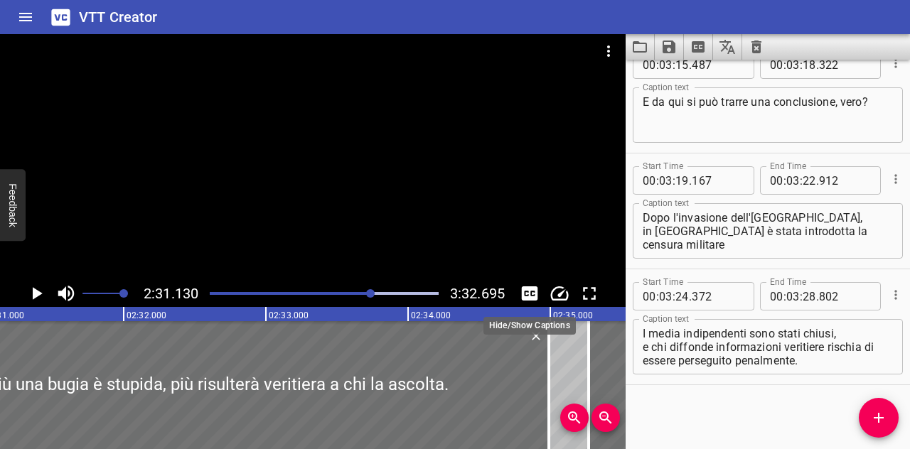
click at [535, 292] on icon "Toggle captions" at bounding box center [530, 294] width 16 height 14
click at [297, 243] on div at bounding box center [313, 157] width 626 height 246
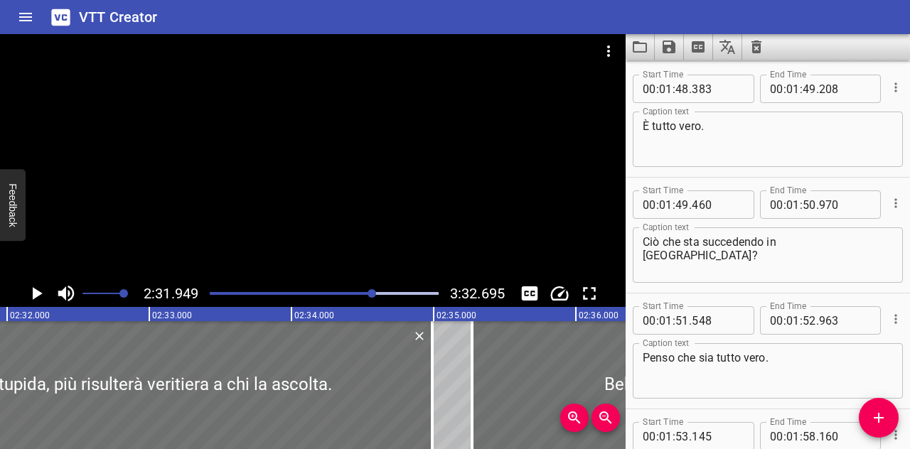
scroll to position [3807, 0]
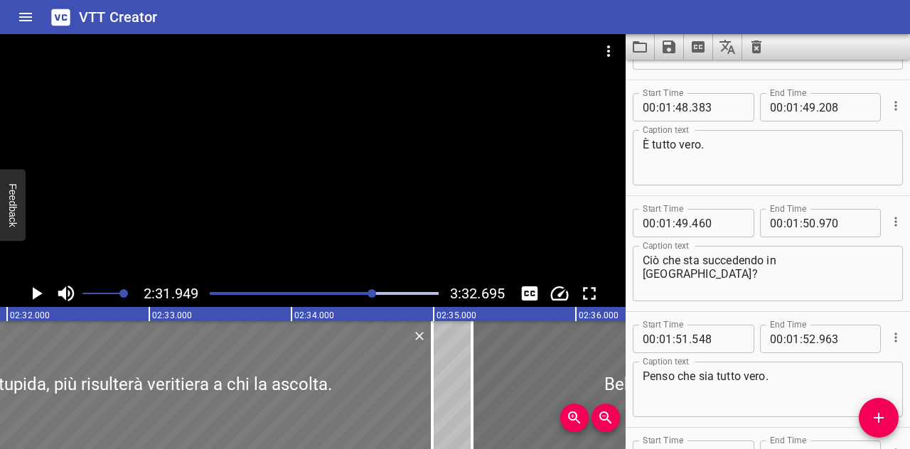
click at [329, 407] on div at bounding box center [22, 385] width 819 height 128
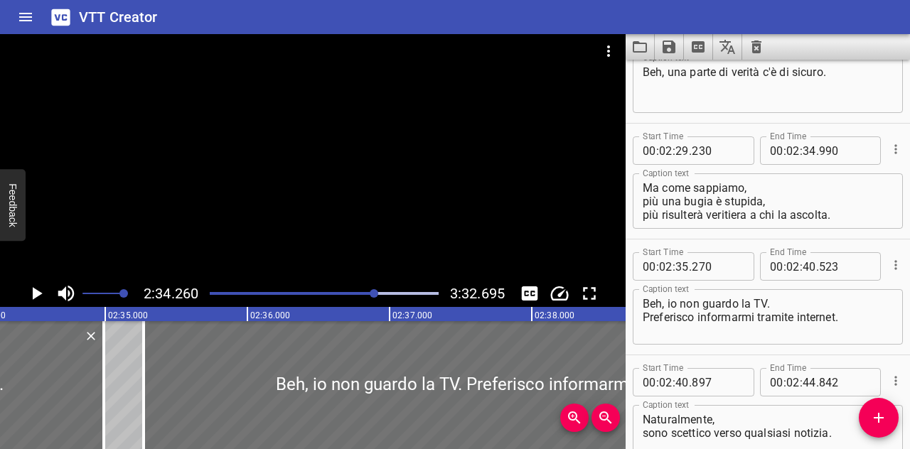
scroll to position [5388, 0]
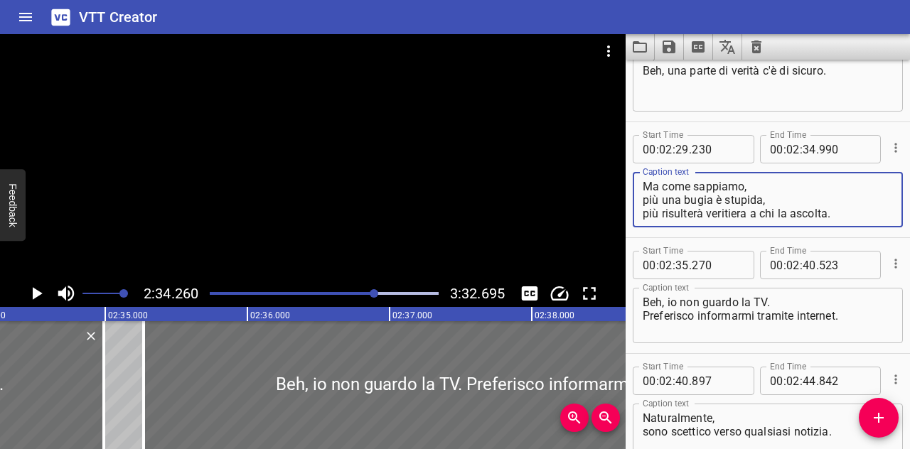
click at [714, 198] on textarea "Ma come sappiamo, più una bugia è stupida, più risulterà veritiera a chi la asc…" at bounding box center [768, 200] width 250 height 41
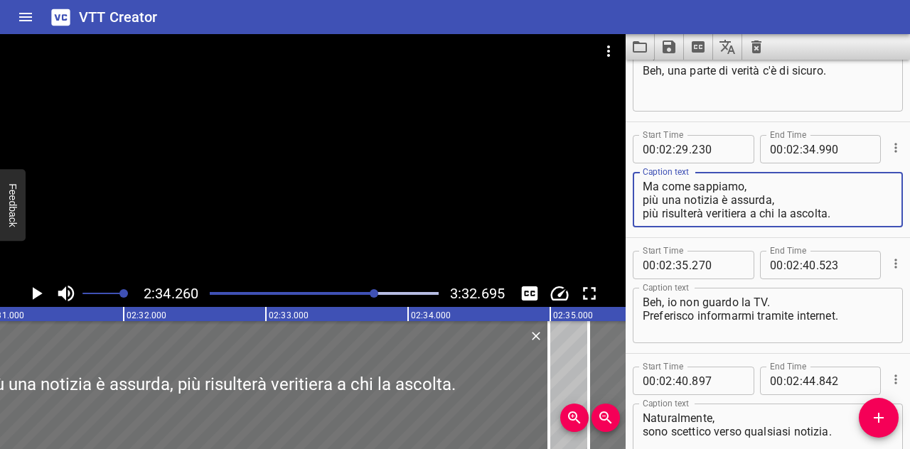
scroll to position [0, 21477]
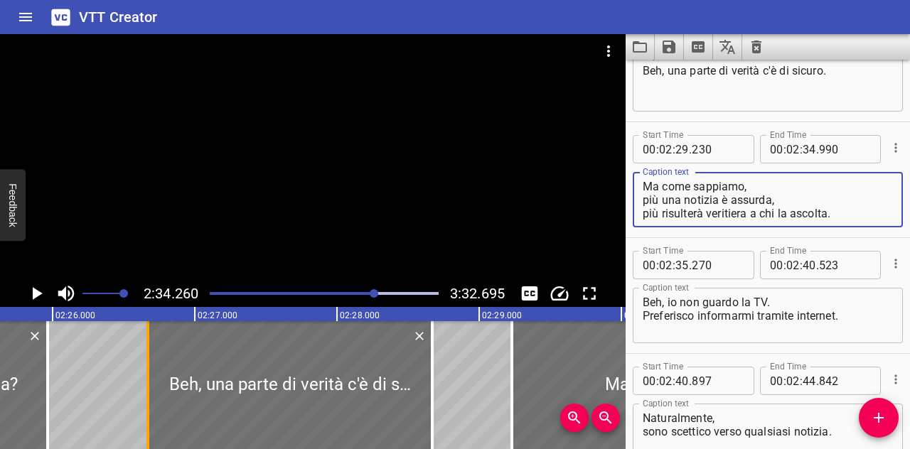
type textarea "Ma come sappiamo, più una notizia è assurda, più risulterà veritiera a chi la a…"
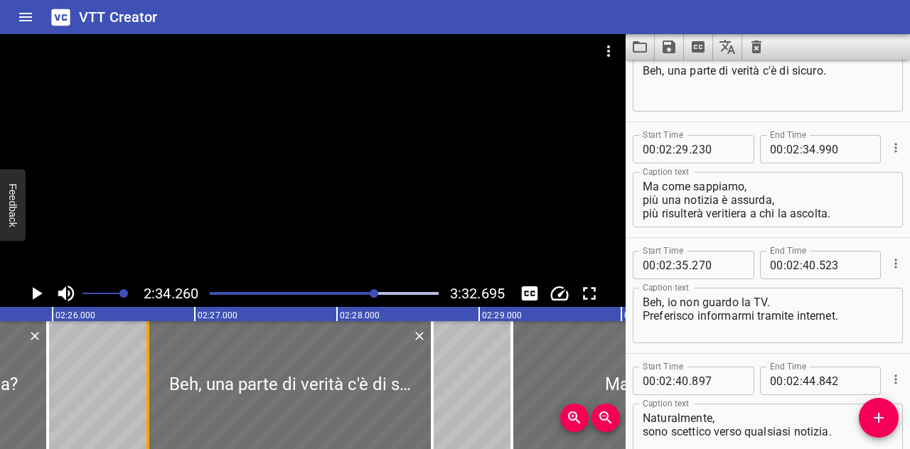
click at [145, 383] on div at bounding box center [148, 385] width 14 height 128
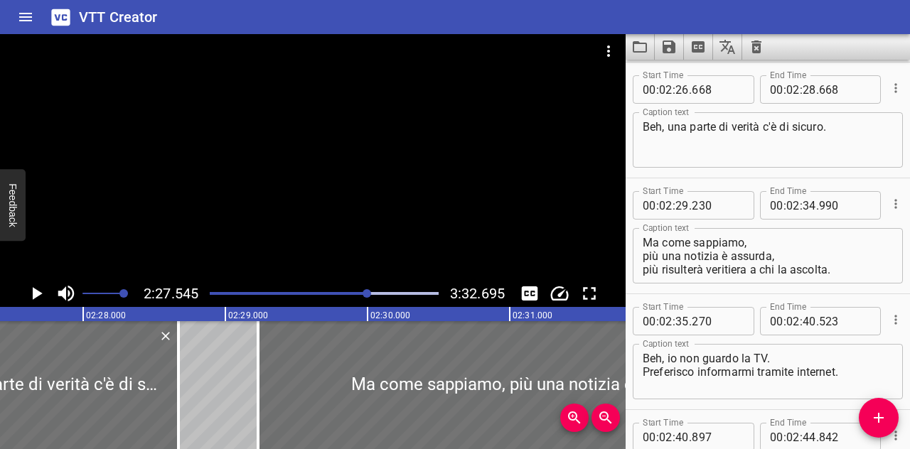
scroll to position [0, 20984]
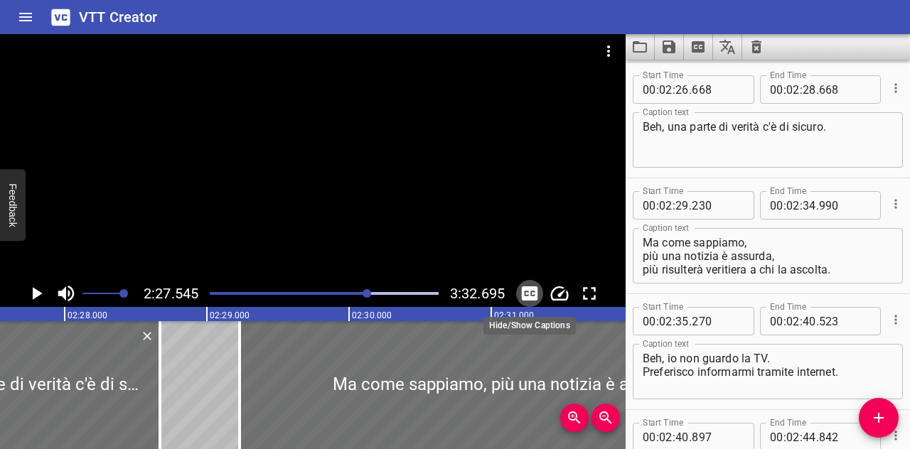
click at [538, 299] on icon "Toggle captions" at bounding box center [529, 293] width 21 height 21
click at [516, 280] on button "Toggle captions" at bounding box center [529, 293] width 27 height 27
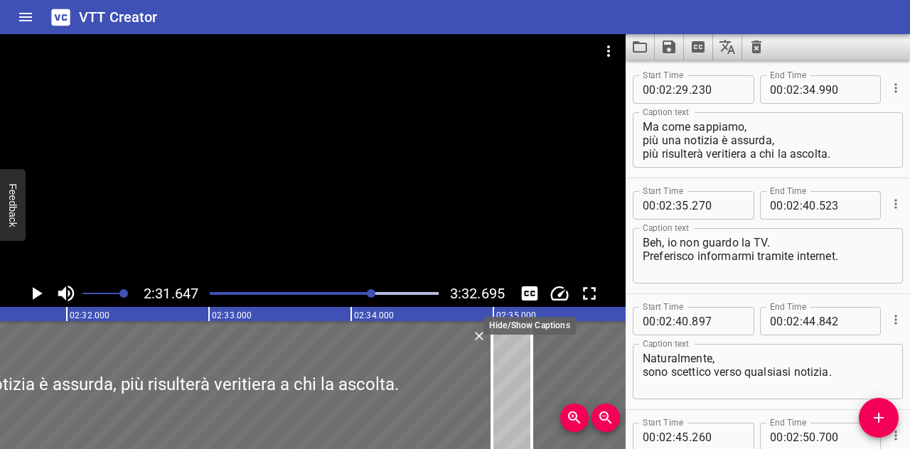
scroll to position [0, 21567]
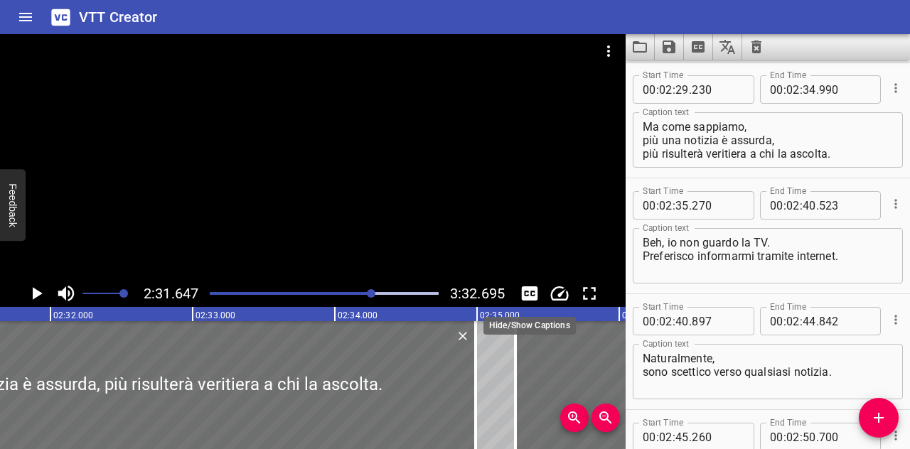
click at [516, 280] on button "Toggle captions" at bounding box center [529, 293] width 27 height 27
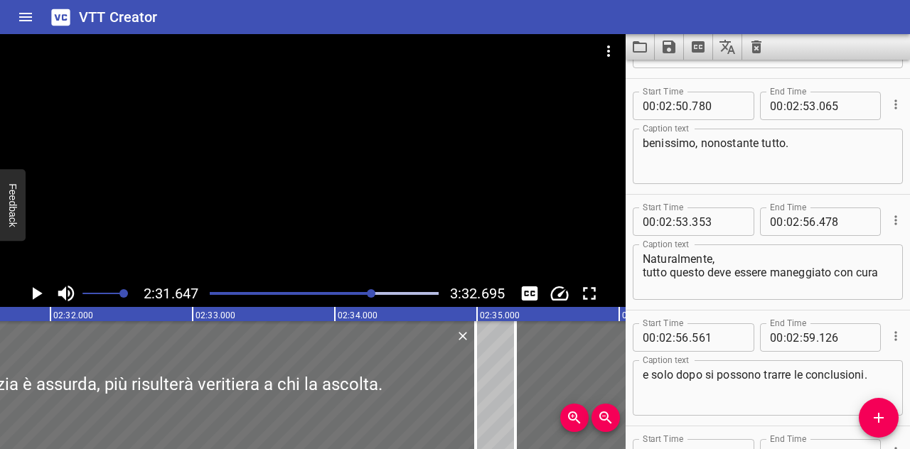
scroll to position [5907, 0]
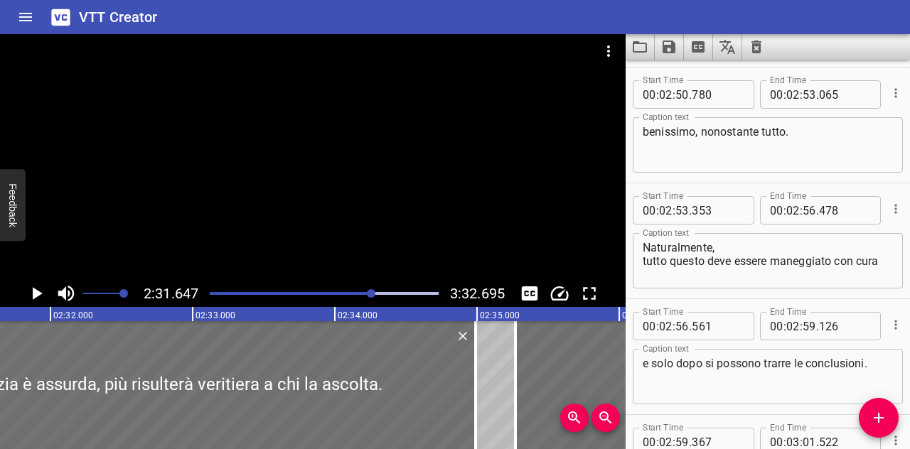
click at [695, 257] on textarea "Naturalmente, tutto questo deve essere maneggiato con cura" at bounding box center [768, 261] width 250 height 41
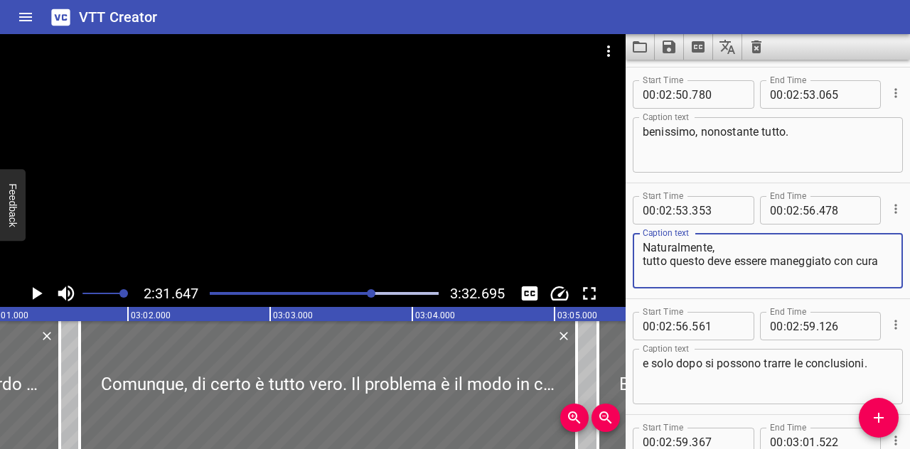
scroll to position [0, 25754]
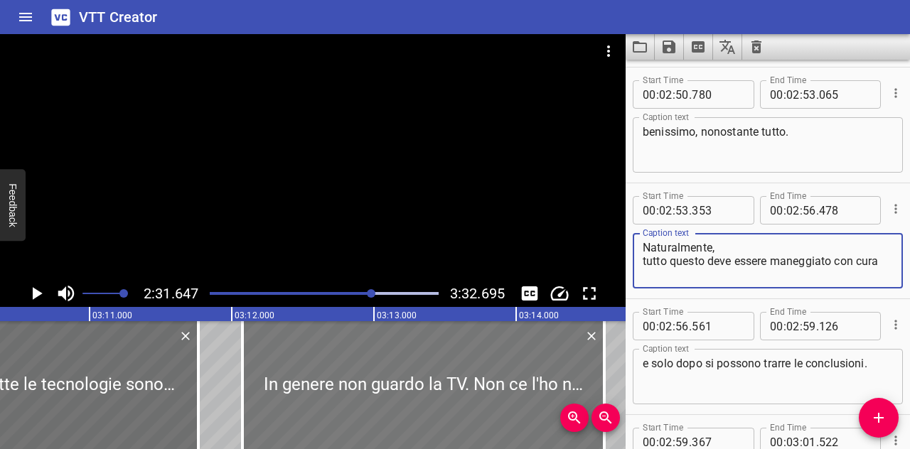
click at [319, 366] on div at bounding box center [423, 385] width 362 height 128
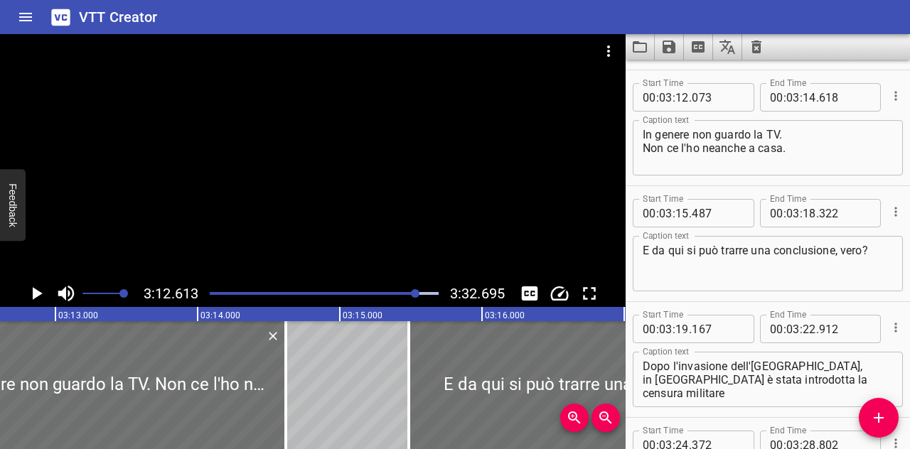
scroll to position [6723, 0]
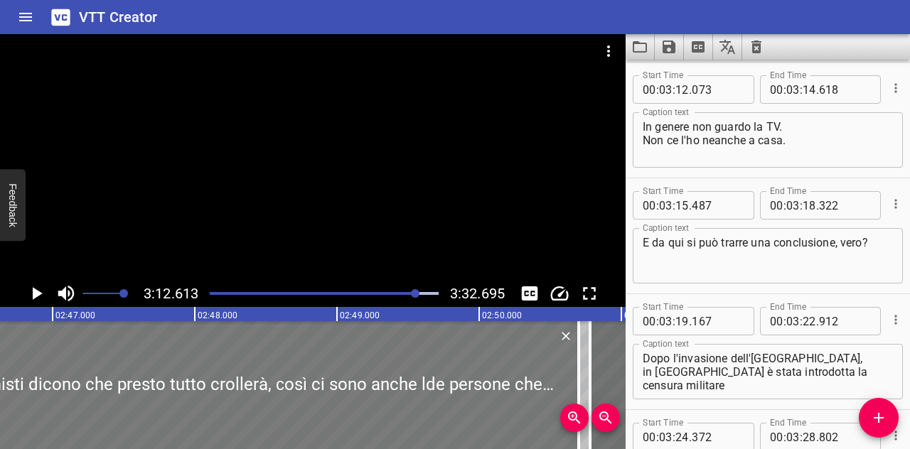
click at [212, 390] on div at bounding box center [192, 385] width 774 height 128
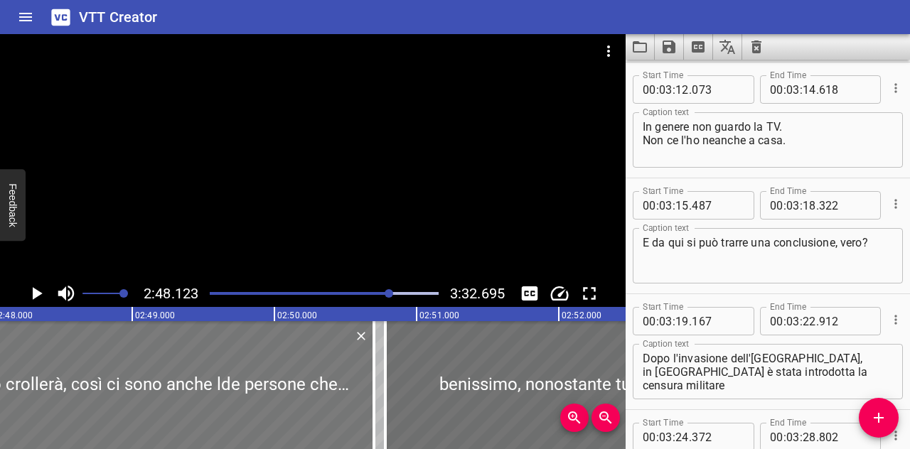
scroll to position [0, 23911]
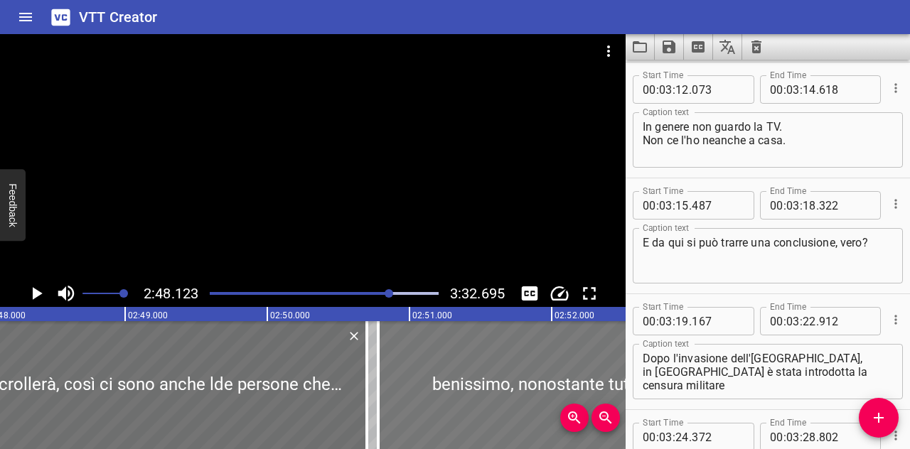
click at [499, 381] on div at bounding box center [540, 385] width 325 height 128
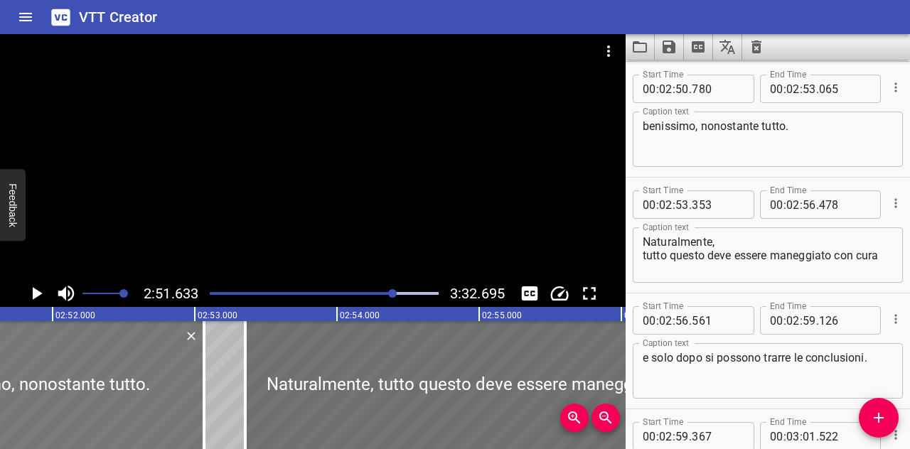
scroll to position [5912, 0]
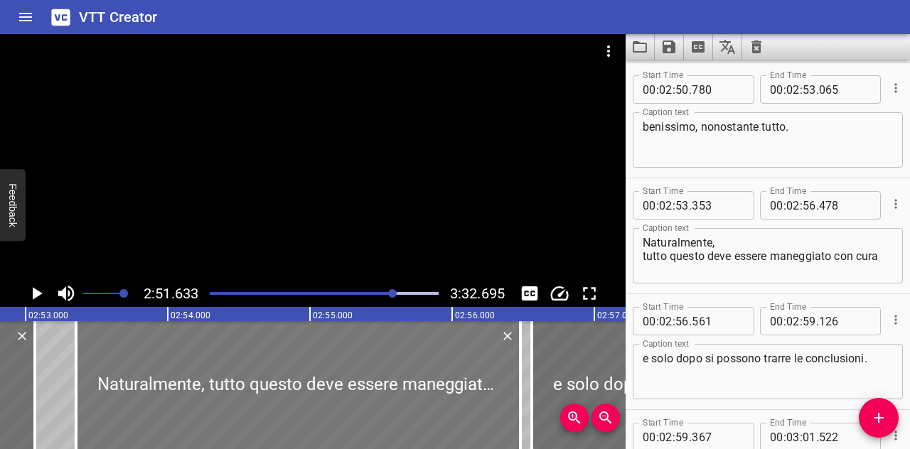
click at [329, 379] on div at bounding box center [298, 385] width 444 height 128
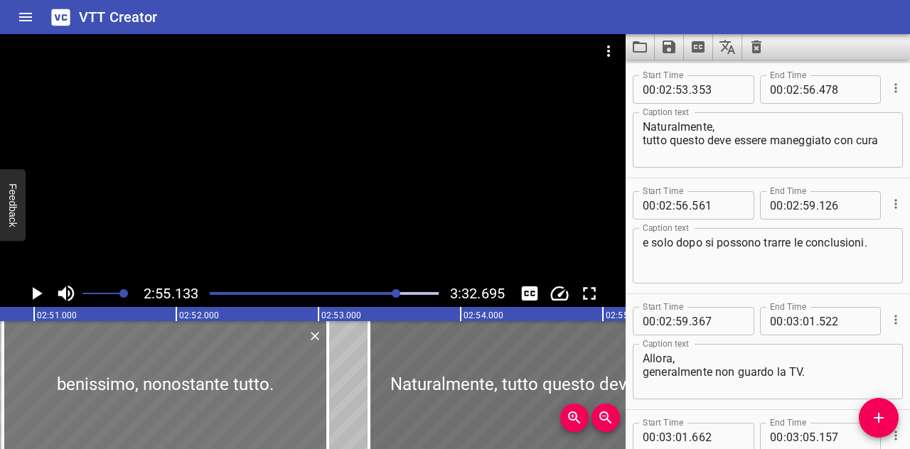
click at [200, 395] on div at bounding box center [165, 385] width 325 height 128
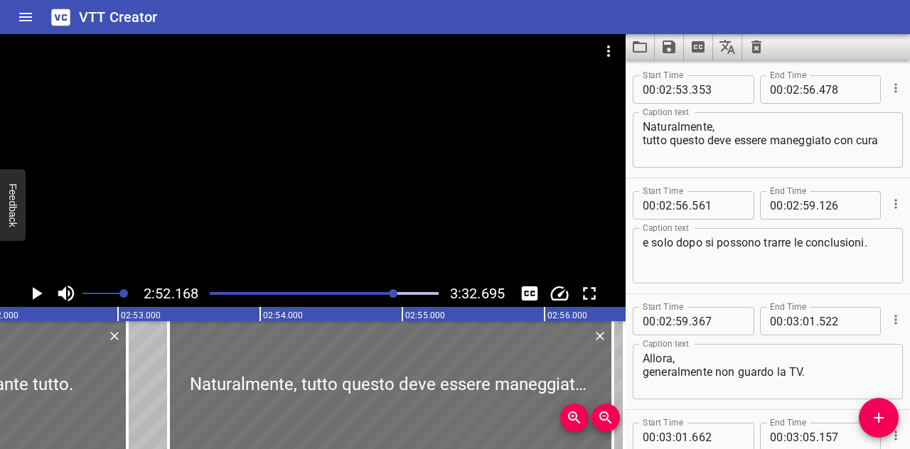
click at [532, 278] on div at bounding box center [313, 157] width 626 height 246
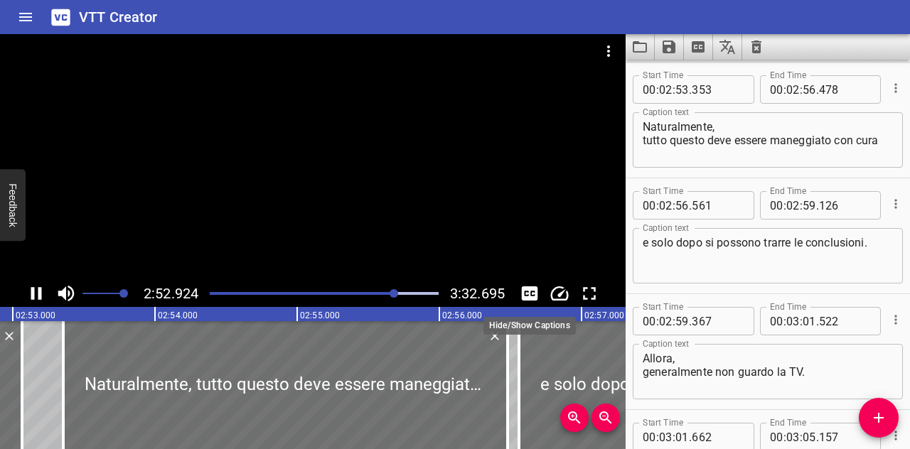
click at [532, 288] on icon "Toggle captions" at bounding box center [530, 294] width 16 height 14
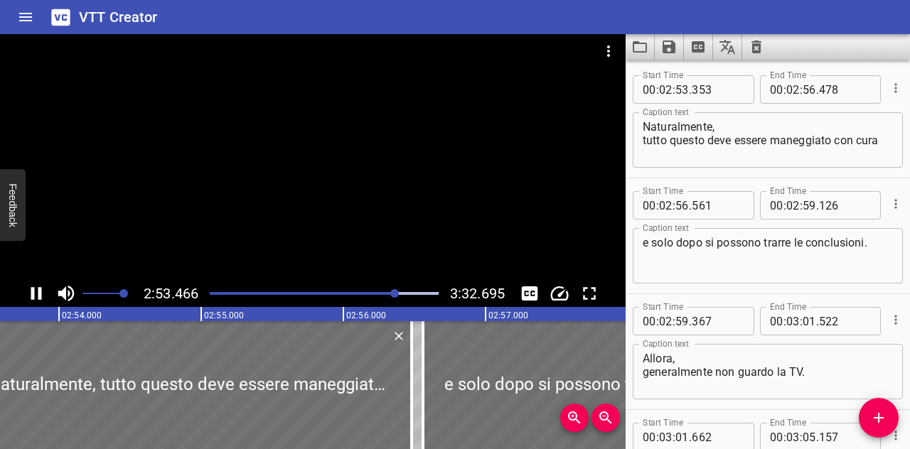
click at [516, 280] on button "Toggle captions" at bounding box center [529, 293] width 27 height 27
click at [534, 296] on icon "Toggle captions" at bounding box center [529, 293] width 21 height 21
click at [529, 295] on icon "Toggle captions" at bounding box center [530, 294] width 16 height 14
click at [516, 280] on button "Toggle captions" at bounding box center [529, 293] width 27 height 27
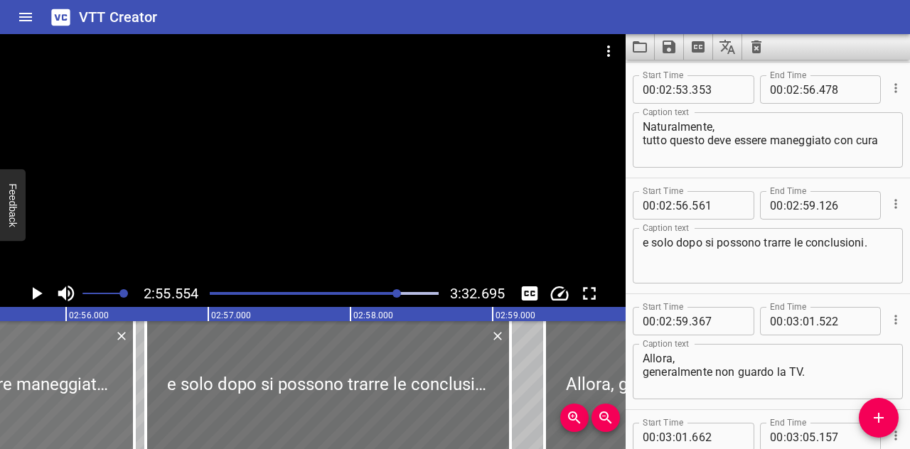
click at [516, 280] on button "Toggle captions" at bounding box center [529, 293] width 27 height 27
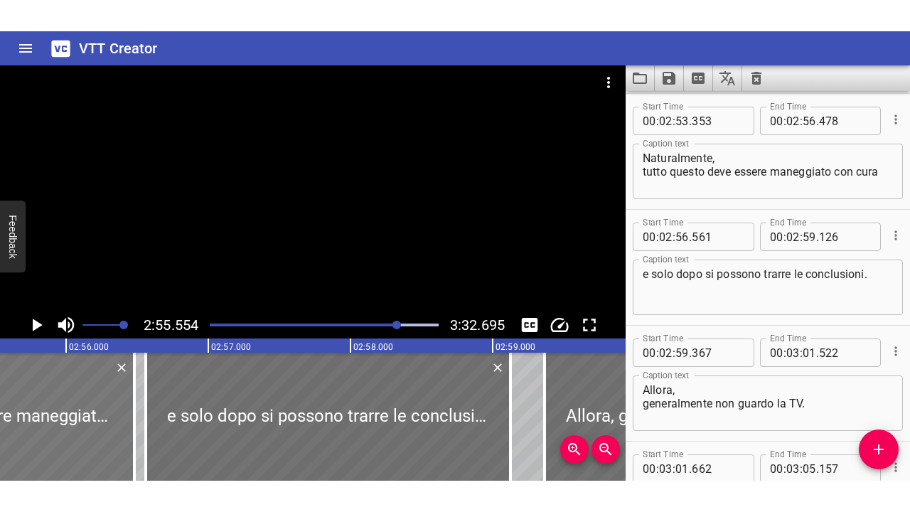
scroll to position [0, 24967]
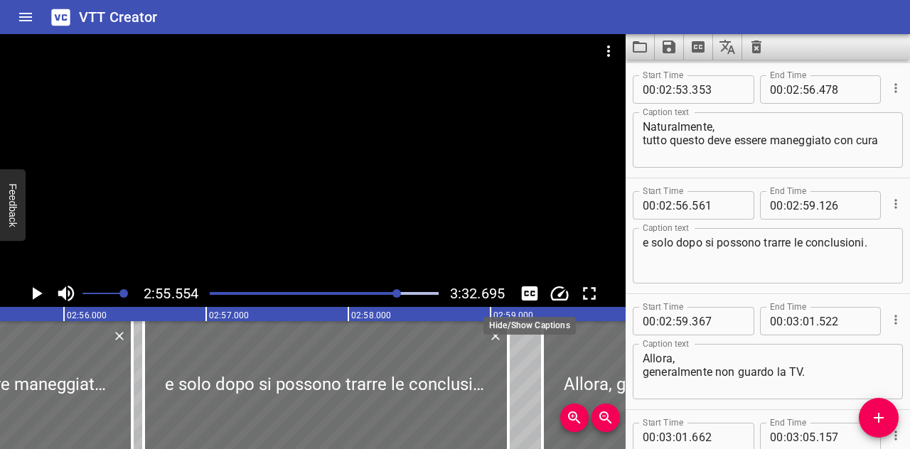
click at [532, 289] on icon "Toggle captions" at bounding box center [530, 294] width 16 height 14
click at [594, 284] on icon "Toggle fullscreen" at bounding box center [589, 293] width 21 height 21
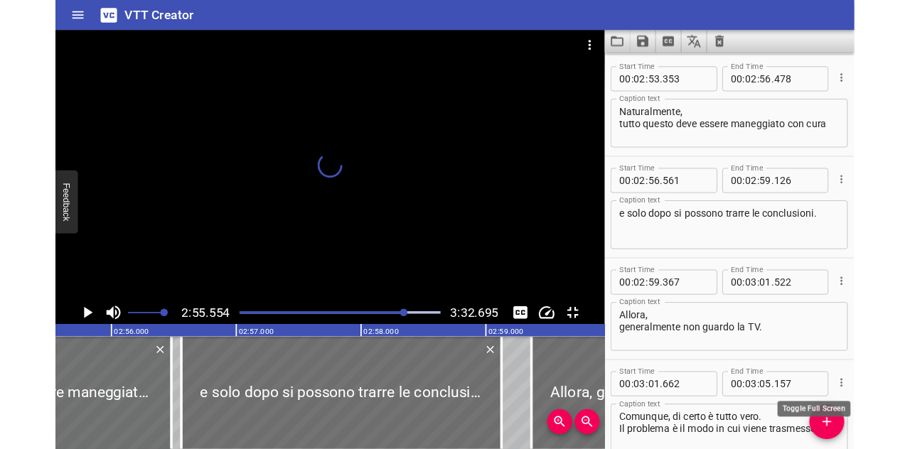
scroll to position [0, 24960]
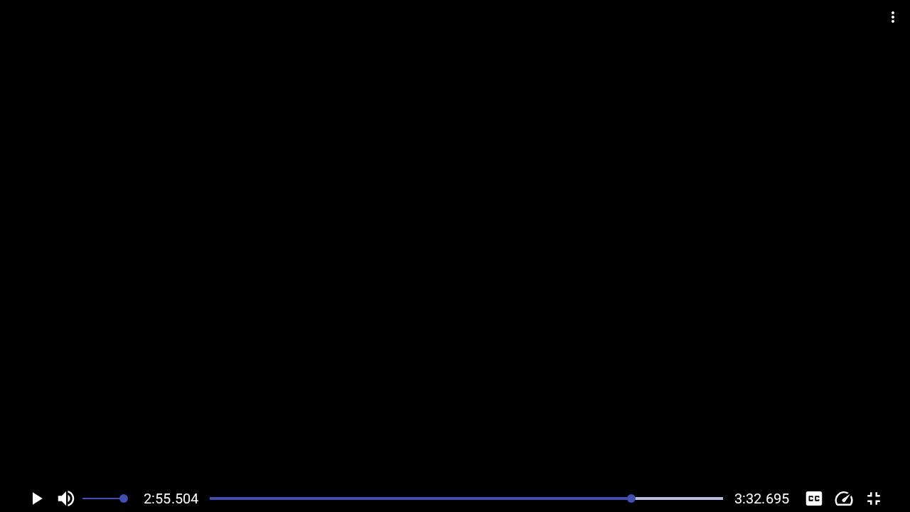
click at [875, 449] on button "Toggle fullscreen" at bounding box center [873, 498] width 27 height 27
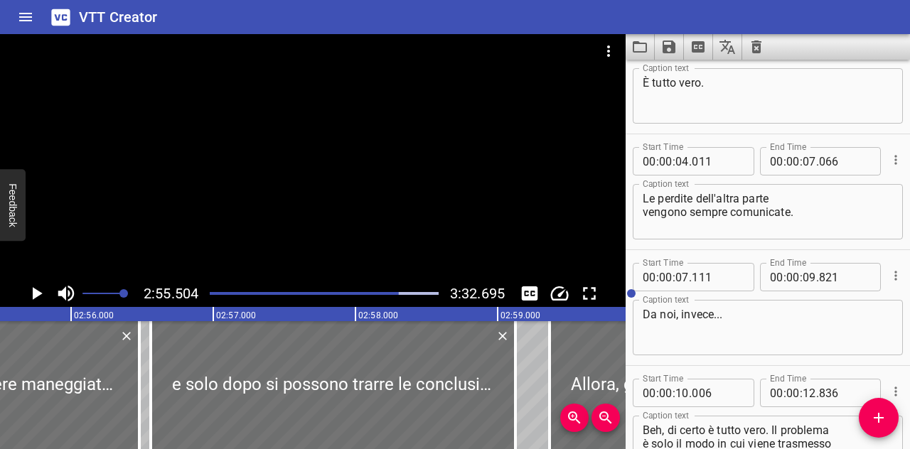
scroll to position [168, 0]
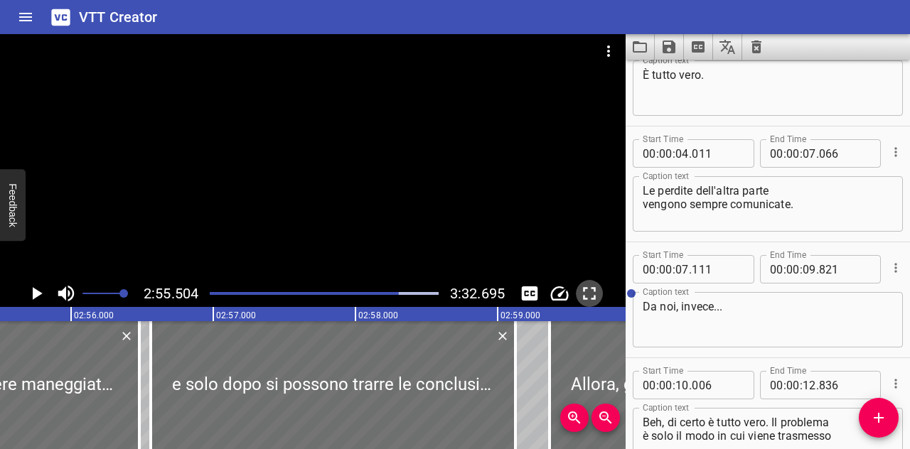
click at [593, 299] on icon "Toggle fullscreen" at bounding box center [589, 293] width 13 height 13
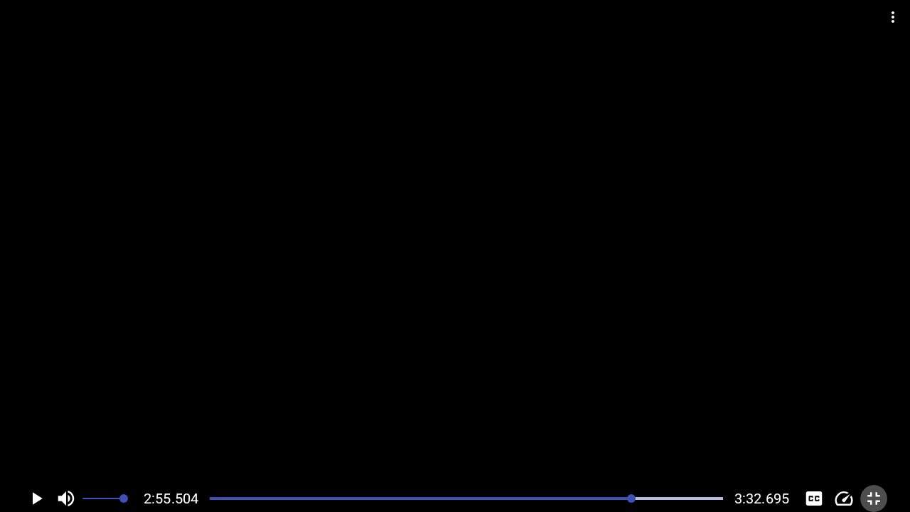
drag, startPoint x: 862, startPoint y: 496, endPoint x: 862, endPoint y: 434, distance: 61.9
click at [862, 449] on button "Toggle fullscreen" at bounding box center [873, 498] width 27 height 27
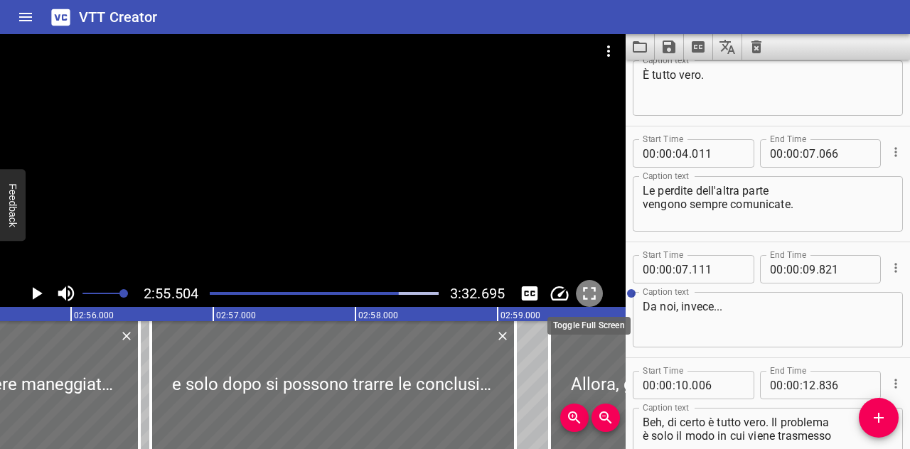
click at [582, 293] on icon "Toggle fullscreen" at bounding box center [589, 293] width 21 height 21
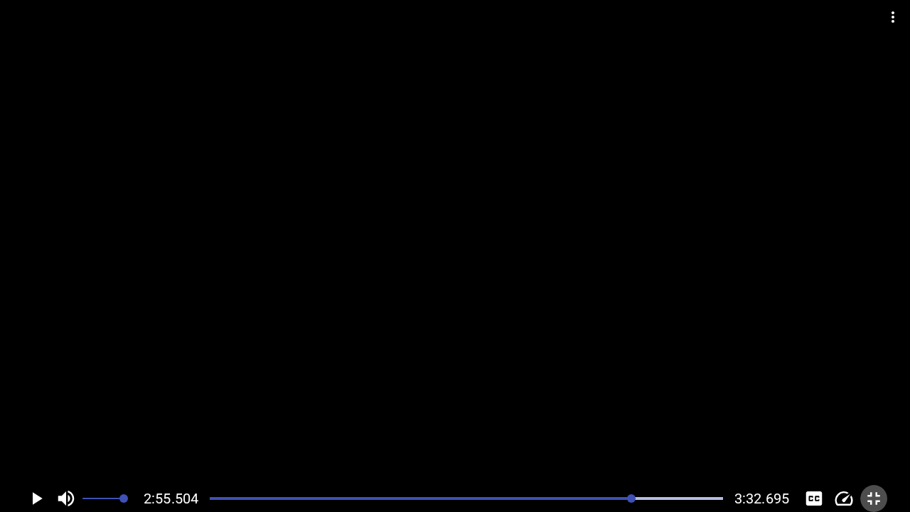
click at [878, 449] on icon "Toggle fullscreen" at bounding box center [873, 498] width 21 height 21
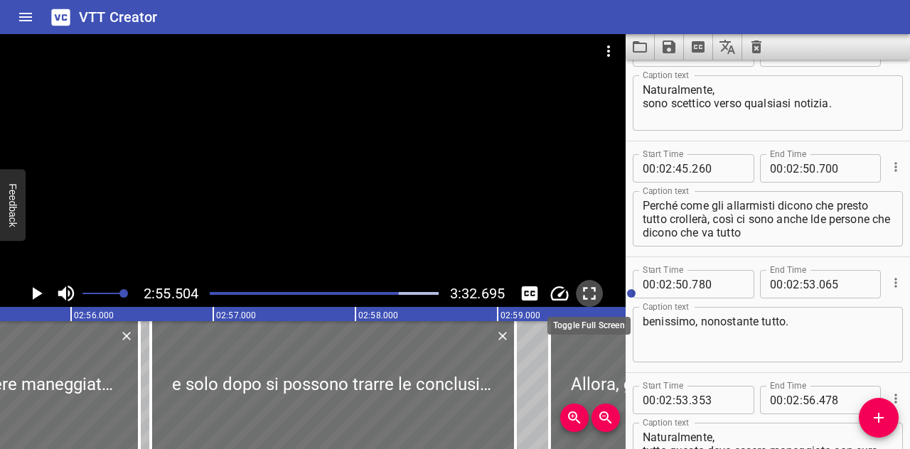
scroll to position [5719, 0]
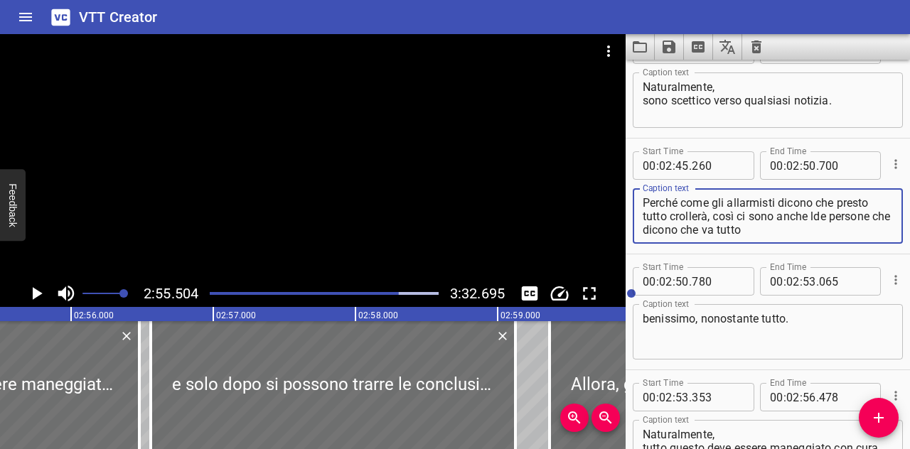
click at [821, 223] on textarea "Perché come gli allarmisti dicono che presto tutto crollerà, сosì ci sono anche…" at bounding box center [768, 216] width 250 height 41
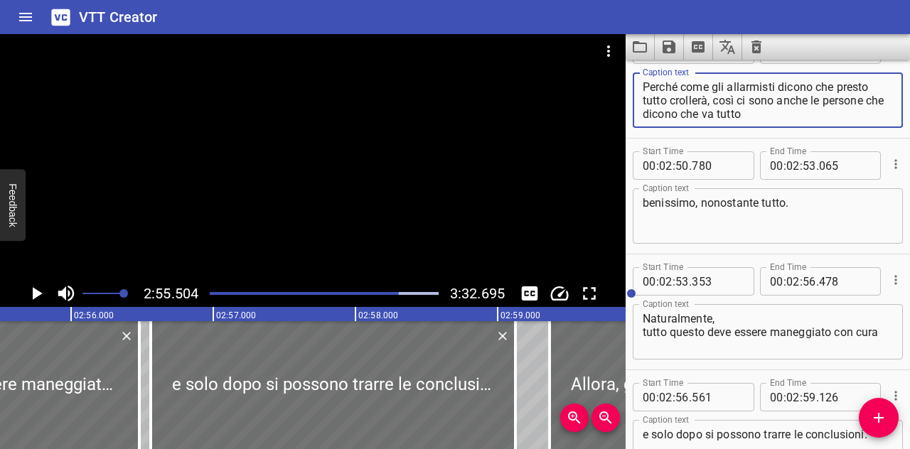
scroll to position [5836, 0]
type textarea "Perché come gli allarmisti dicono che presto tutto crollerà, сosì ci sono anche…"
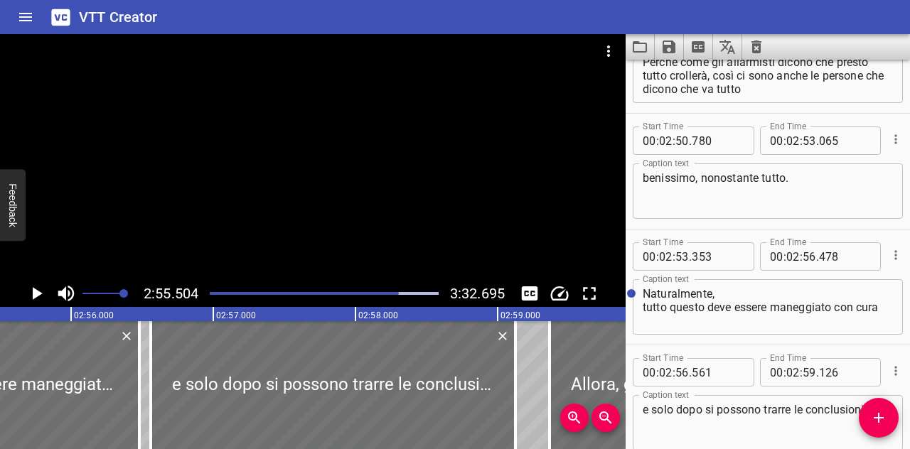
scroll to position [5859, 0]
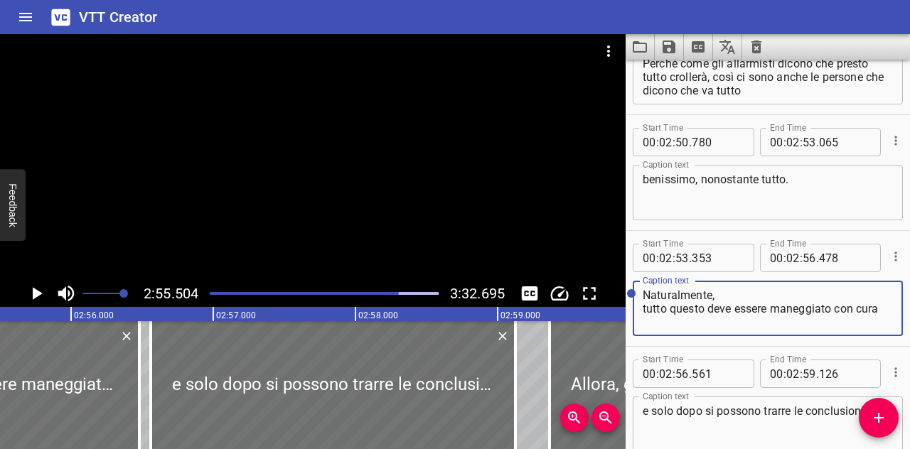
click at [820, 311] on textarea "Naturalmente, tutto questo deve essere maneggiato con cura" at bounding box center [768, 309] width 250 height 41
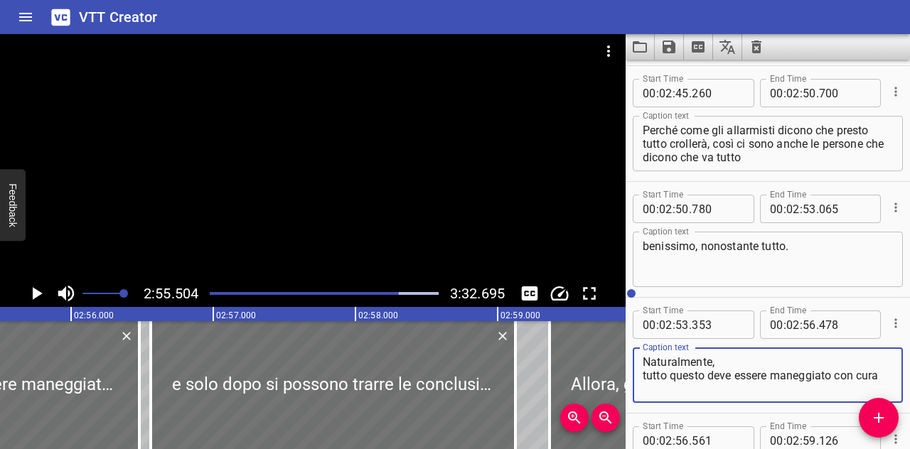
scroll to position [5794, 0]
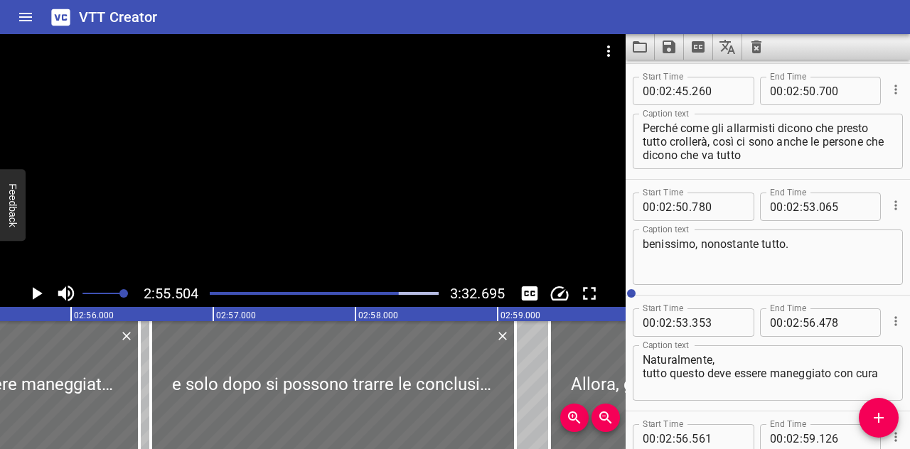
drag, startPoint x: 884, startPoint y: 379, endPoint x: 682, endPoint y: 385, distance: 202.1
click at [682, 385] on div "Naturalmente, tutto questo deve essere maneggiato con cura Caption text" at bounding box center [768, 373] width 270 height 55
drag, startPoint x: 708, startPoint y: 376, endPoint x: 886, endPoint y: 398, distance: 179.1
click at [886, 398] on div "Naturalmente, tutto questo deve essere maneggiato con cura Caption text" at bounding box center [768, 373] width 270 height 55
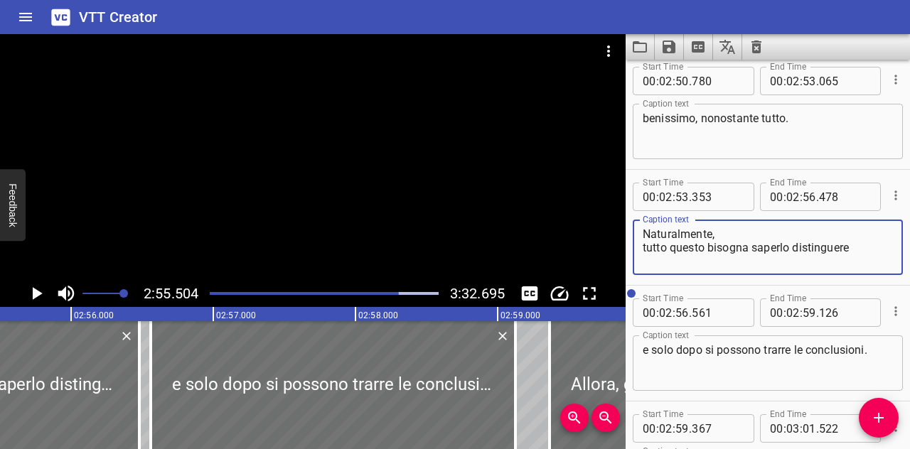
scroll to position [5926, 0]
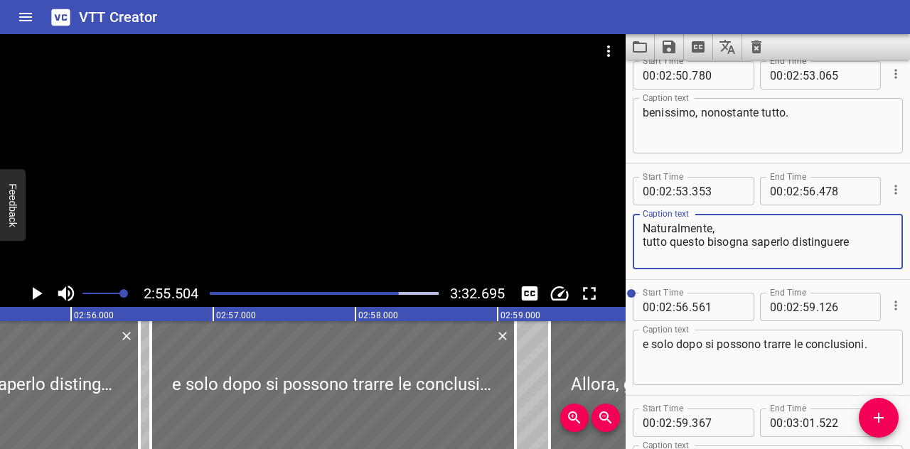
click at [713, 245] on textarea "Naturalmente, tutto questo bisogna saperlo distinguere" at bounding box center [768, 242] width 250 height 41
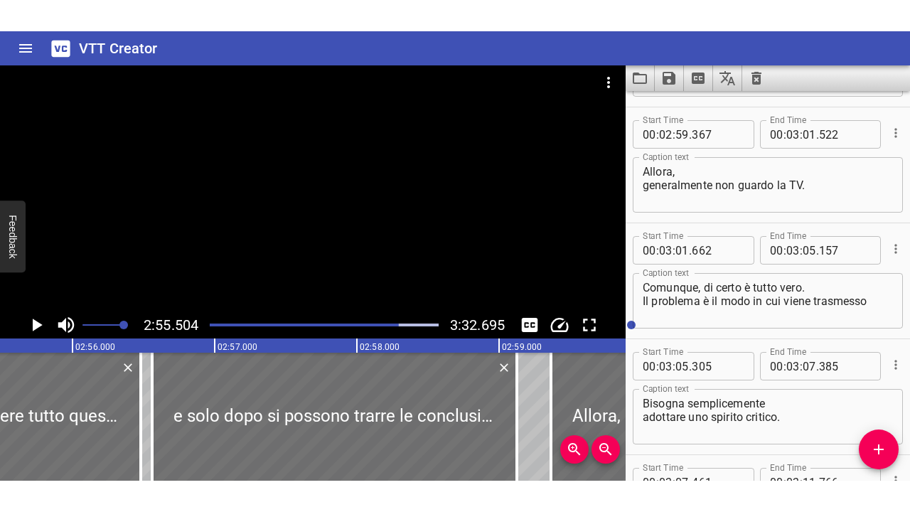
scroll to position [6316, 0]
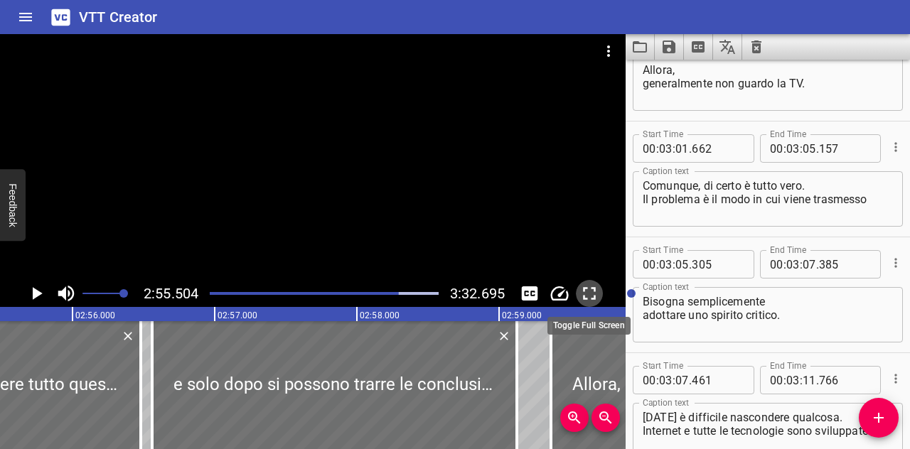
click at [592, 297] on icon "Toggle fullscreen" at bounding box center [589, 293] width 21 height 21
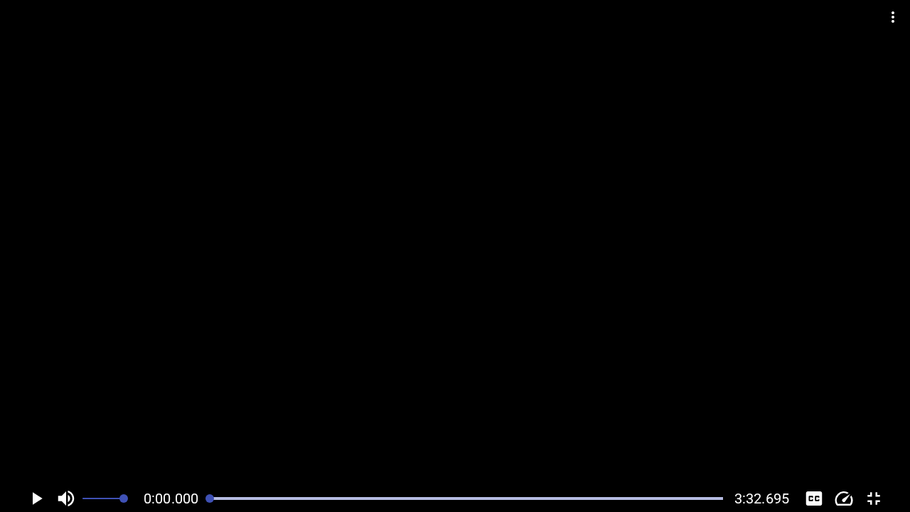
scroll to position [1630, 0]
drag, startPoint x: 634, startPoint y: 495, endPoint x: 184, endPoint y: 511, distance: 450.4
click at [184, 449] on div "0:00.000 3:32.695" at bounding box center [455, 498] width 910 height 27
click at [896, 449] on div "0:00.000 3:32.695" at bounding box center [455, 498] width 910 height 27
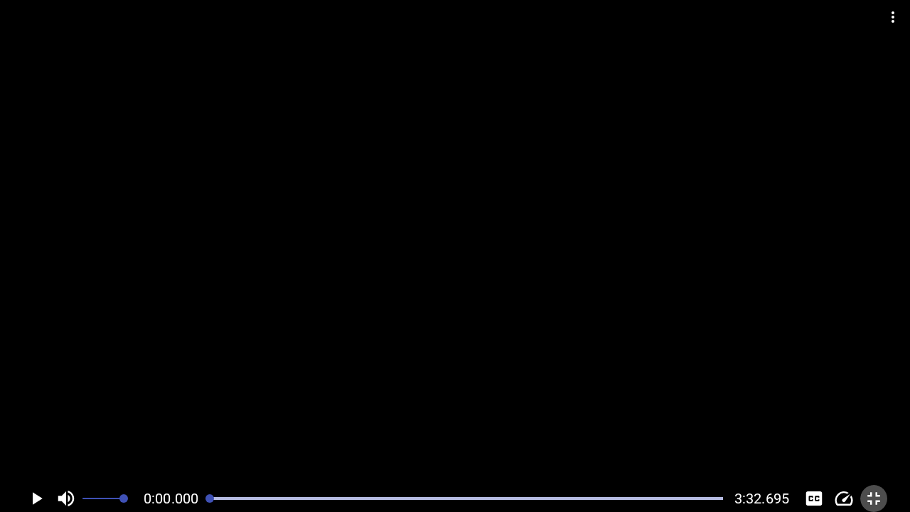
click at [886, 449] on button "Toggle fullscreen" at bounding box center [873, 498] width 27 height 27
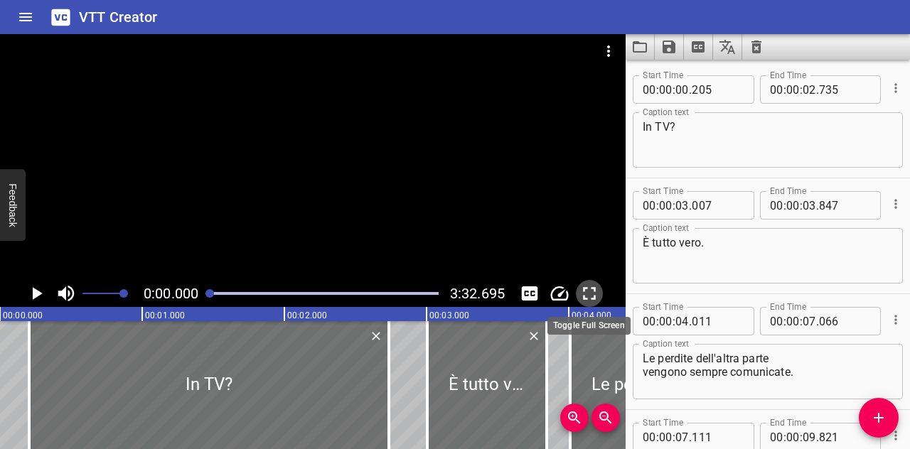
click at [584, 298] on icon "Toggle fullscreen" at bounding box center [589, 293] width 13 height 13
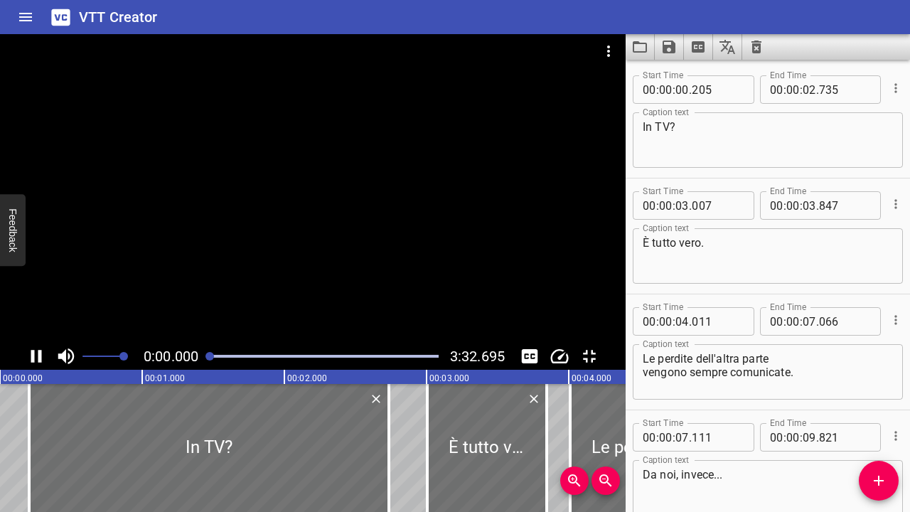
click at [576, 343] on button "Toggle fullscreen" at bounding box center [589, 356] width 27 height 27
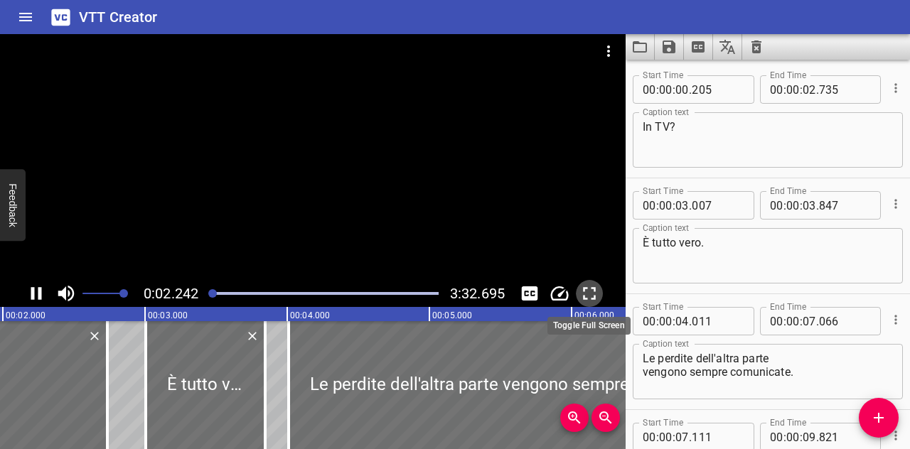
click at [587, 287] on icon "Toggle fullscreen" at bounding box center [589, 293] width 21 height 21
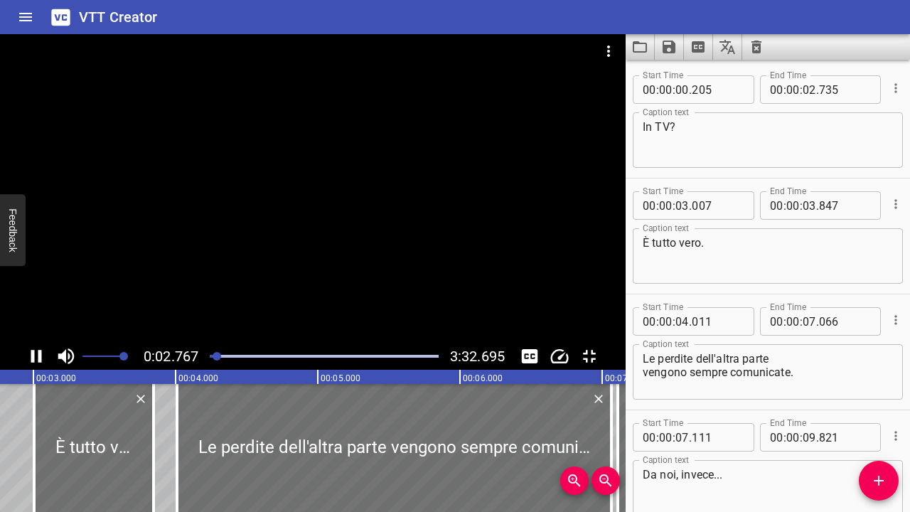
scroll to position [0, 431]
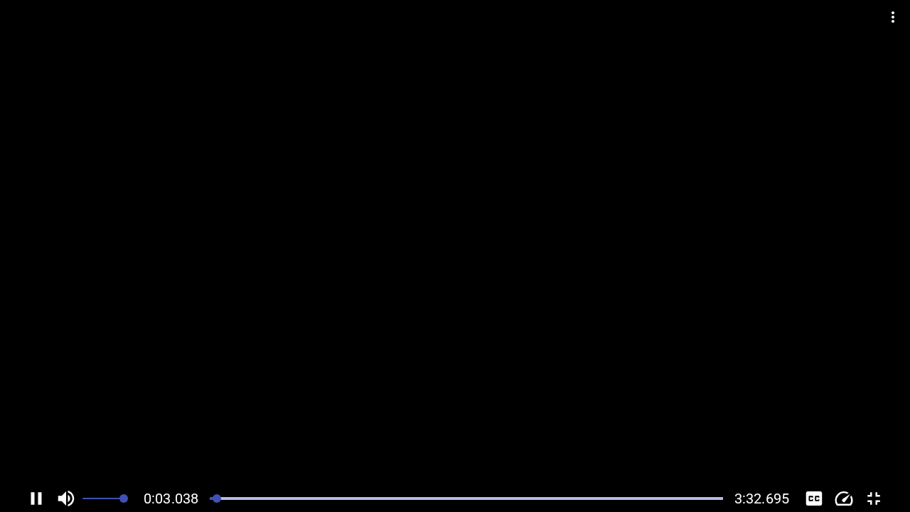
click at [860, 449] on button "Toggle fullscreen" at bounding box center [873, 498] width 27 height 27
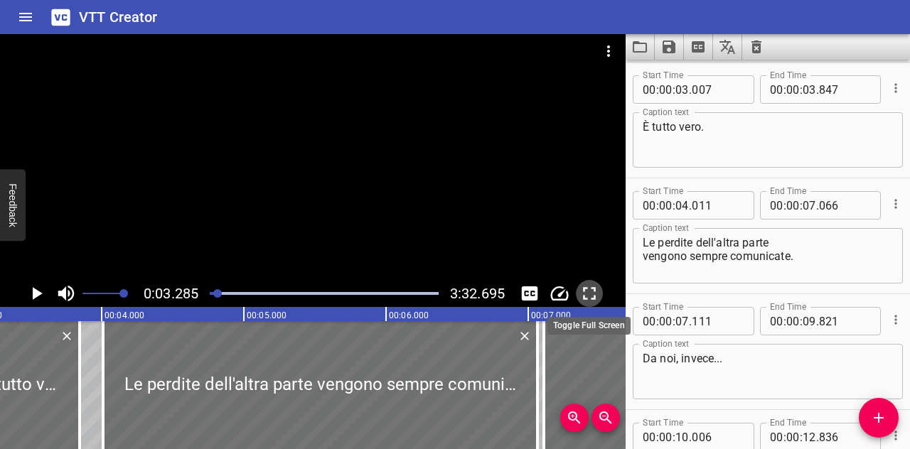
click at [590, 298] on icon "Toggle fullscreen" at bounding box center [589, 293] width 21 height 21
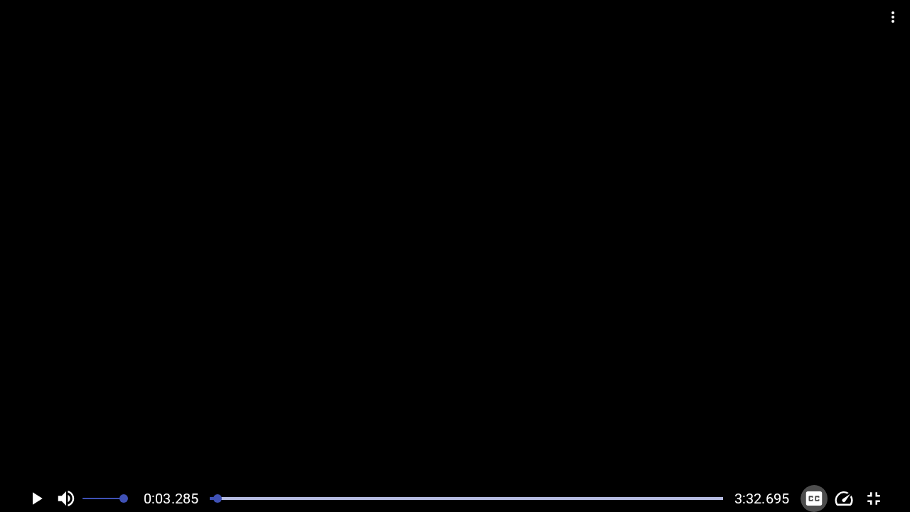
click at [811, 449] on button "Toggle captions" at bounding box center [814, 498] width 27 height 27
drag, startPoint x: 219, startPoint y: 496, endPoint x: 164, endPoint y: 502, distance: 55.8
click at [164, 449] on div "0:00.000 3:32.695" at bounding box center [455, 498] width 910 height 27
click at [30, 449] on icon "Play/Pause" at bounding box center [36, 498] width 21 height 21
click at [23, 449] on button "Play/Pause" at bounding box center [36, 498] width 27 height 27
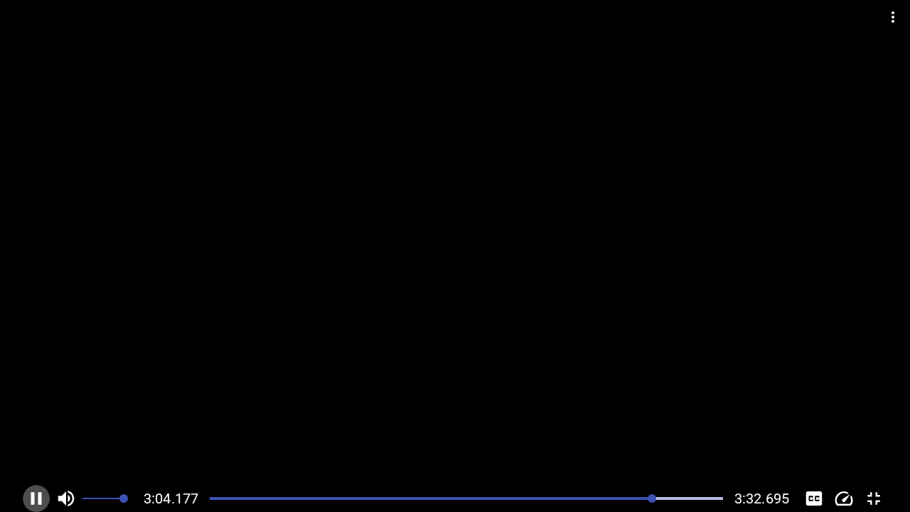
click at [34, 449] on button "Play/Pause" at bounding box center [36, 498] width 27 height 27
click at [869, 449] on button "Toggle fullscreen" at bounding box center [873, 498] width 27 height 27
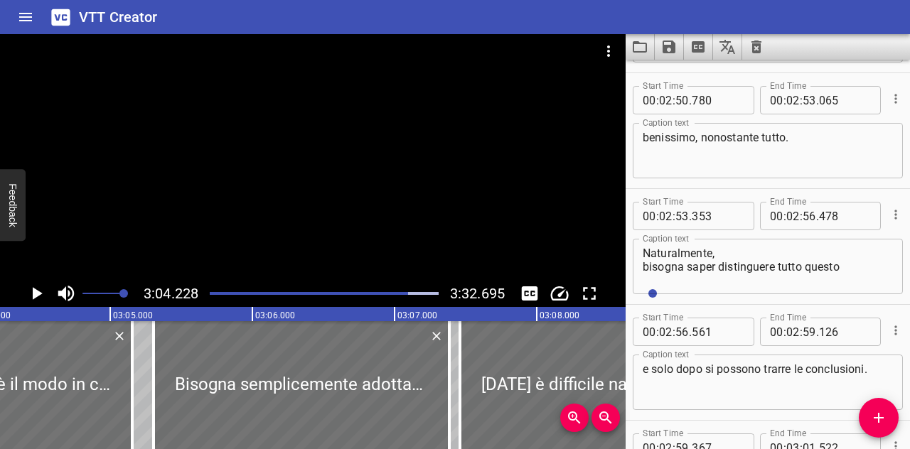
click at [720, 269] on textarea "Naturalmente, bisogna saper distinguere tutto questo" at bounding box center [768, 267] width 250 height 41
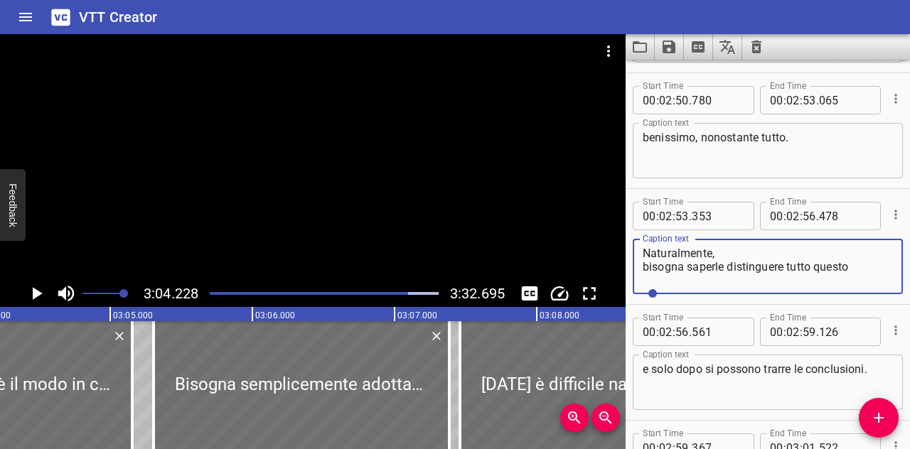
drag, startPoint x: 788, startPoint y: 266, endPoint x: 879, endPoint y: 267, distance: 91.0
click at [879, 267] on textarea "Naturalmente, bisogna saperle distinguere tutto questo" at bounding box center [768, 267] width 250 height 41
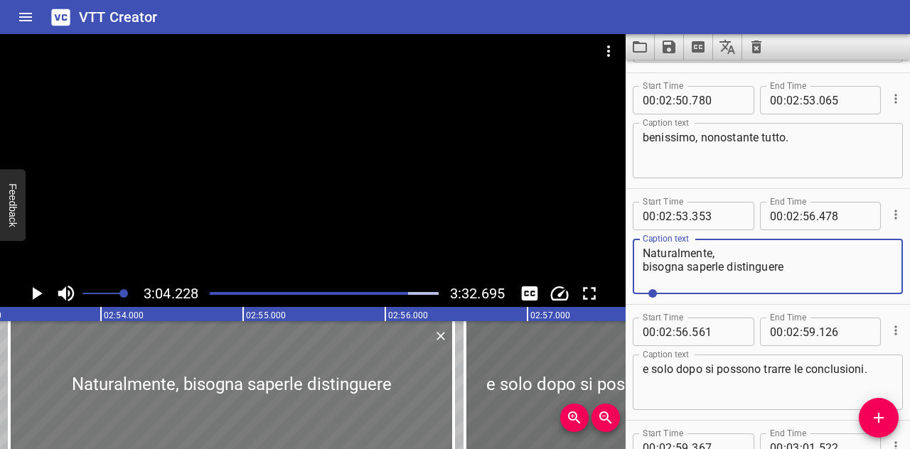
scroll to position [0, 24601]
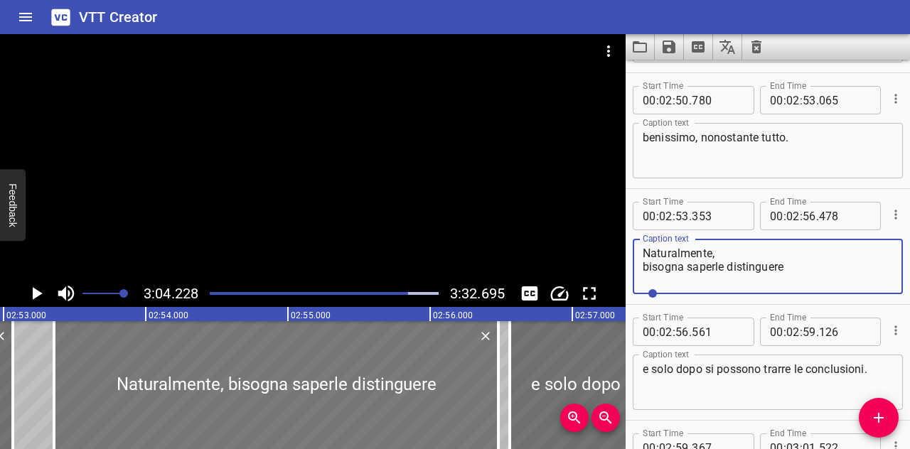
type textarea "Naturalmente, bisogna saperle distinguere"
click at [136, 353] on div at bounding box center [276, 385] width 444 height 128
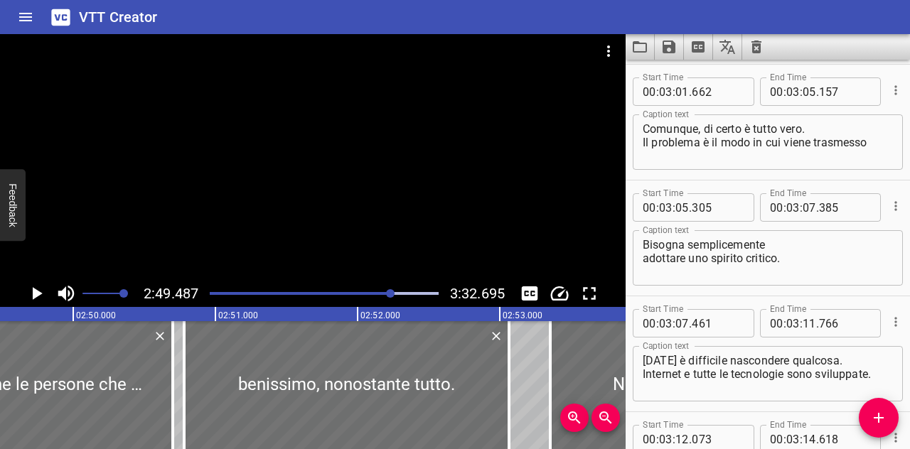
scroll to position [6375, 0]
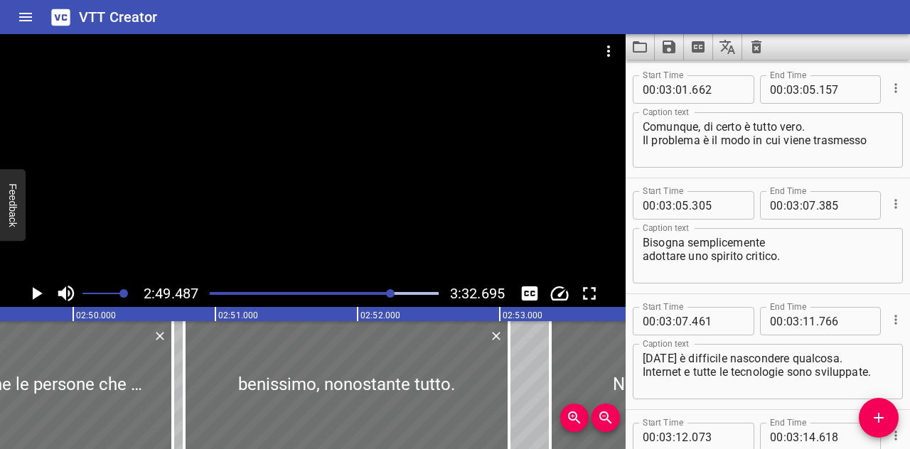
click at [604, 302] on div "2:49.487 3:32.695" at bounding box center [313, 293] width 626 height 27
click at [588, 297] on icon "Toggle fullscreen" at bounding box center [589, 293] width 21 height 21
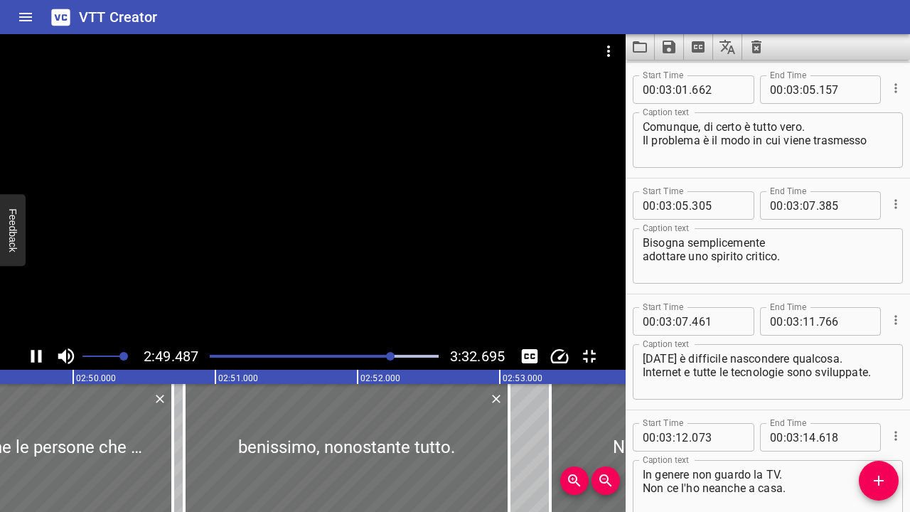
click at [576, 343] on button "Toggle fullscreen" at bounding box center [589, 356] width 27 height 27
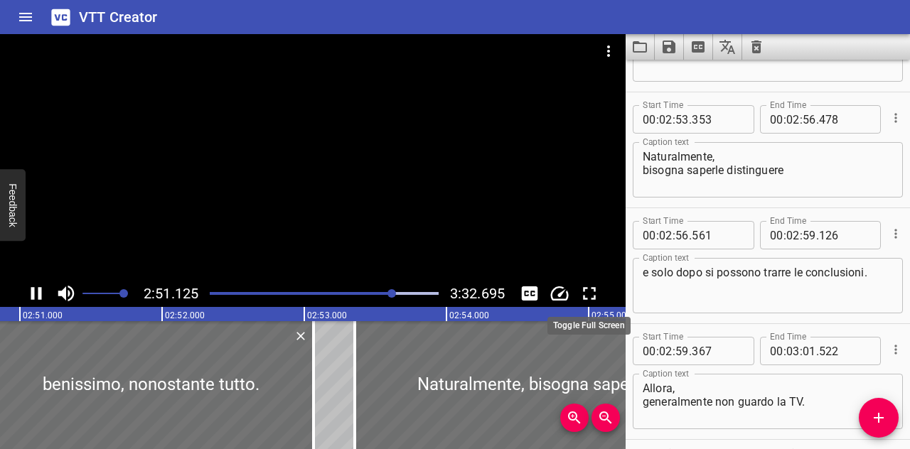
scroll to position [5913, 0]
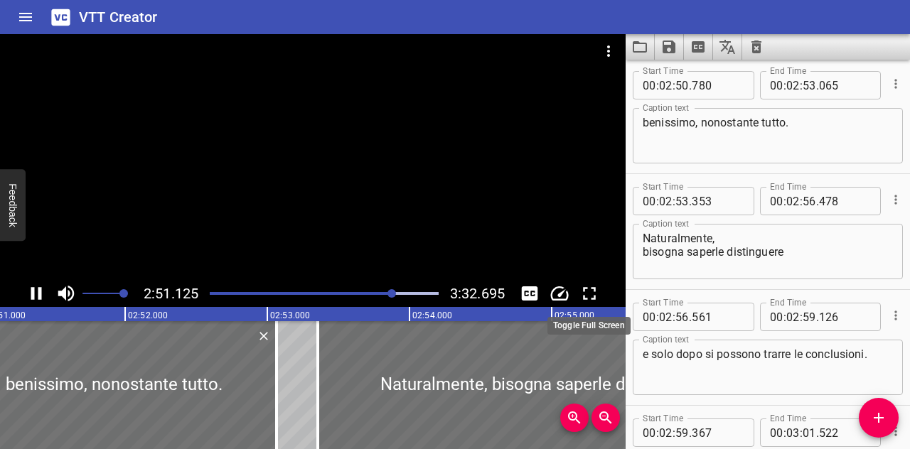
click at [592, 294] on icon "Toggle fullscreen" at bounding box center [589, 293] width 21 height 21
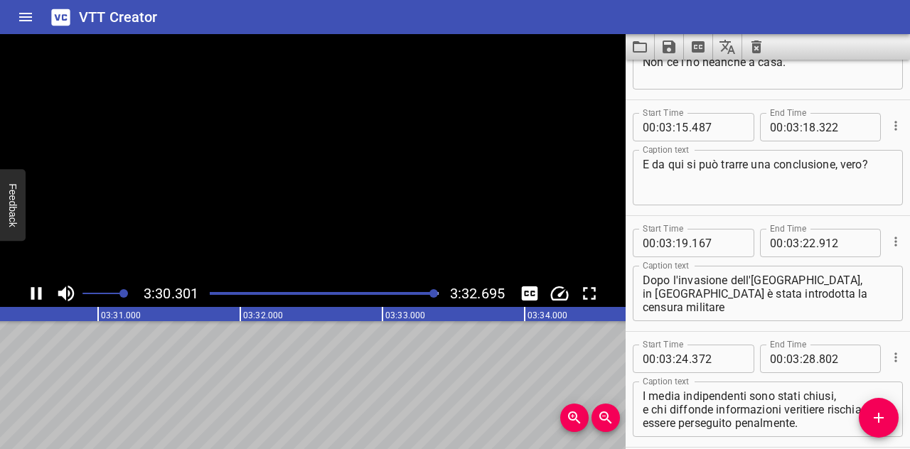
click at [576, 280] on button "Toggle fullscreen" at bounding box center [589, 293] width 27 height 27
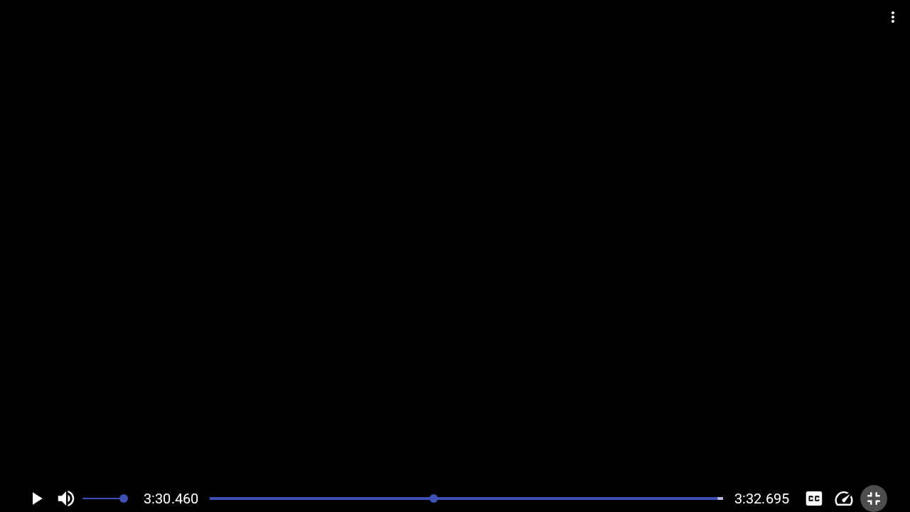
click at [886, 449] on button "Toggle fullscreen" at bounding box center [873, 498] width 27 height 27
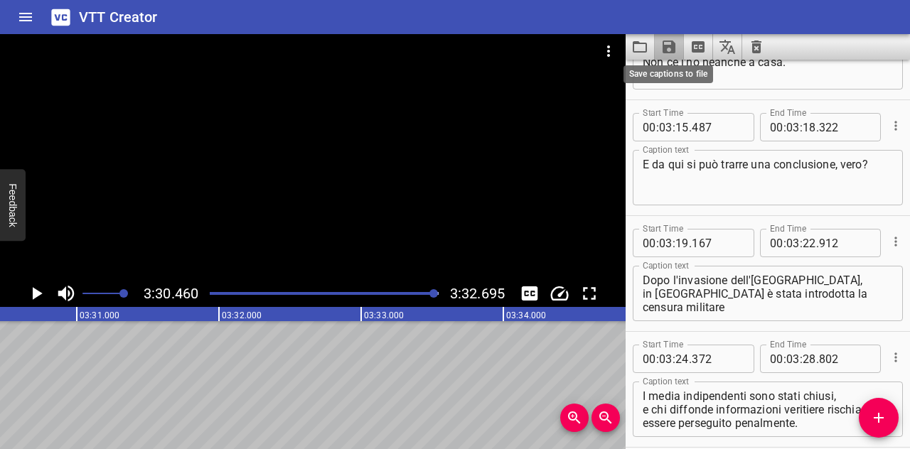
click at [670, 48] on icon "Save captions to file" at bounding box center [669, 46] width 17 height 17
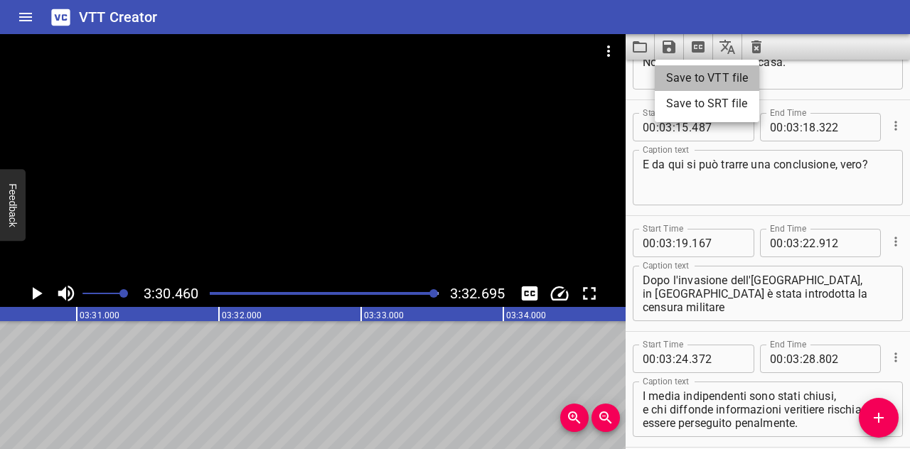
click at [678, 78] on li "Save to VTT file" at bounding box center [707, 78] width 105 height 26
